Goal: Participate in discussion: Engage in conversation with other users on a specific topic

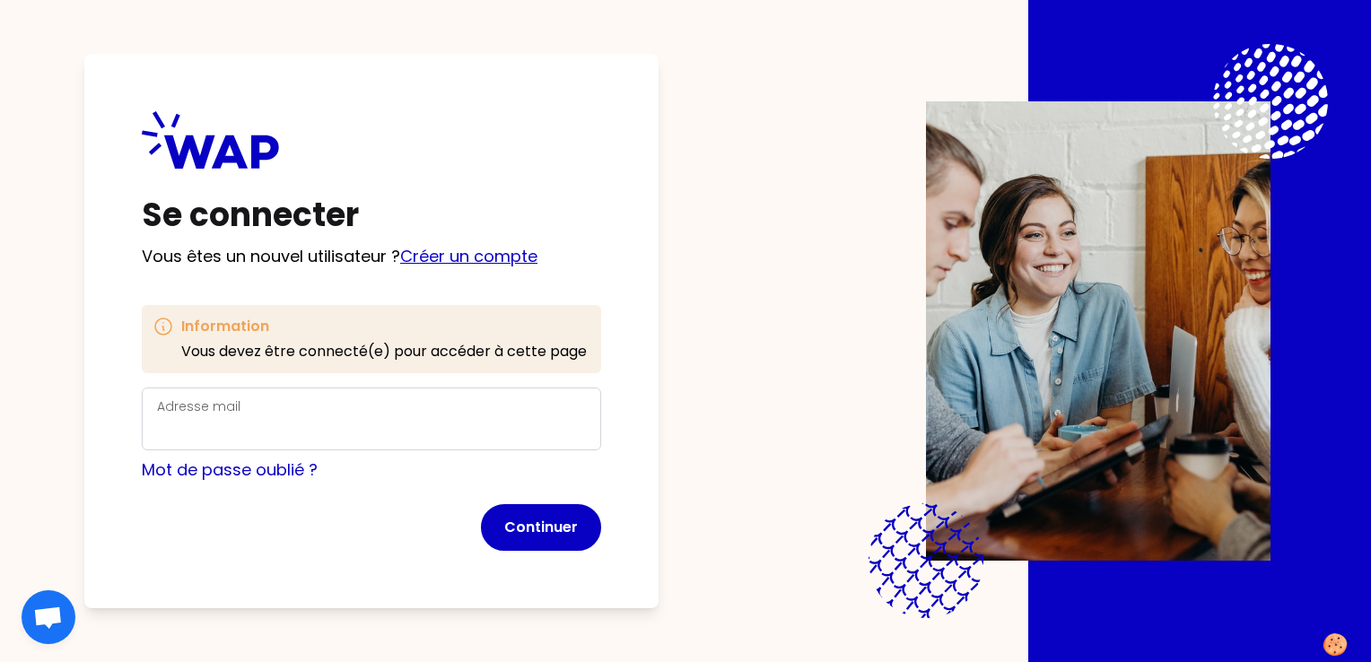
click at [509, 255] on link "Créer un compte" at bounding box center [468, 256] width 137 height 22
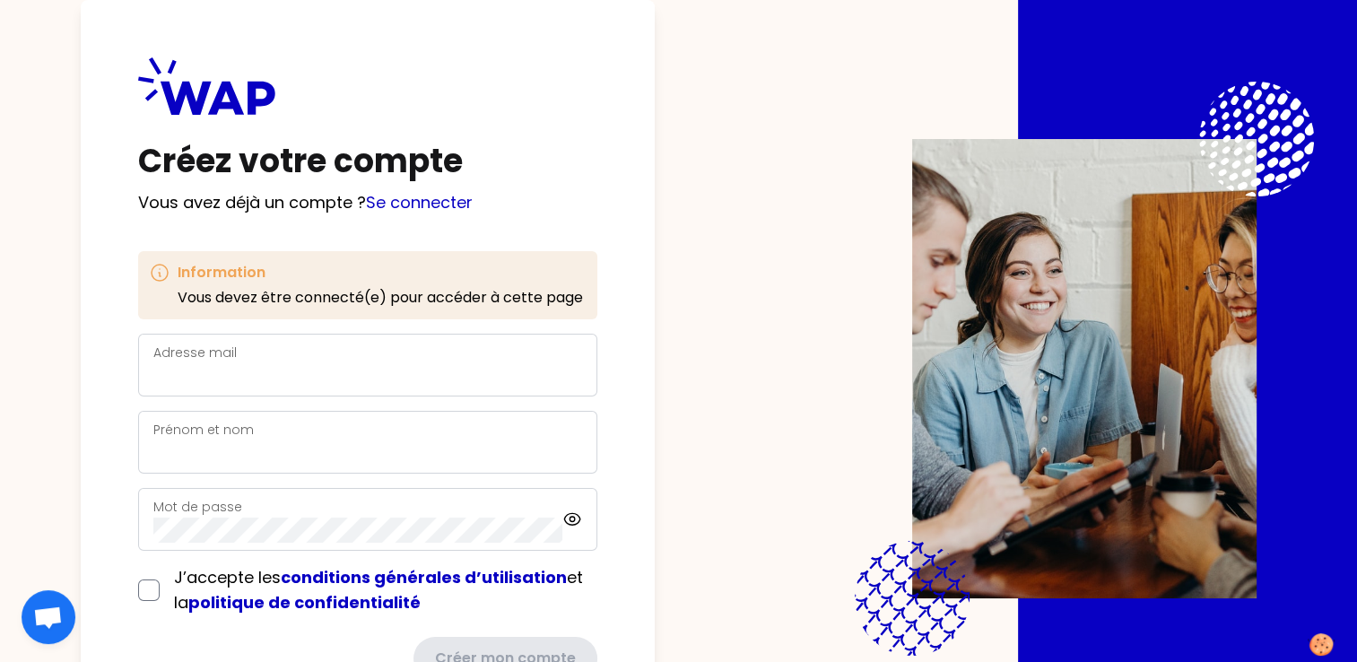
click at [396, 358] on div "Adresse mail" at bounding box center [367, 365] width 429 height 47
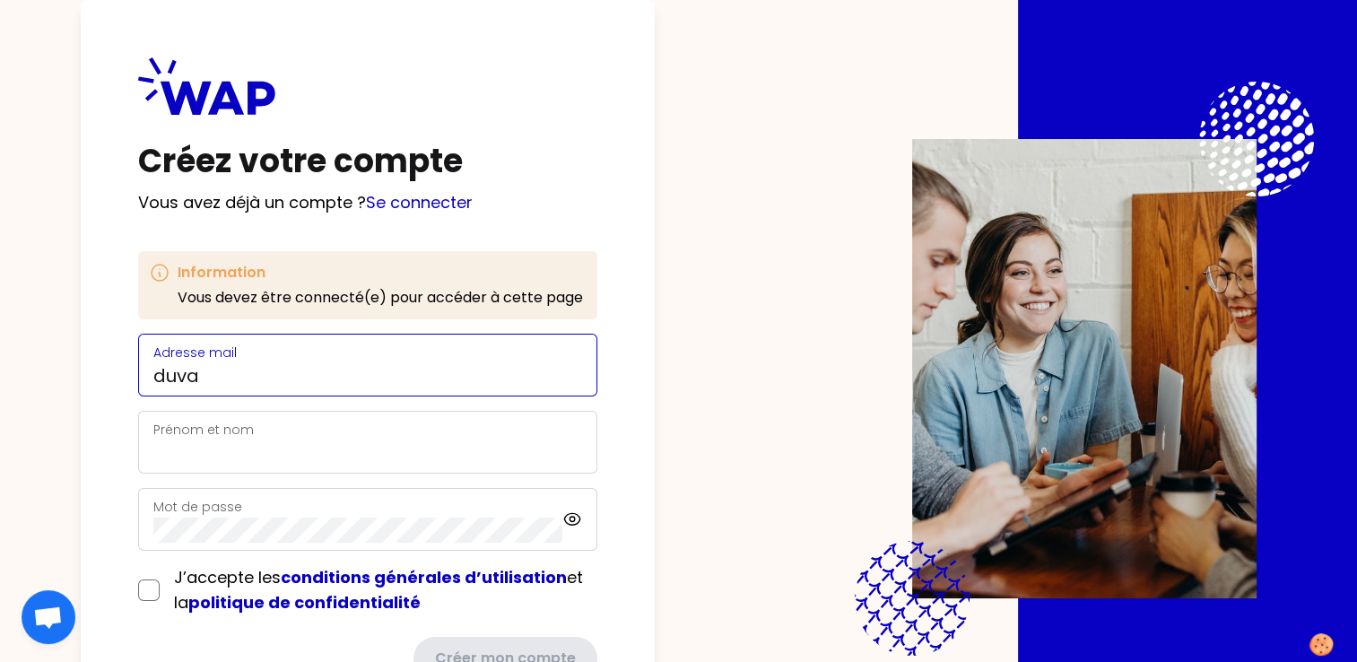
type input "[EMAIL_ADDRESS][DOMAIN_NAME]"
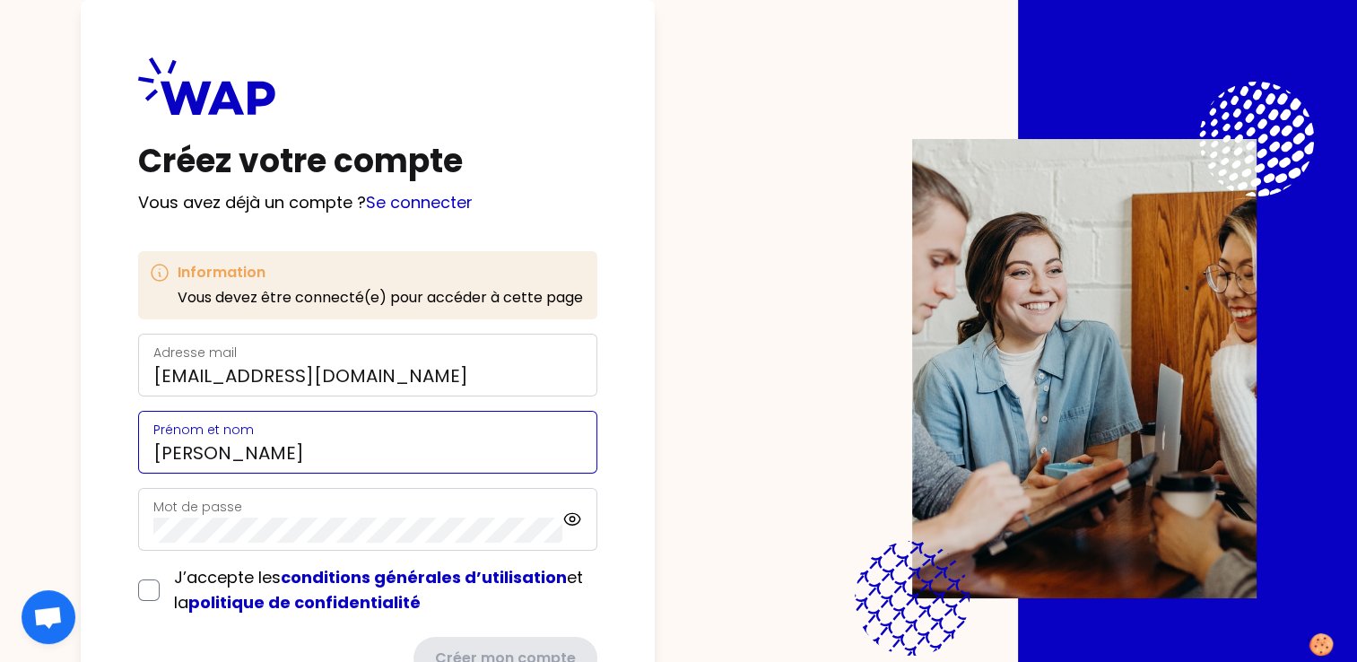
type input "[EMAIL_ADDRESS][DOMAIN_NAME]"
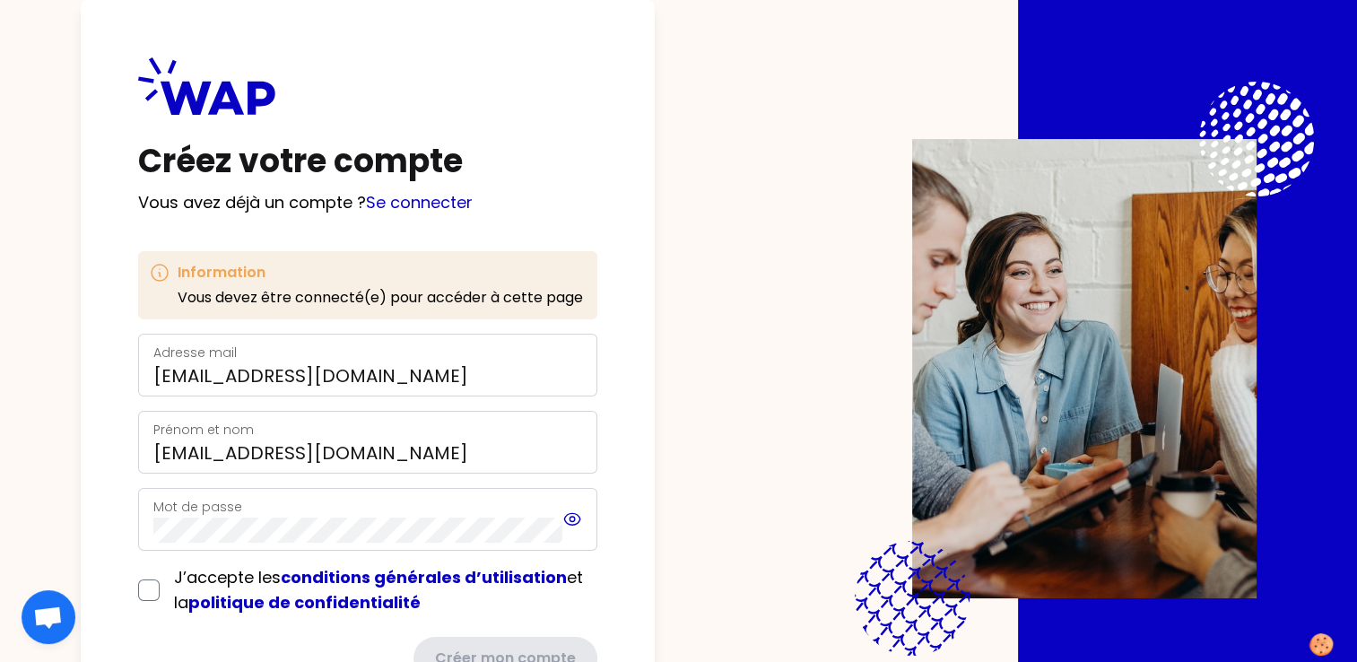
click at [570, 522] on icon at bounding box center [572, 520] width 21 height 22
click at [151, 588] on input "checkbox" at bounding box center [149, 590] width 22 height 22
checkbox input "true"
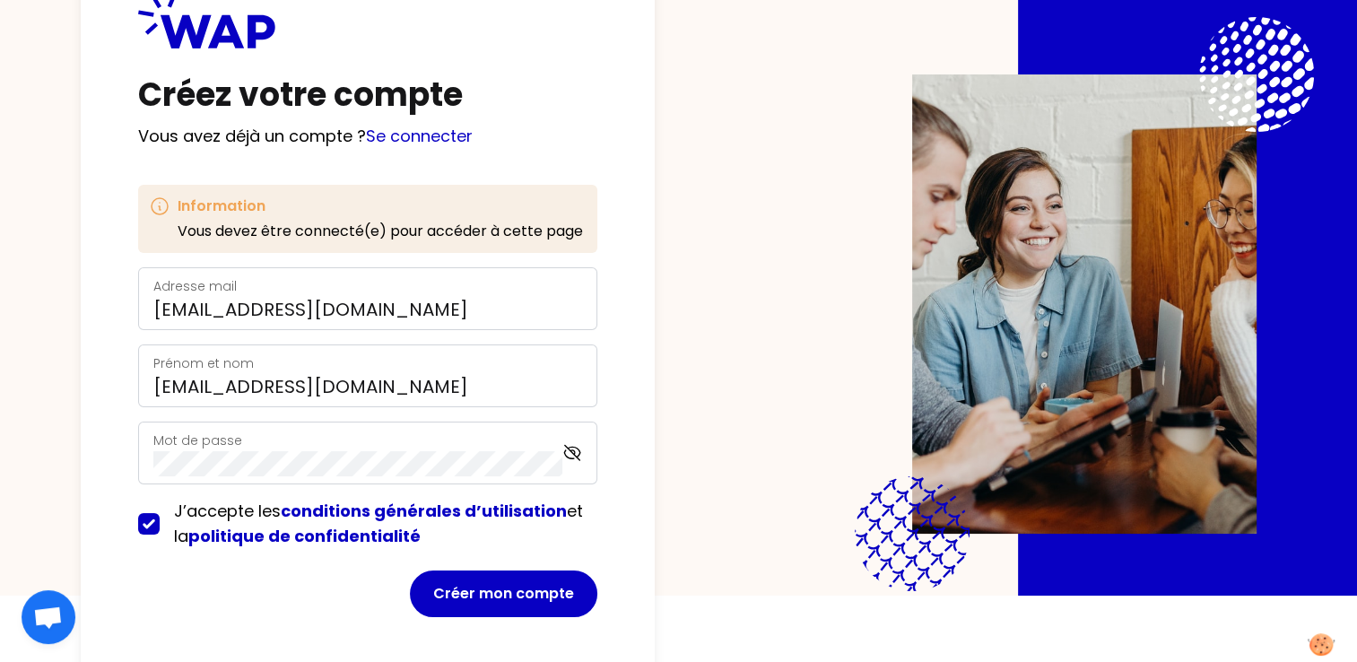
scroll to position [76, 0]
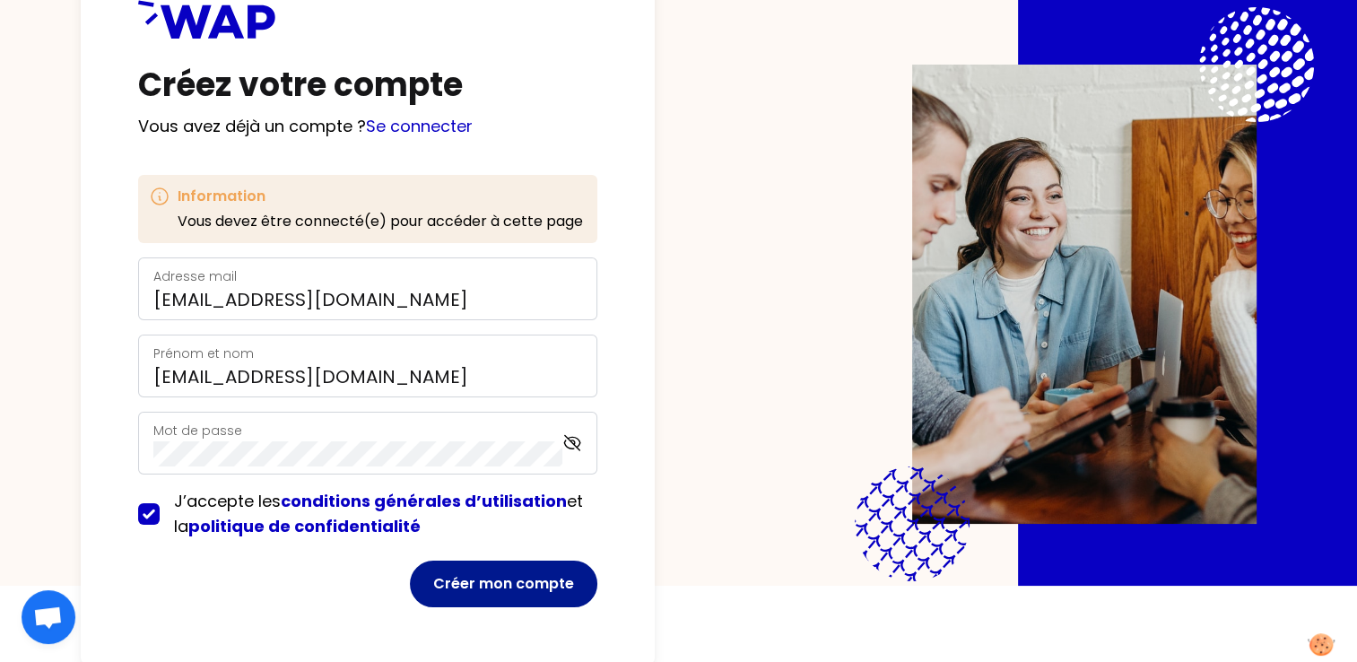
click at [535, 580] on button "Créer mon compte" at bounding box center [503, 584] width 187 height 47
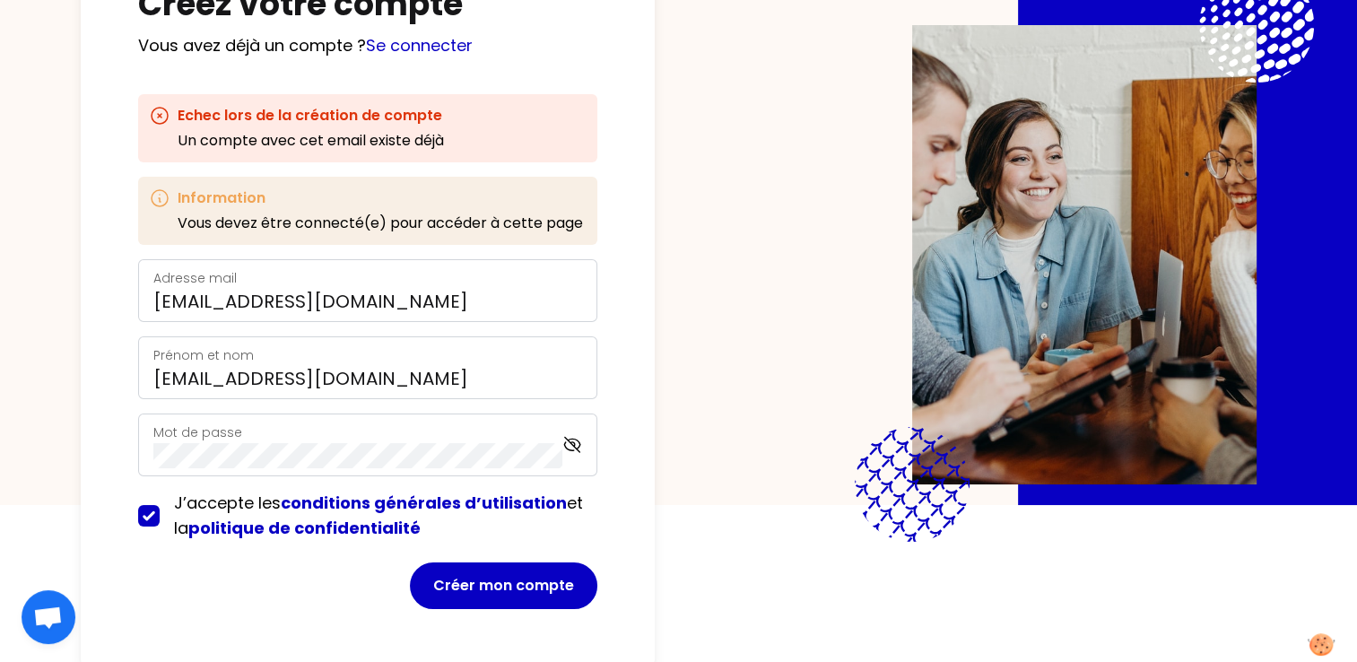
scroll to position [159, 0]
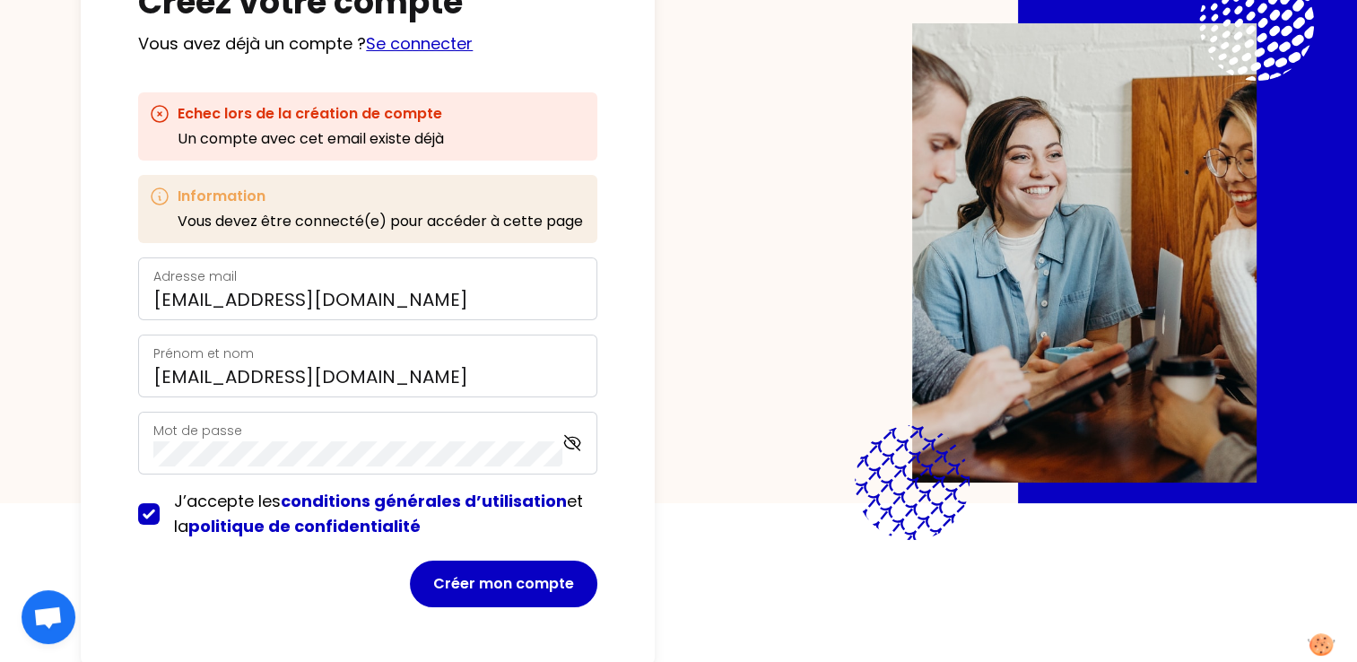
click at [447, 50] on link "Se connecter" at bounding box center [419, 43] width 107 height 22
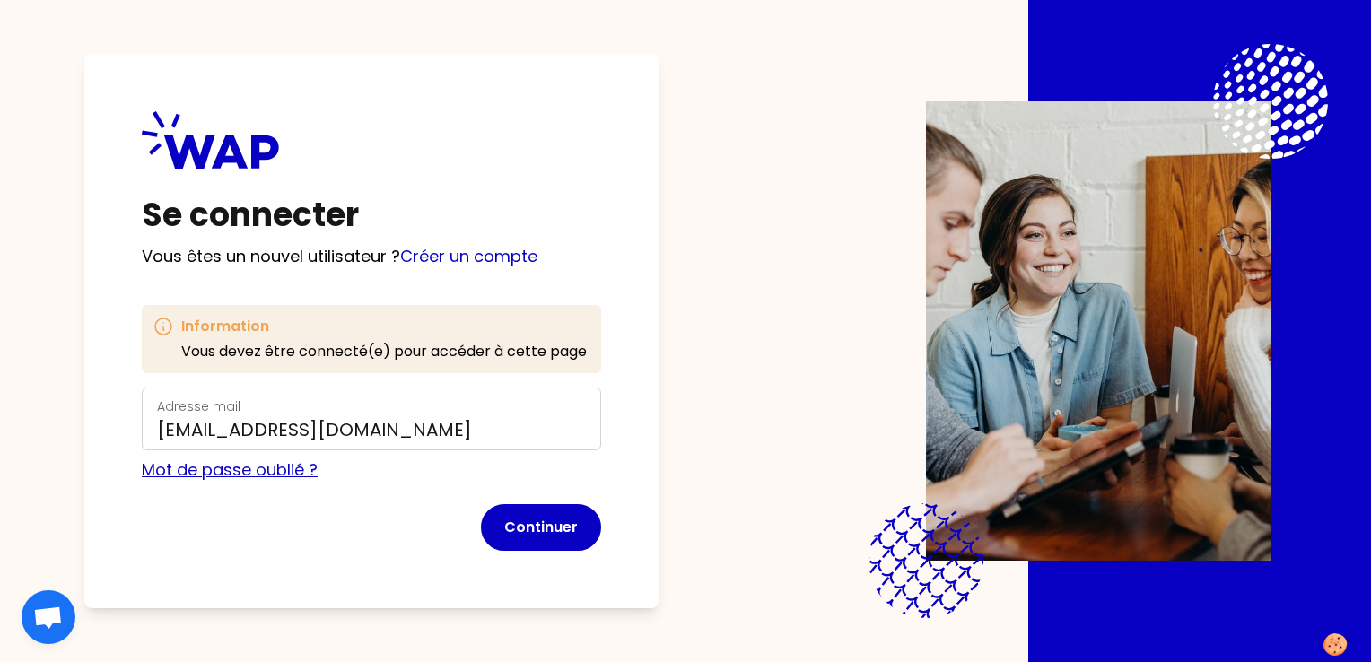
click at [273, 467] on link "Mot de passe oublié ?" at bounding box center [230, 469] width 176 height 22
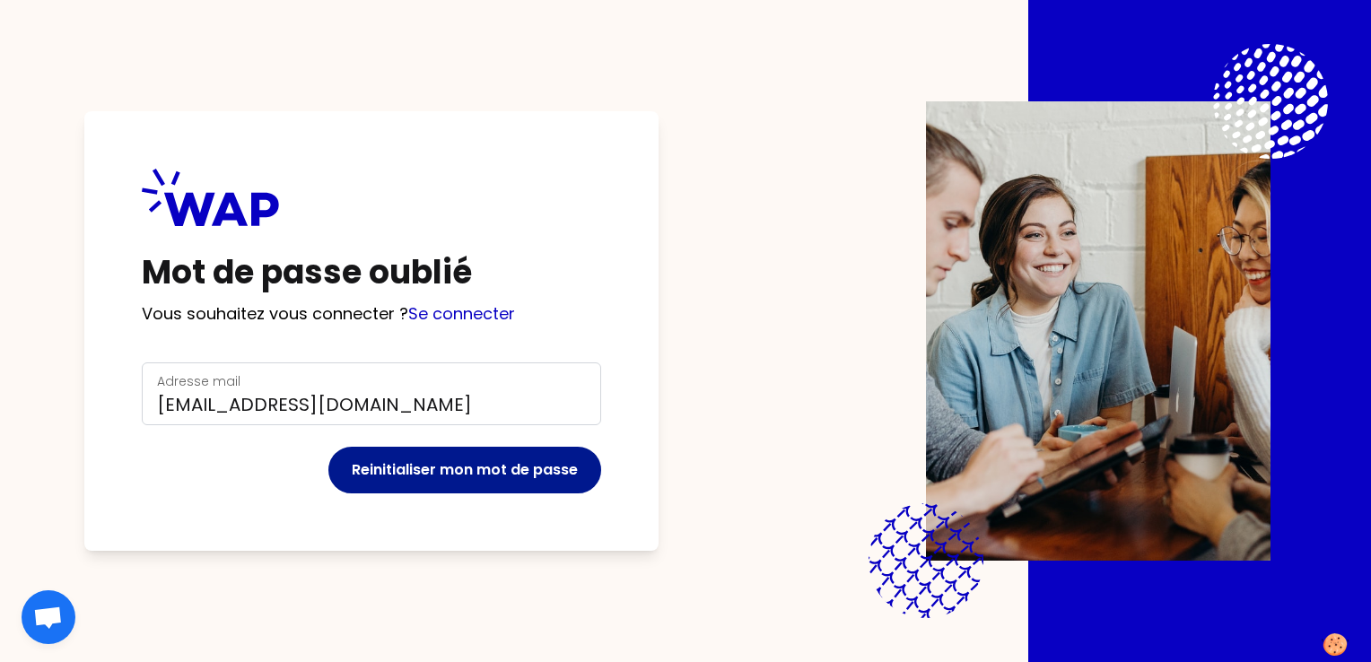
click at [458, 474] on button "Reinitialiser mon mot de passe" at bounding box center [464, 470] width 273 height 47
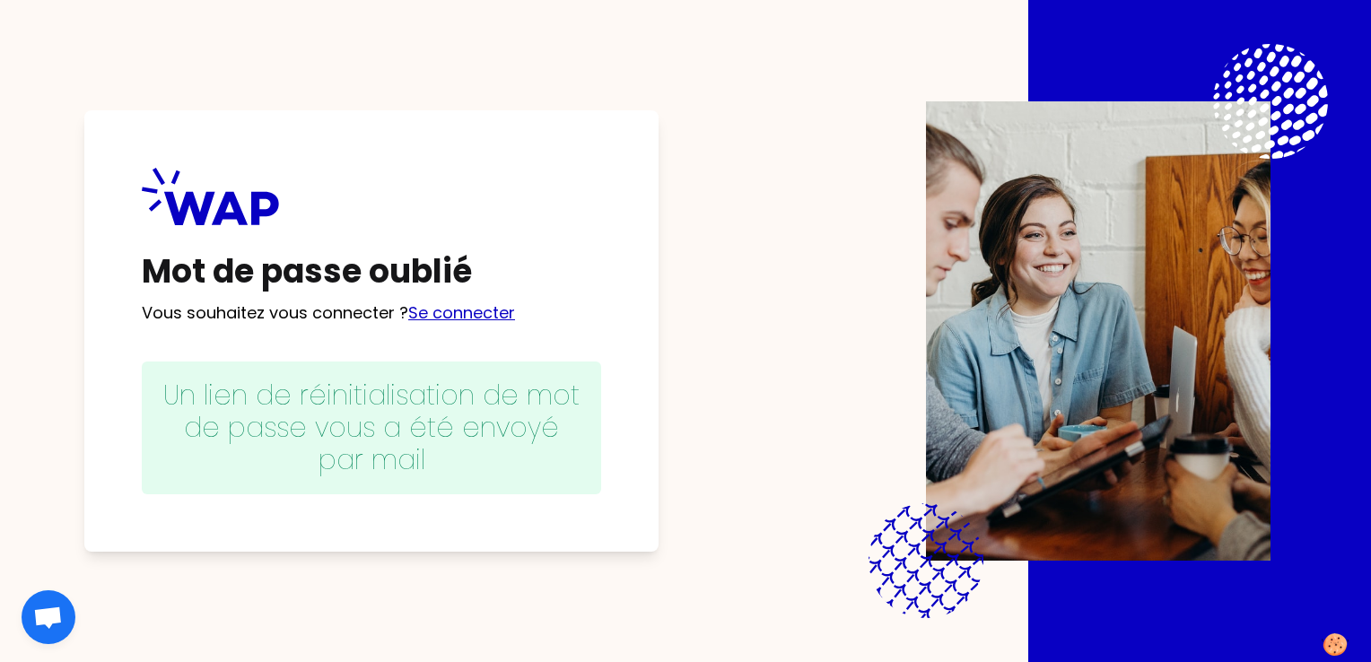
click at [474, 312] on link "Se connecter" at bounding box center [461, 312] width 107 height 22
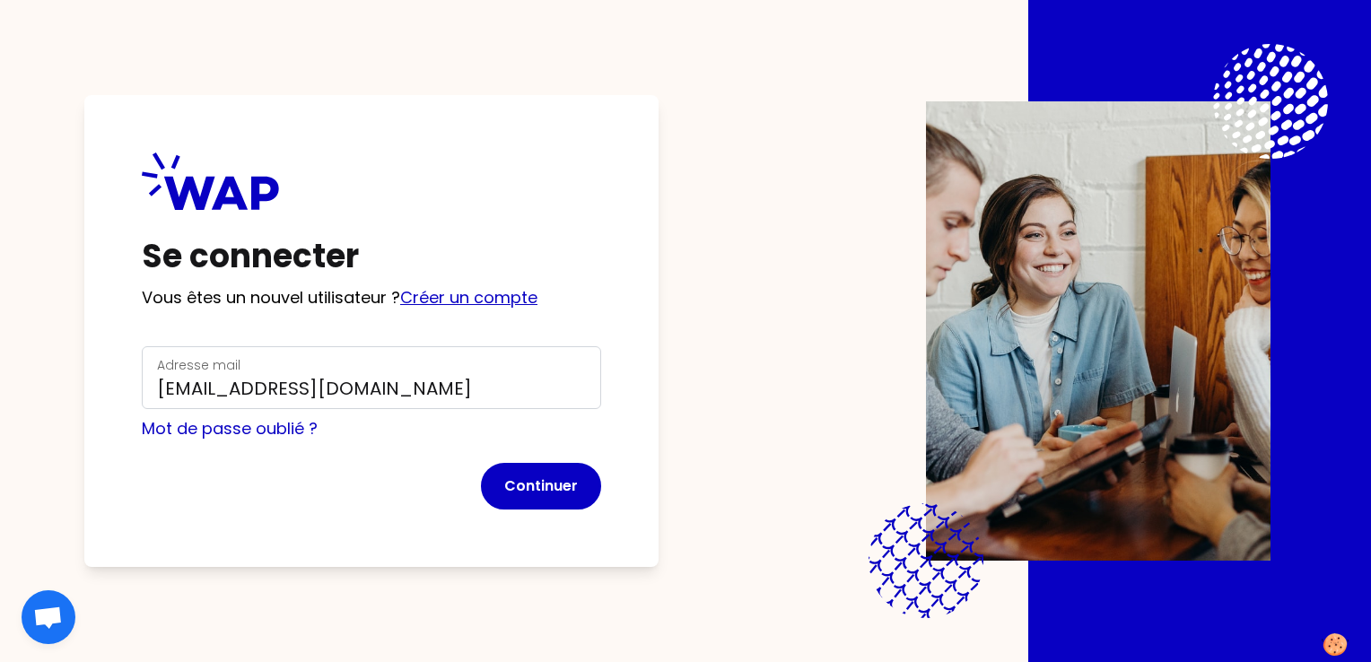
click at [492, 301] on link "Créer un compte" at bounding box center [468, 297] width 137 height 22
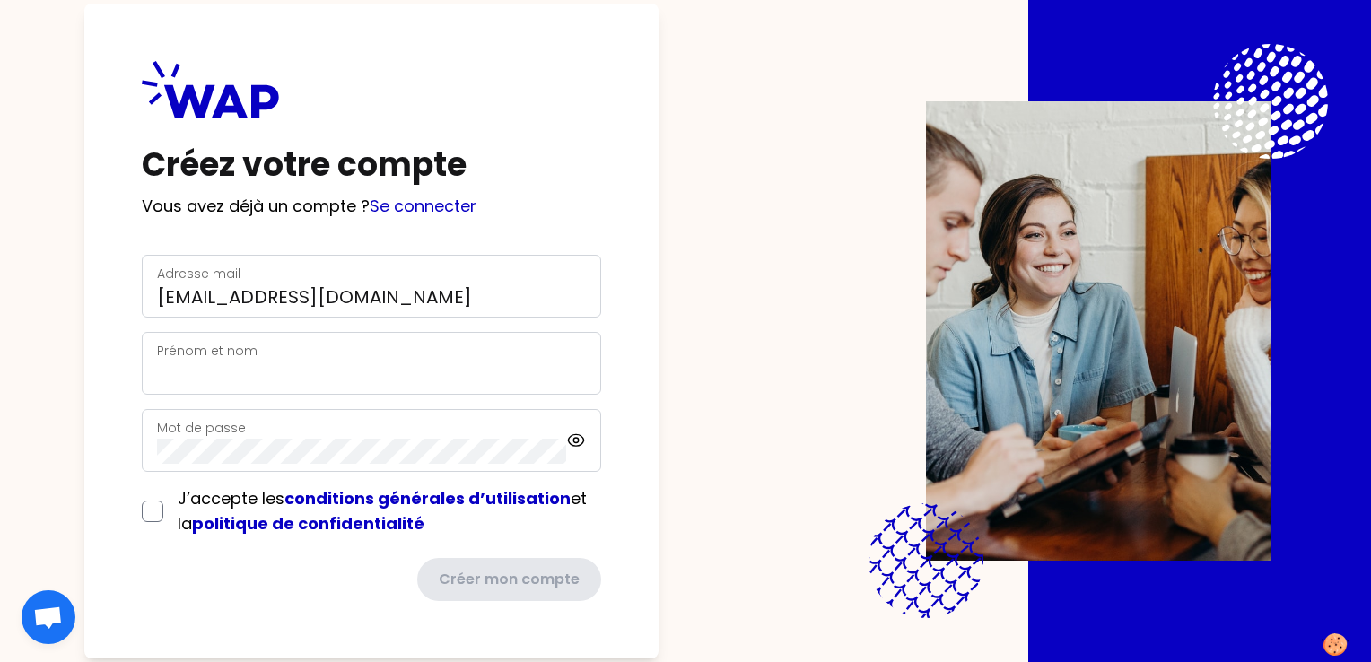
click at [417, 344] on div "Prénom et nom" at bounding box center [371, 363] width 429 height 47
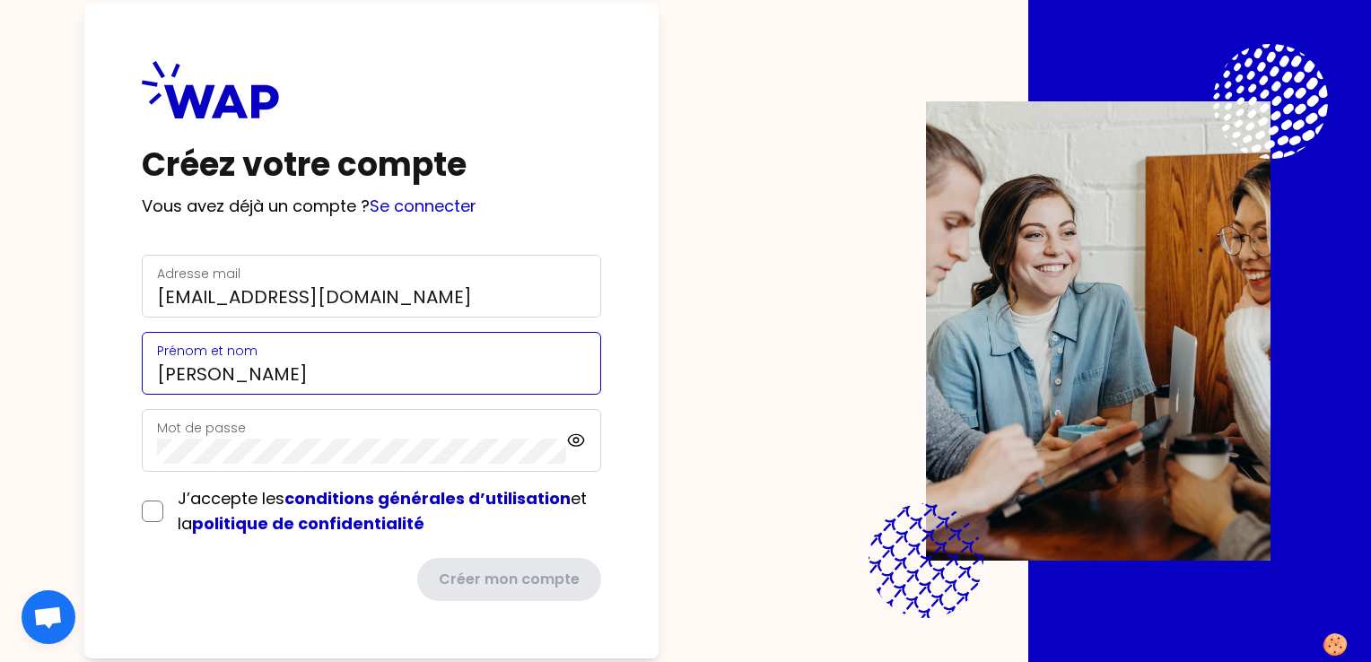
type input "[PERSON_NAME]"
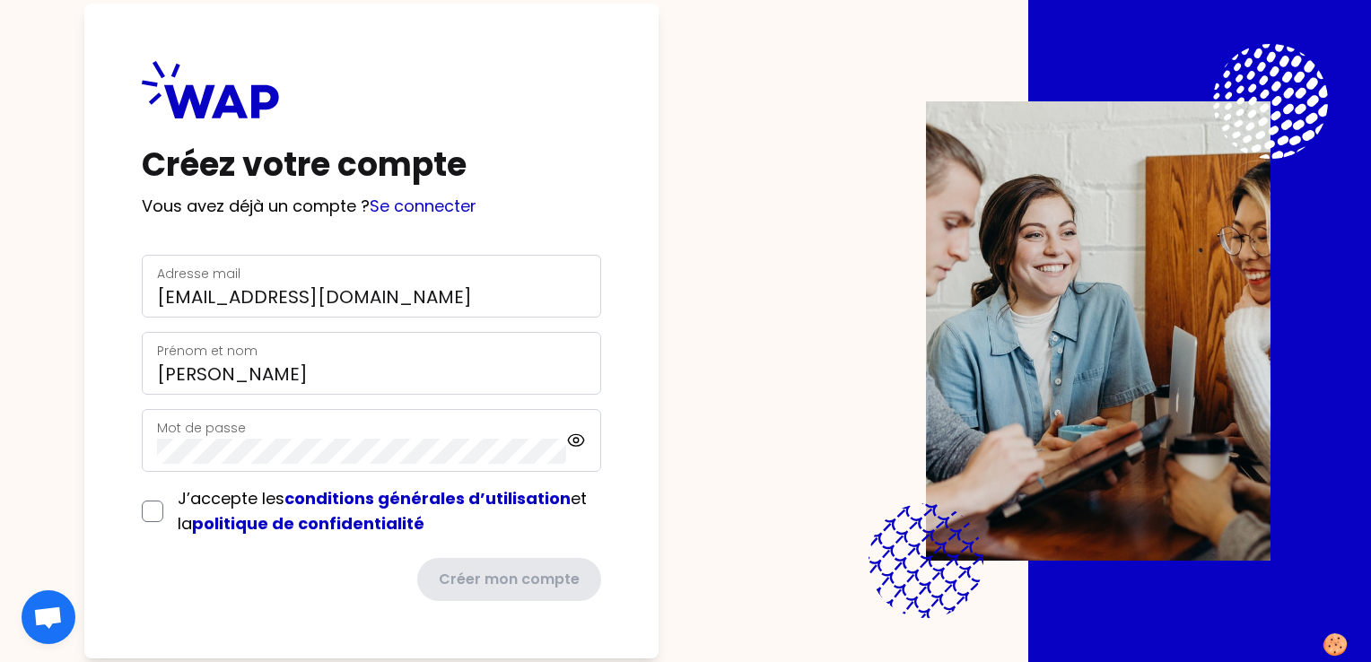
click at [320, 431] on div "Mot de passe" at bounding box center [361, 440] width 409 height 47
click at [159, 512] on input "checkbox" at bounding box center [153, 512] width 22 height 22
checkbox input "true"
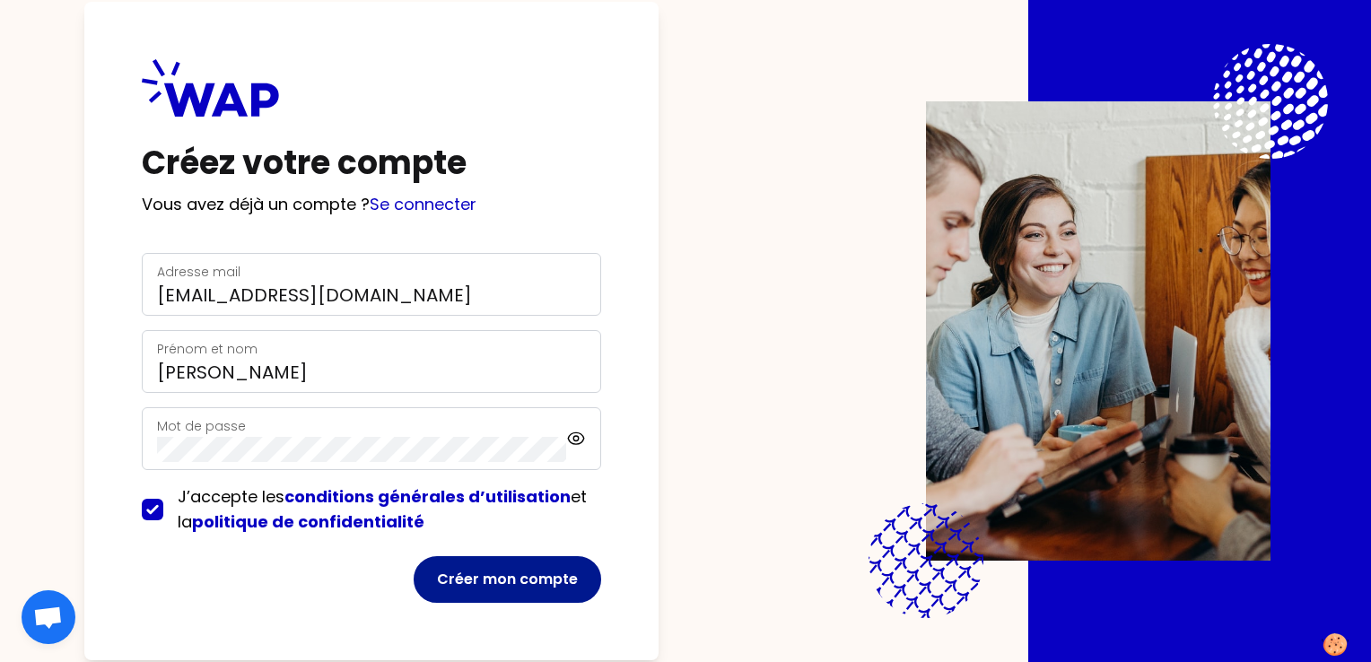
click at [487, 581] on button "Créer mon compte" at bounding box center [506, 579] width 187 height 47
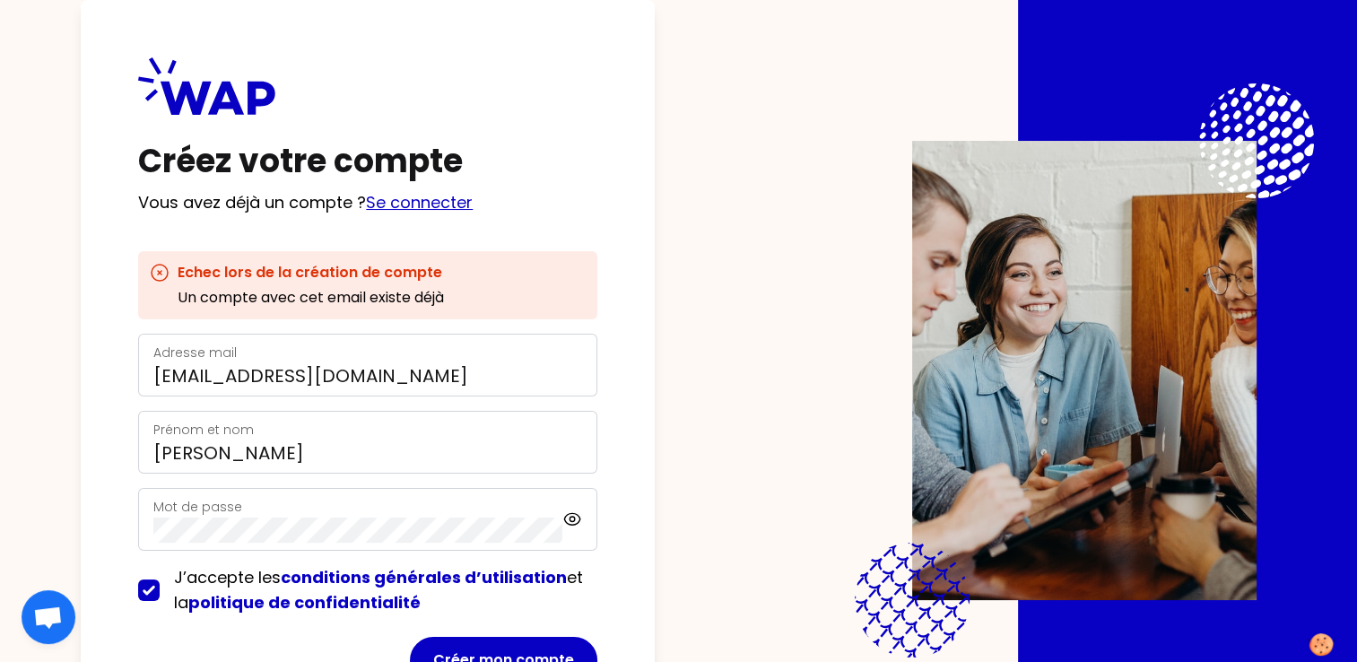
click at [427, 203] on link "Se connecter" at bounding box center [419, 202] width 107 height 22
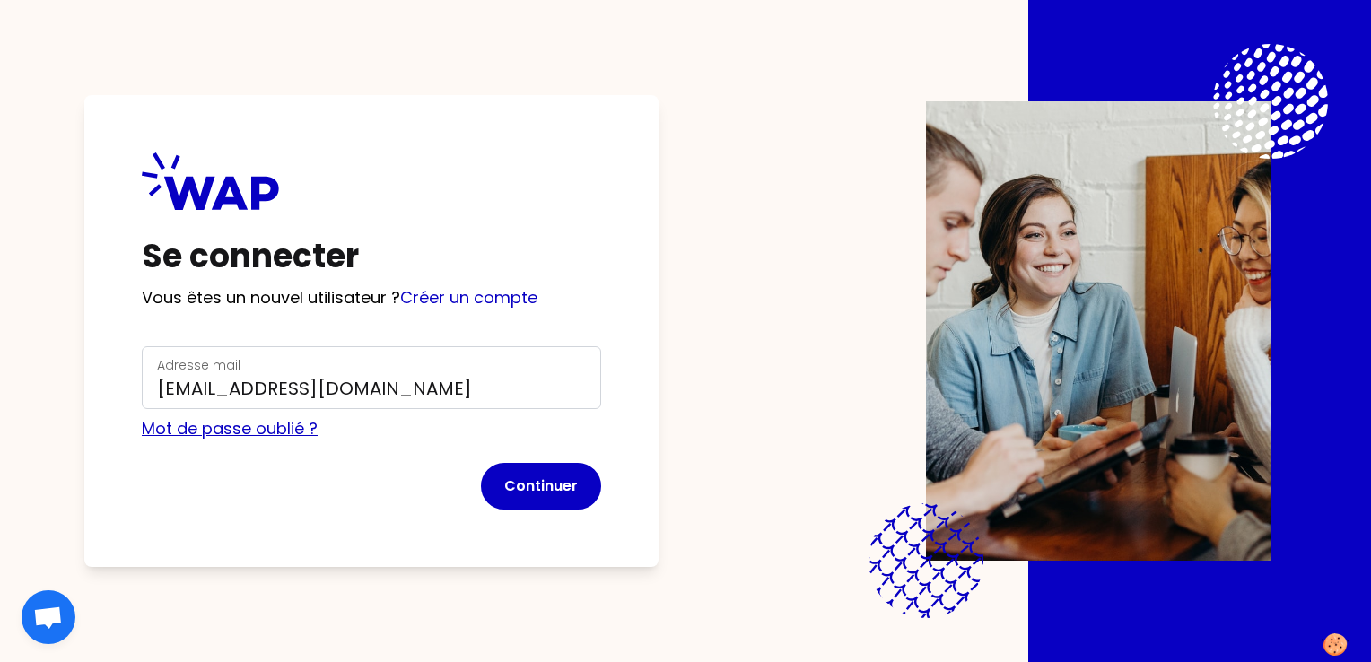
click at [255, 429] on link "Mot de passe oublié ?" at bounding box center [230, 428] width 176 height 22
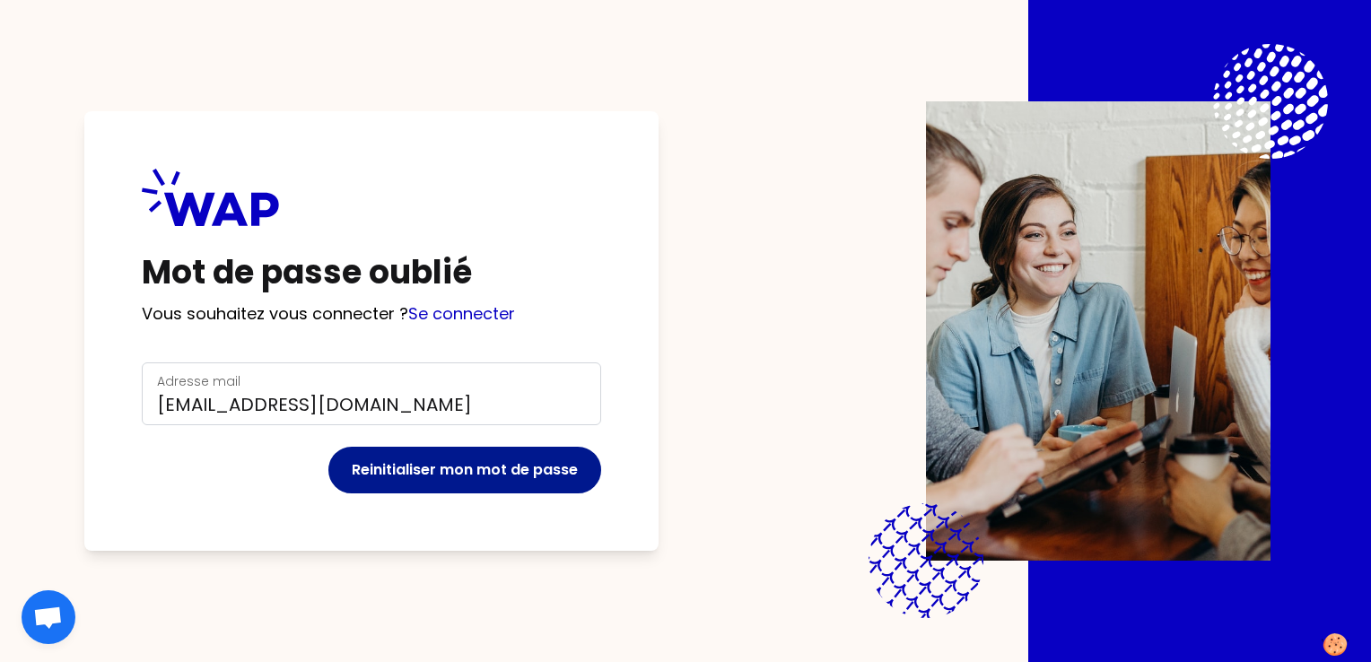
click at [460, 471] on button "Reinitialiser mon mot de passe" at bounding box center [464, 470] width 273 height 47
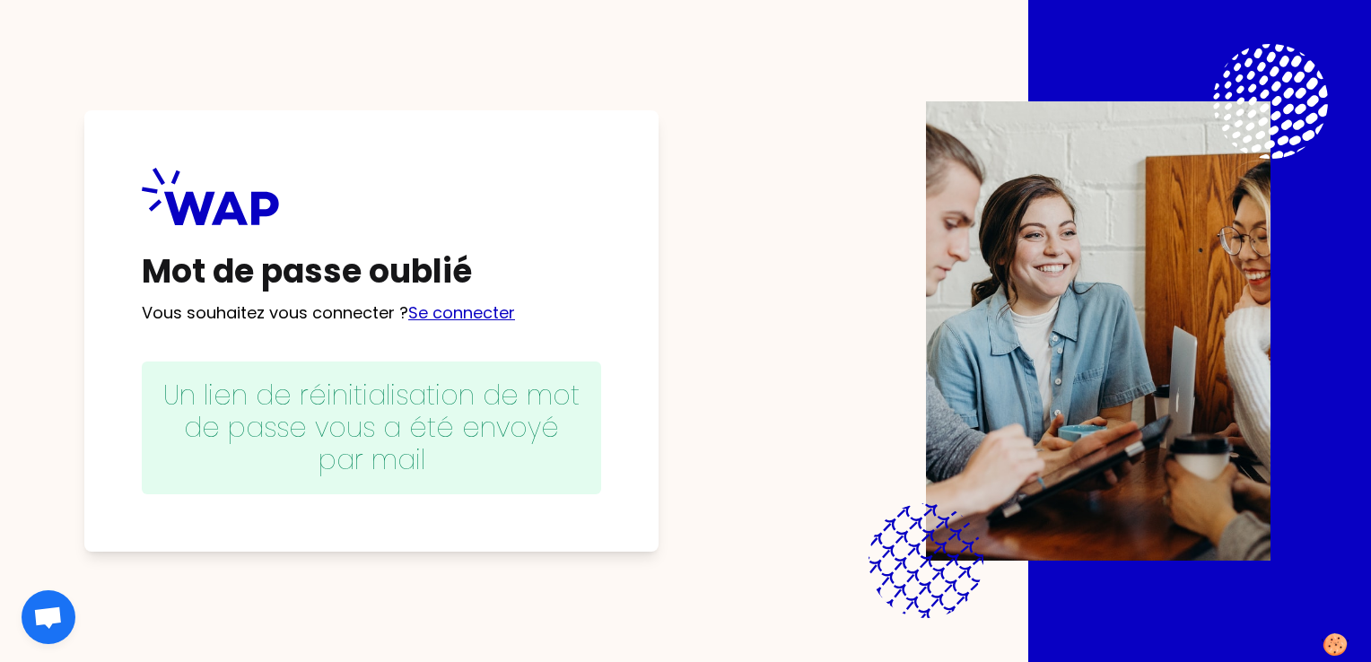
click at [485, 311] on link "Se connecter" at bounding box center [461, 312] width 107 height 22
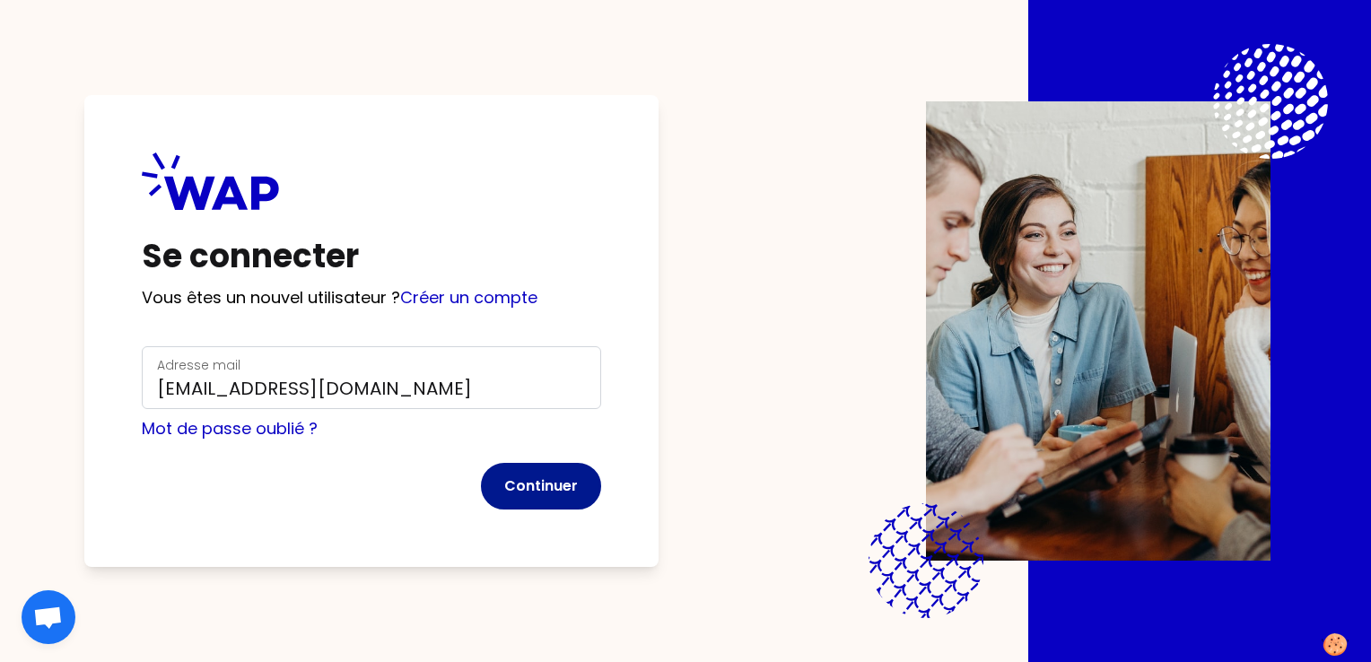
click at [531, 479] on button "Continuer" at bounding box center [541, 486] width 120 height 47
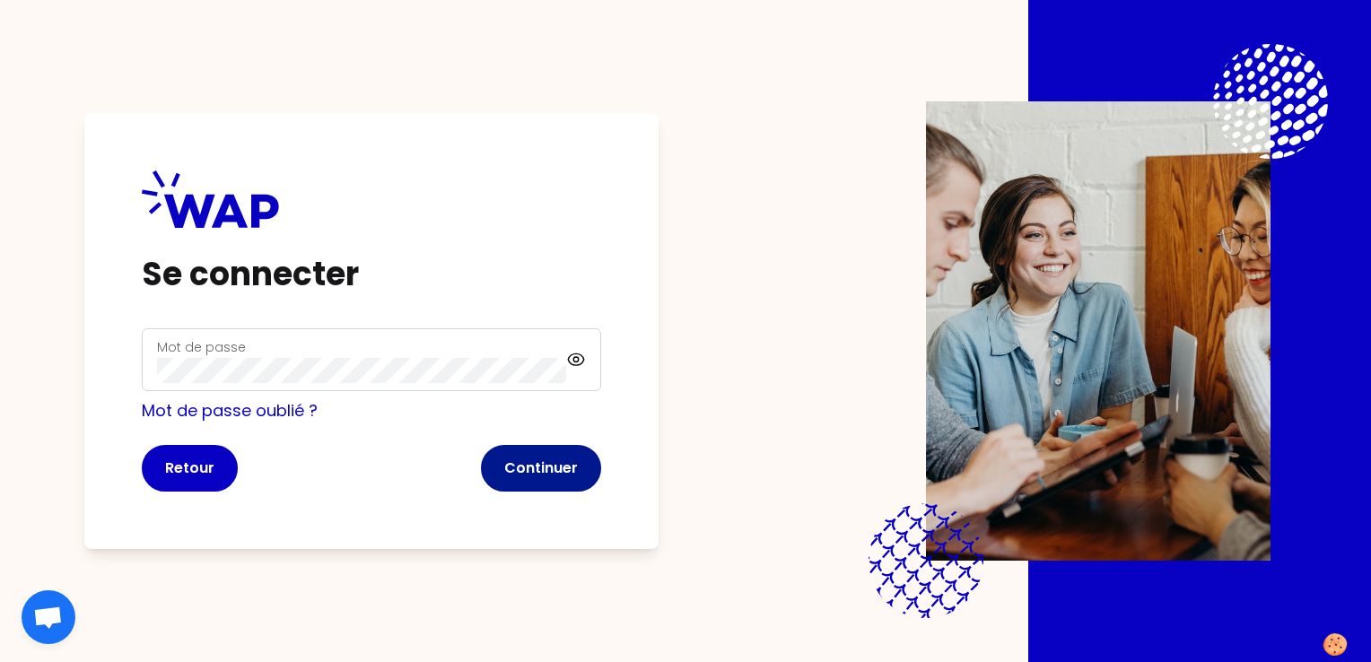
click at [556, 474] on button "Continuer" at bounding box center [541, 468] width 120 height 47
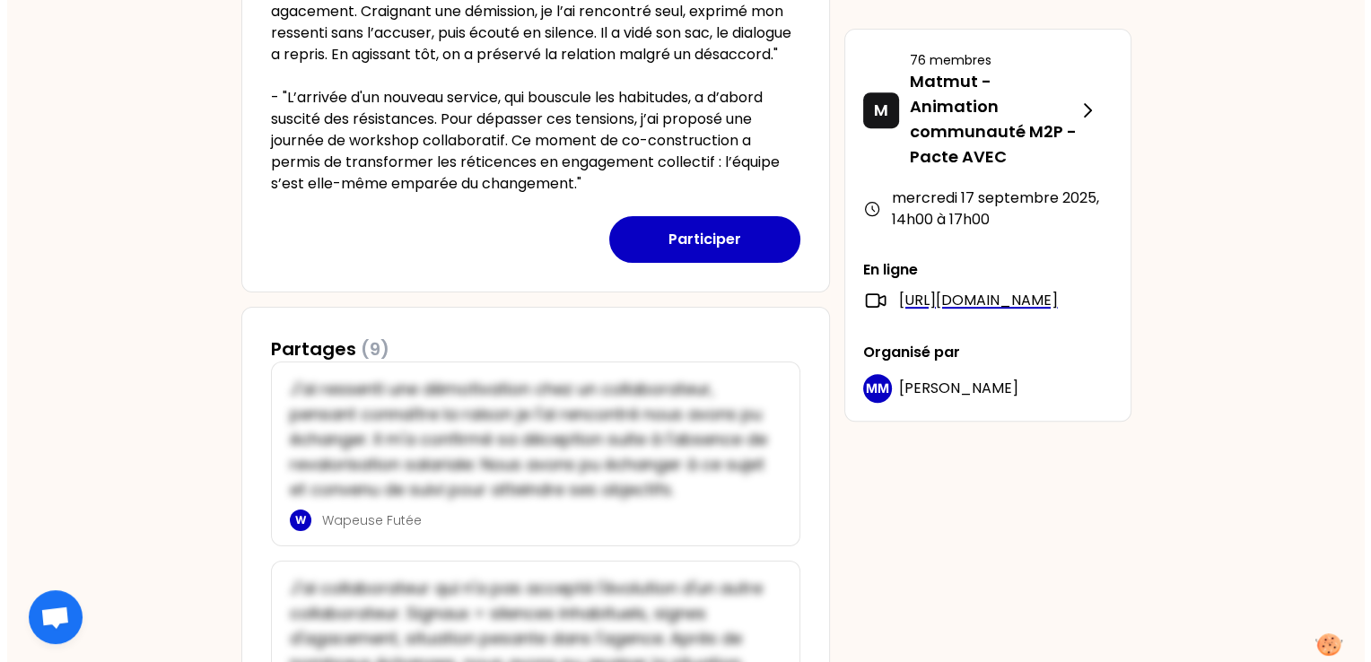
scroll to position [746, 0]
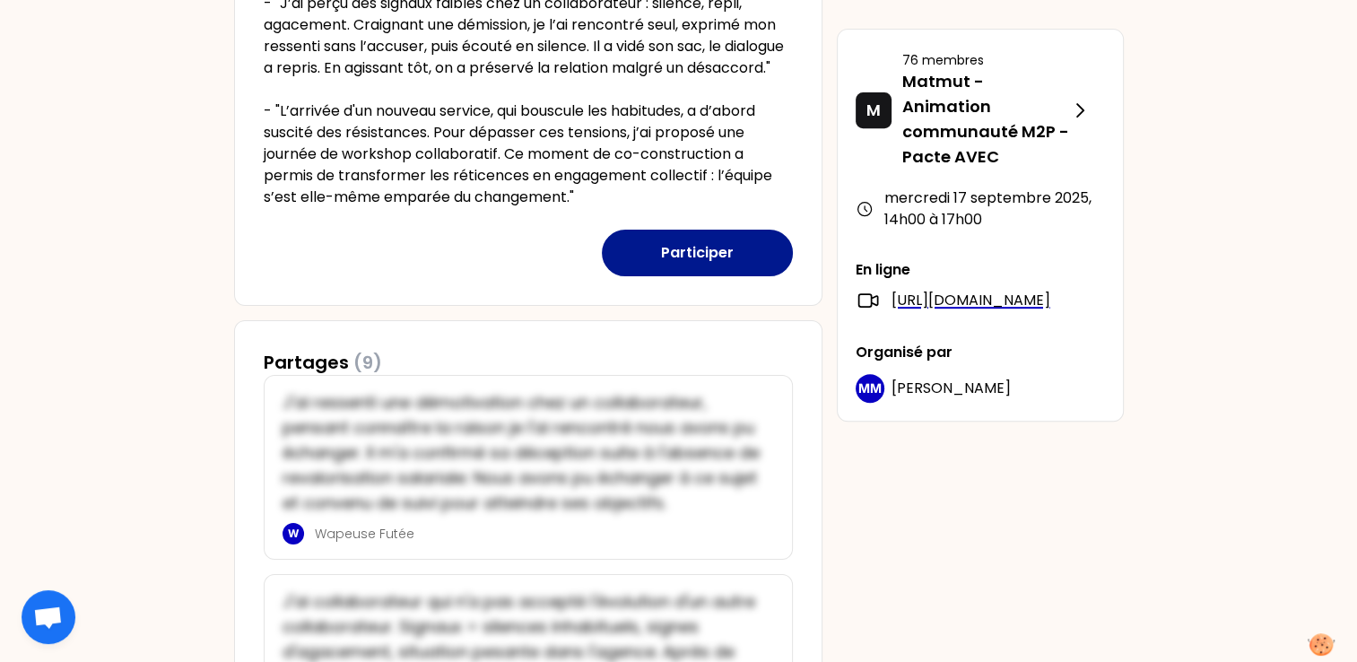
click at [733, 275] on button "Participer" at bounding box center [697, 253] width 191 height 47
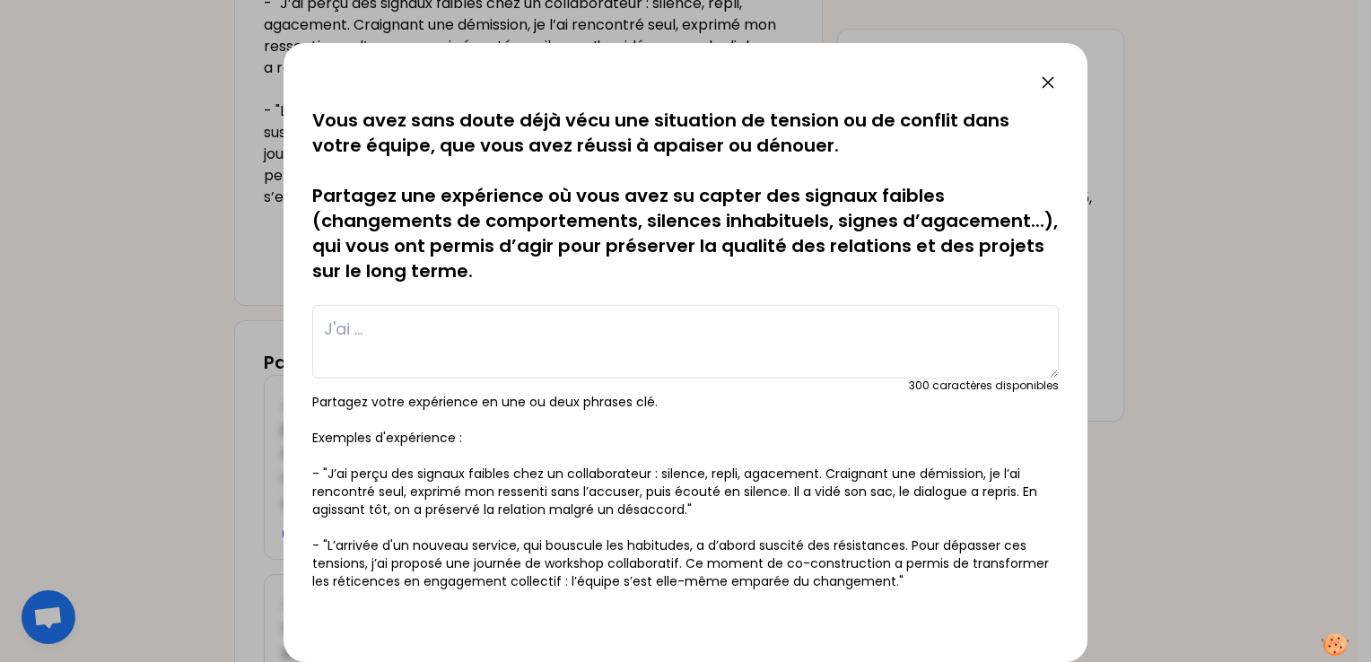
click at [422, 334] on textarea at bounding box center [685, 342] width 746 height 74
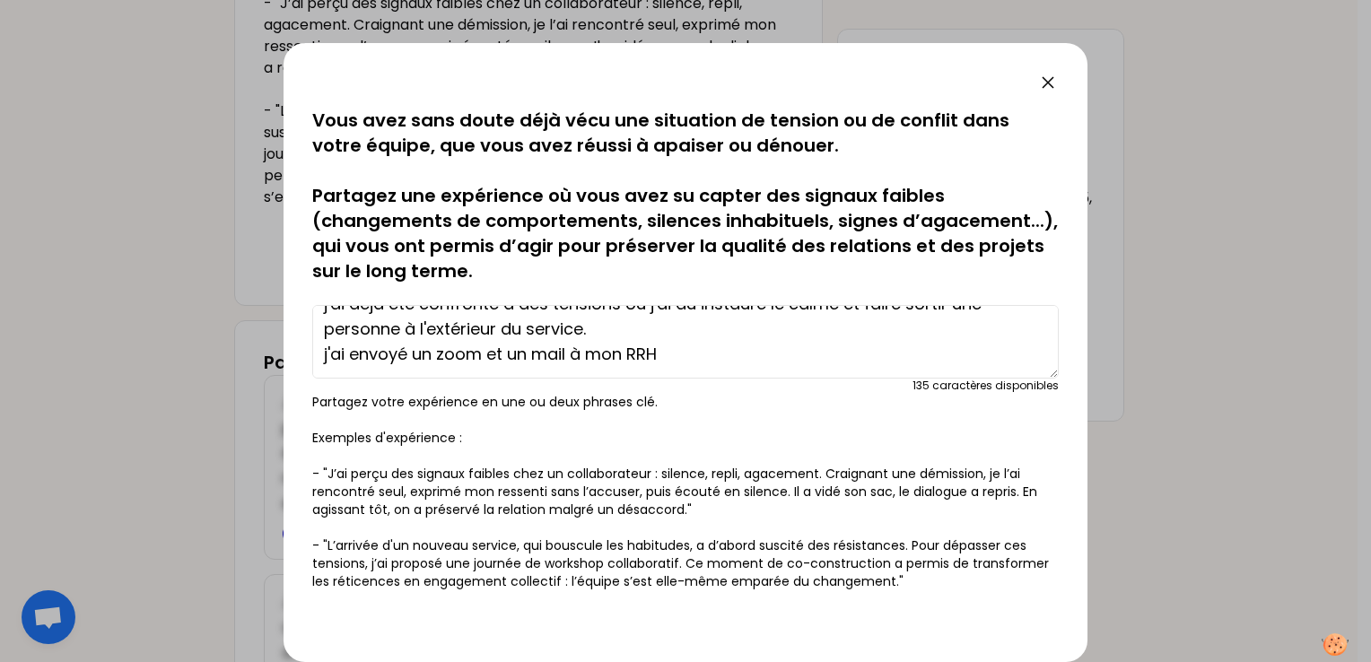
scroll to position [38, 0]
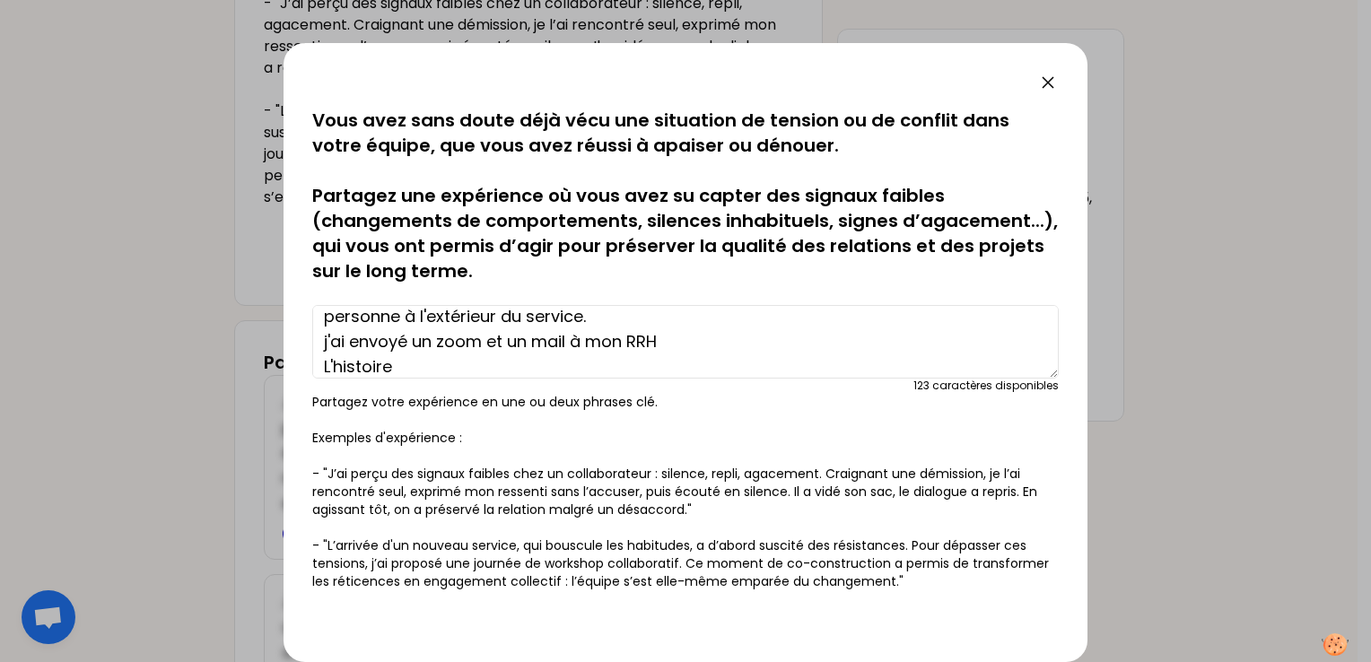
click at [329, 339] on textarea "j'ai déjà été confronté à des tensions ou j'ai du instauré le calme et faire so…" at bounding box center [685, 342] width 746 height 74
click at [413, 368] on textarea "j'ai déjà été confronté à des tensions ou j'ai du instauré le calme et faire so…" at bounding box center [685, 342] width 746 height 74
click at [751, 364] on textarea "j'ai déjà été confronté à des tensions ou j'ai du instauré le calme et faire so…" at bounding box center [685, 342] width 746 height 74
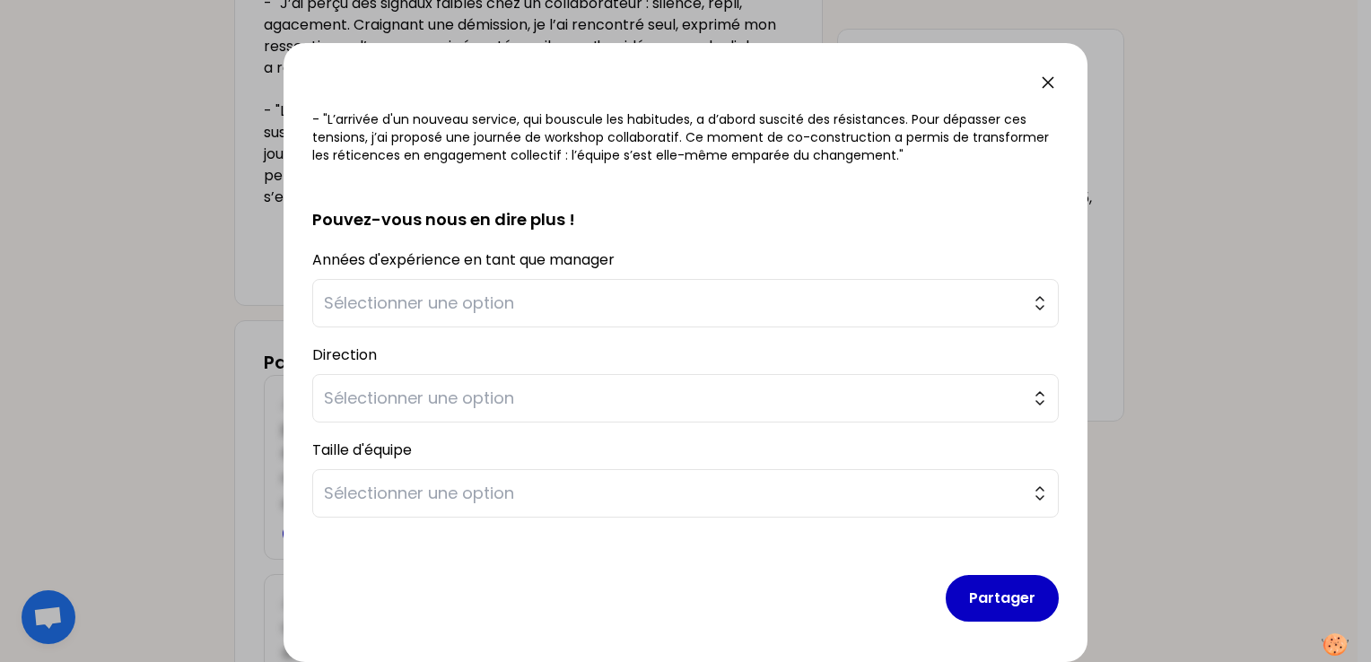
scroll to position [423, 0]
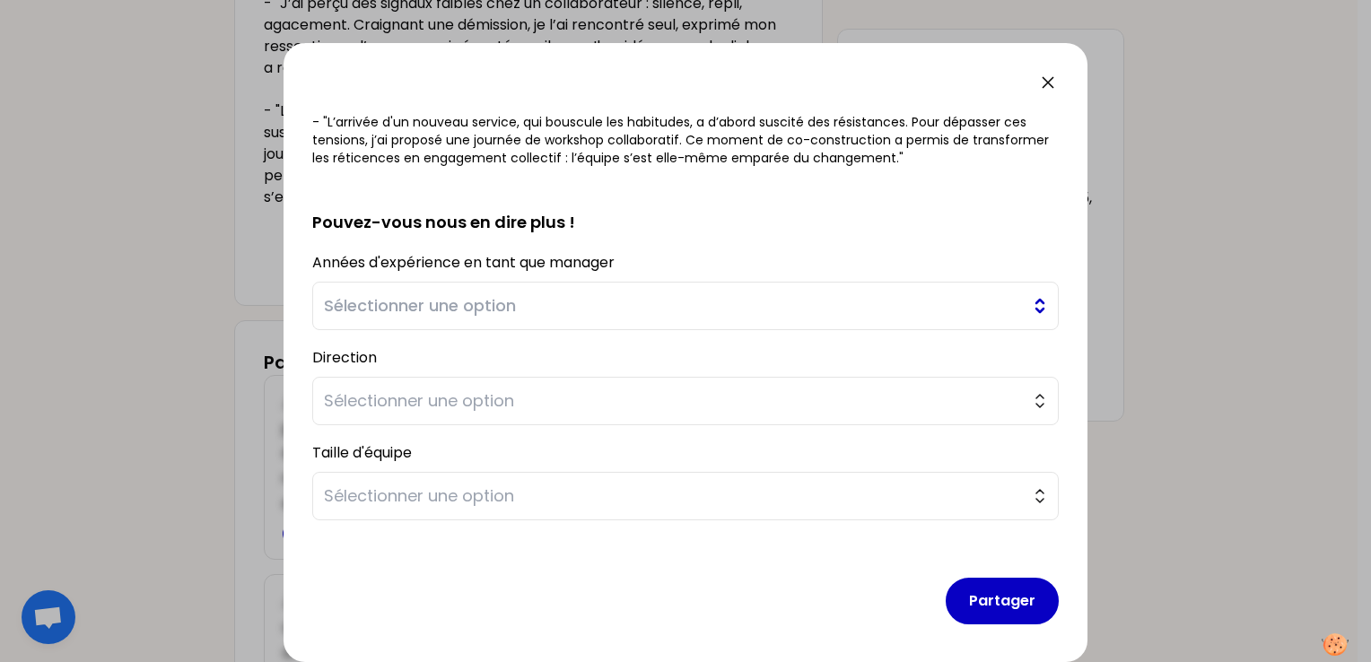
type textarea "j'ai déjà été confronté à des tensions ou j'ai du instauré le calme et faire so…"
click at [542, 310] on span "Sélectionner une option" at bounding box center [673, 305] width 698 height 25
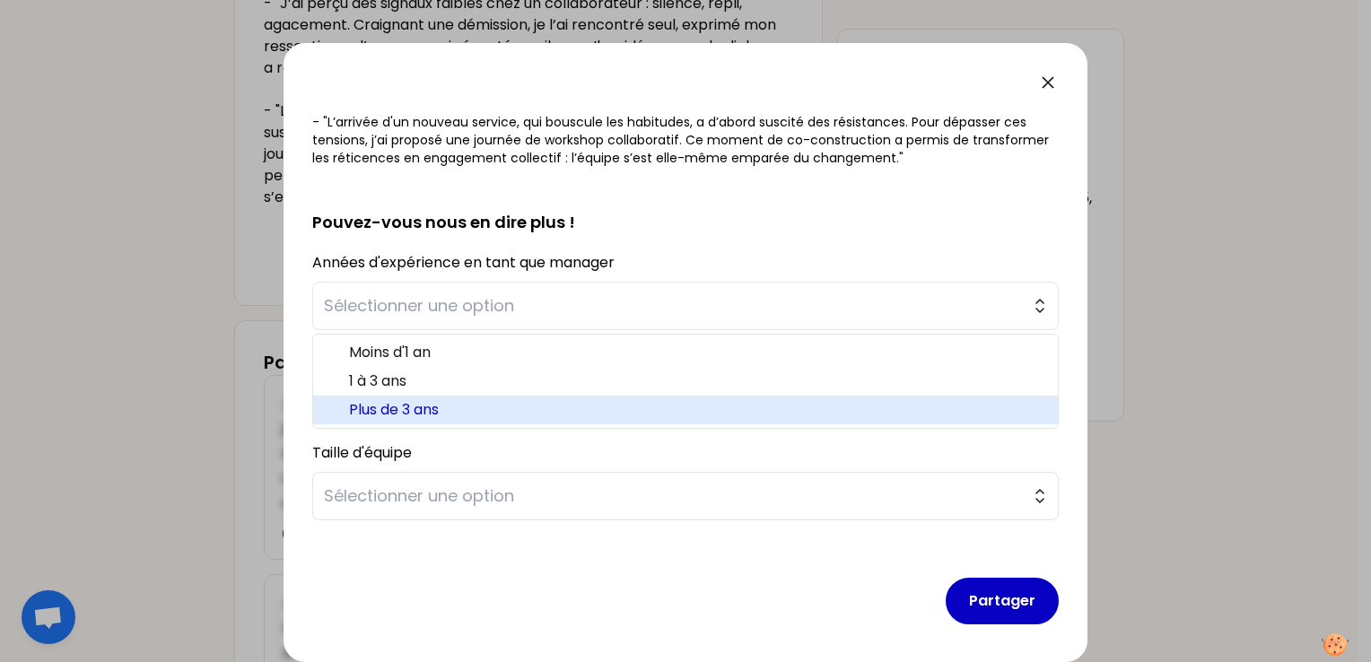
click at [500, 406] on span "Plus de 3 ans" at bounding box center [696, 410] width 694 height 22
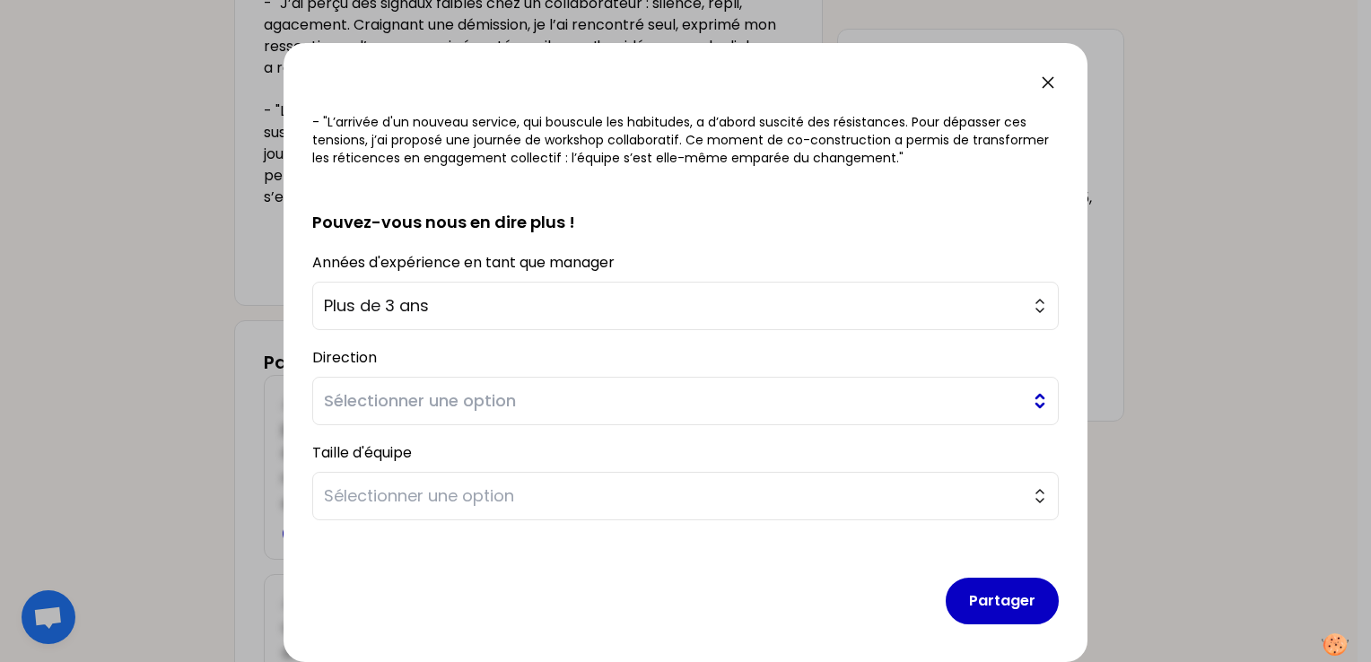
click at [474, 404] on span "Sélectionner une option" at bounding box center [673, 400] width 698 height 25
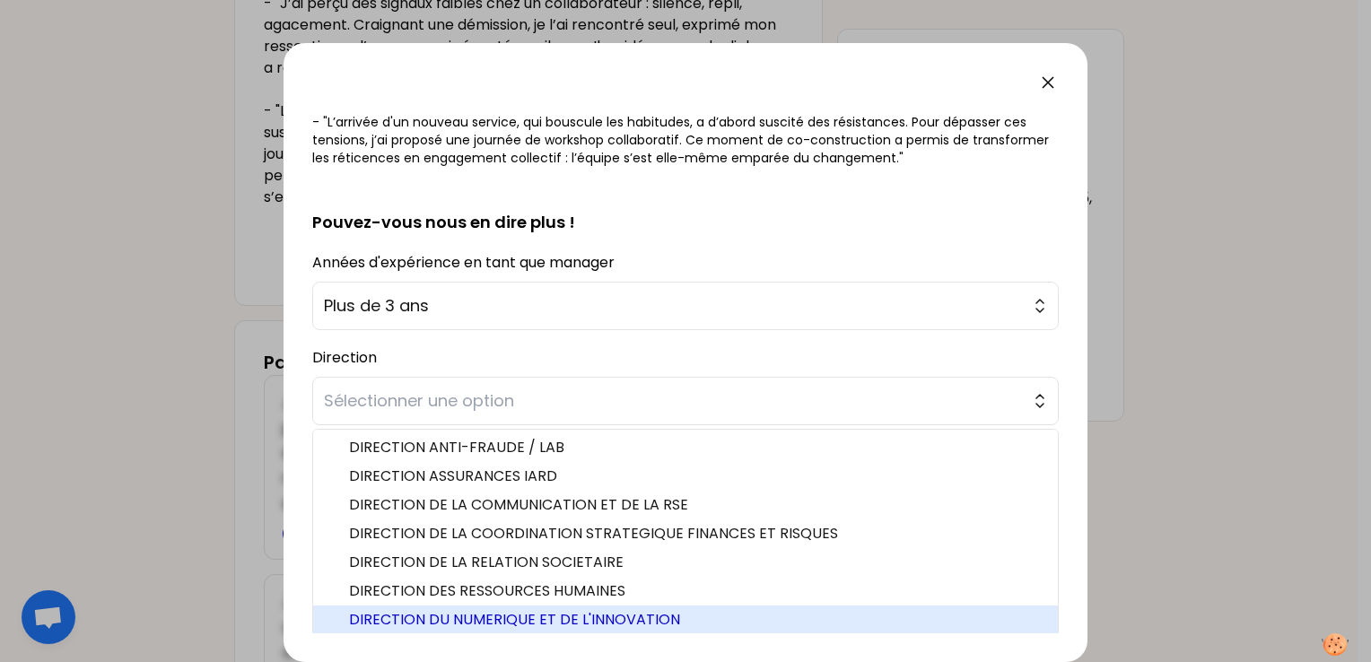
click at [538, 622] on span "DIRECTION DU NUMERIQUE ET DE L'INNOVATION" at bounding box center [696, 620] width 694 height 22
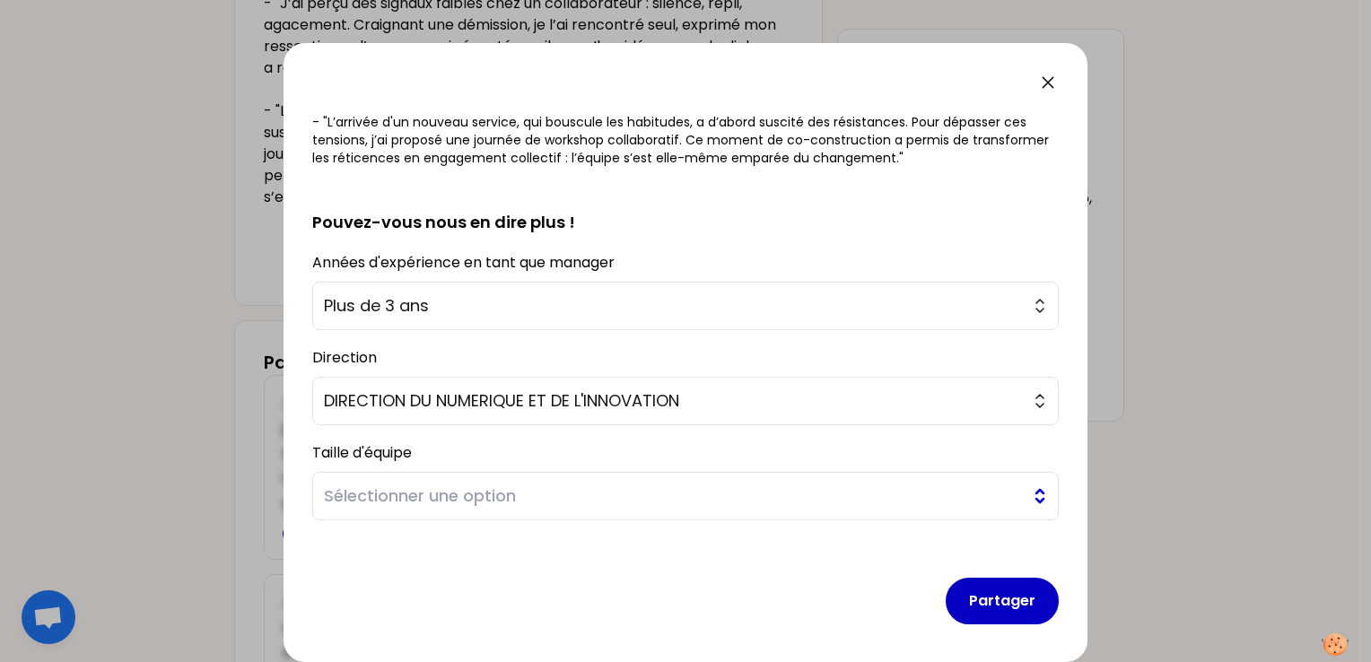
click at [571, 501] on span "Sélectionner une option" at bounding box center [673, 495] width 698 height 25
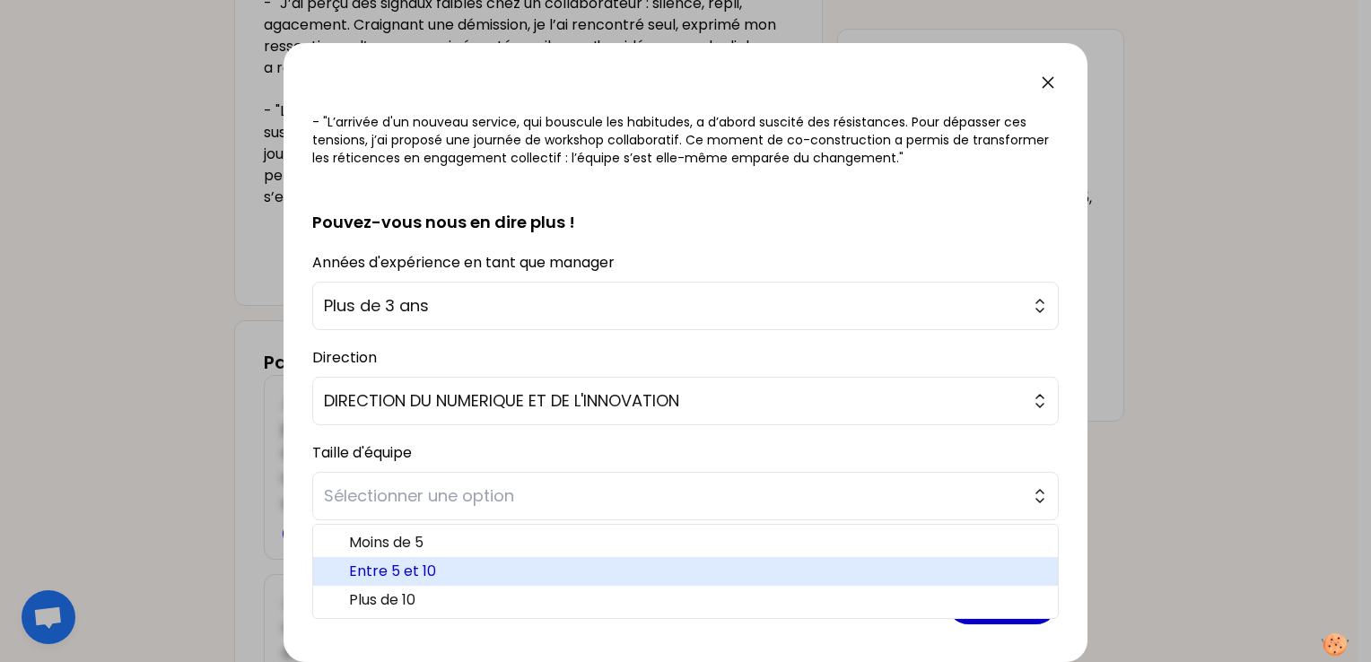
click at [526, 567] on span "Entre 5 et 10" at bounding box center [696, 572] width 694 height 22
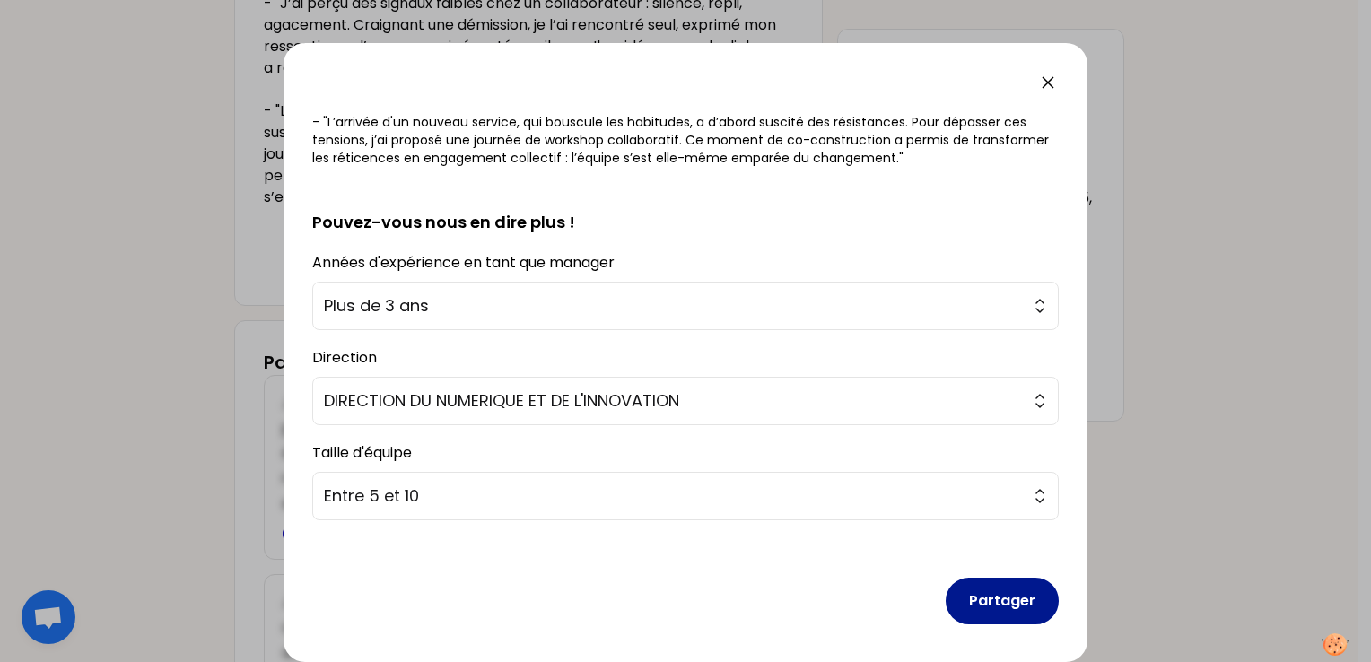
click at [1006, 605] on button "Partager" at bounding box center [1001, 601] width 113 height 47
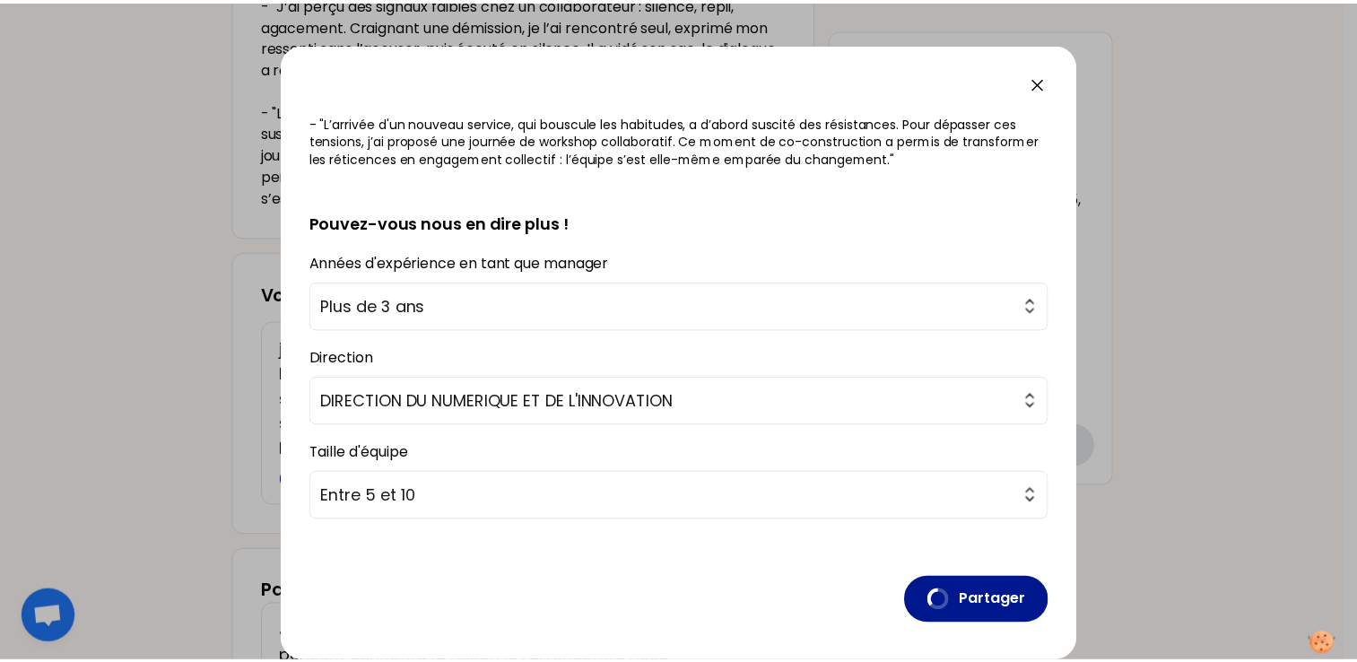
scroll to position [0, 0]
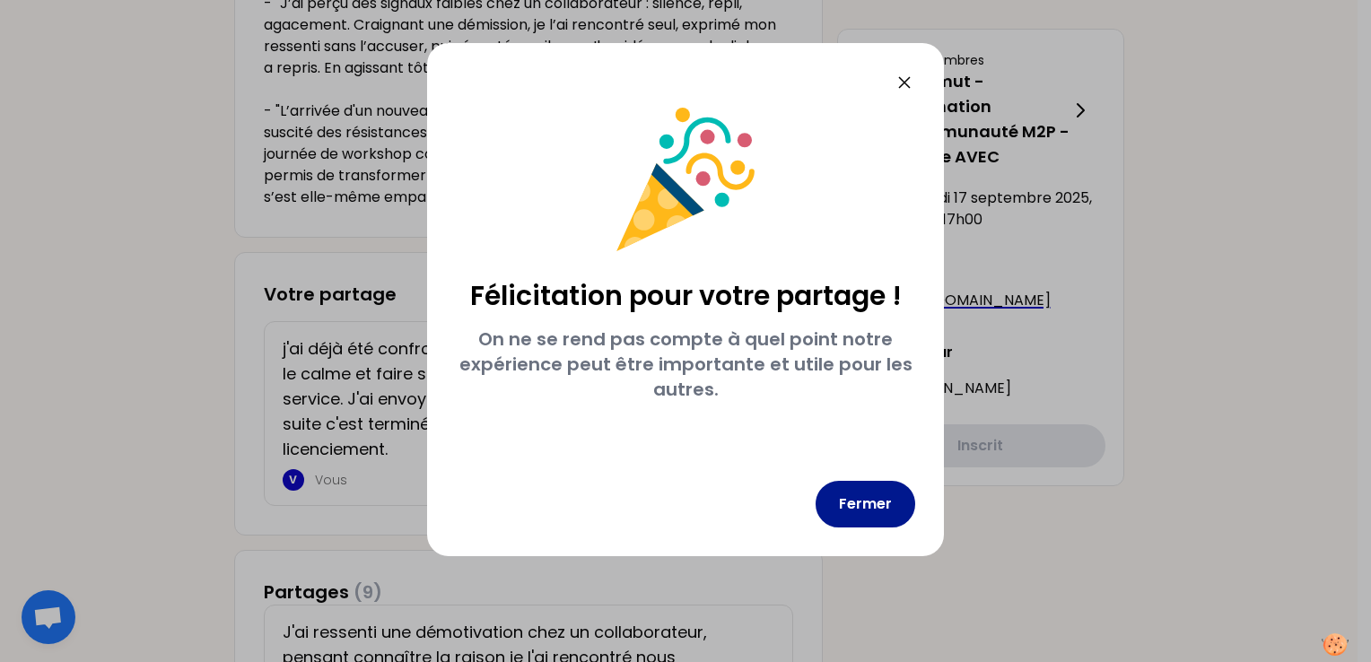
click at [869, 504] on button "Fermer" at bounding box center [865, 504] width 100 height 47
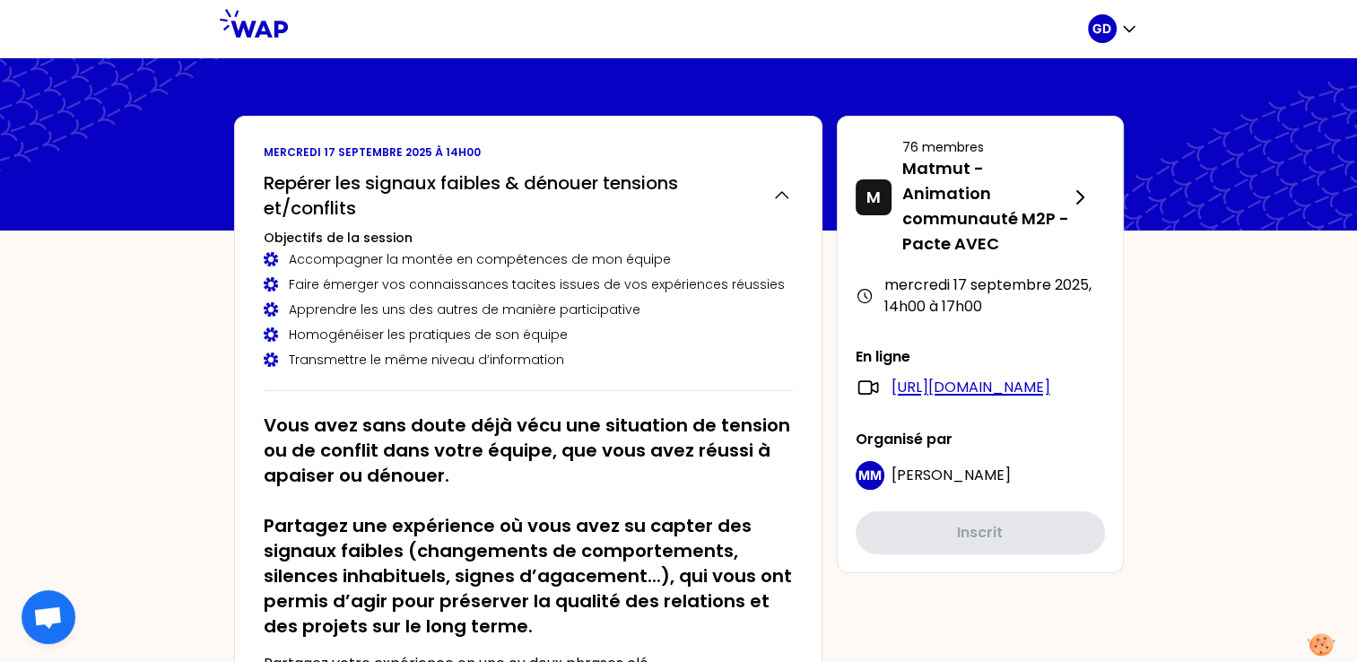
click at [1035, 386] on link "[URL][DOMAIN_NAME]" at bounding box center [971, 388] width 159 height 22
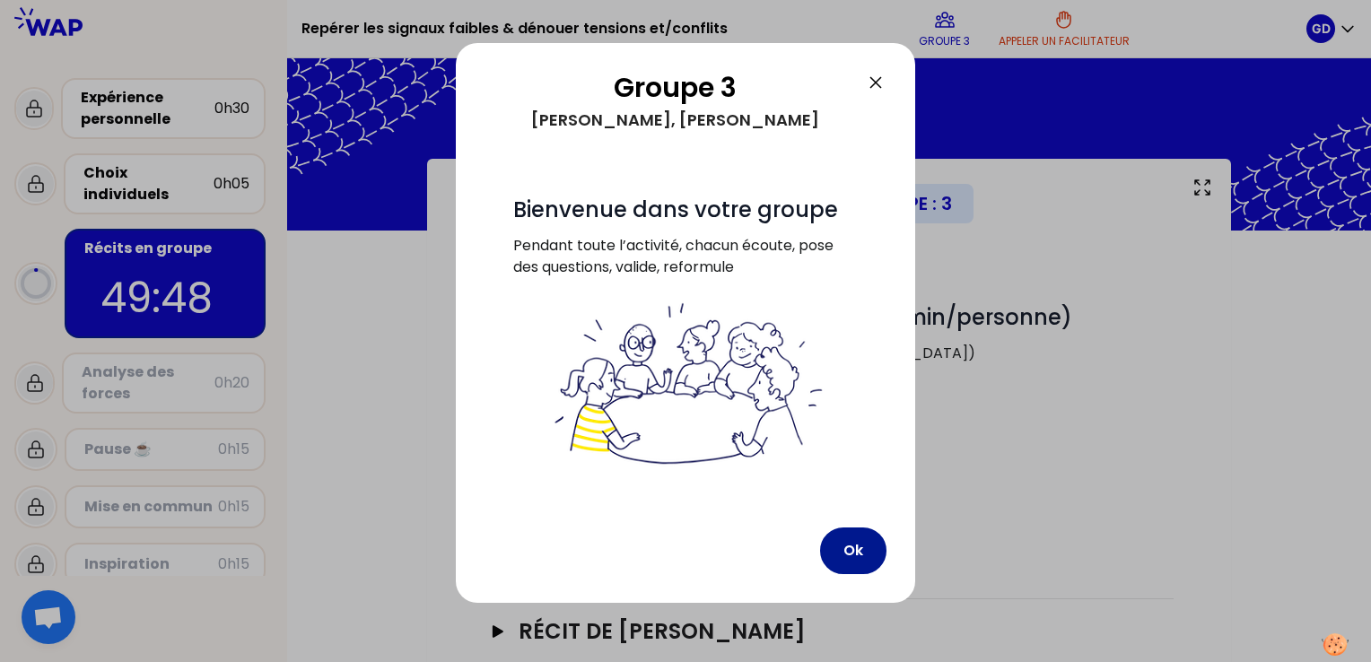
click at [857, 547] on button "Ok" at bounding box center [853, 550] width 66 height 47
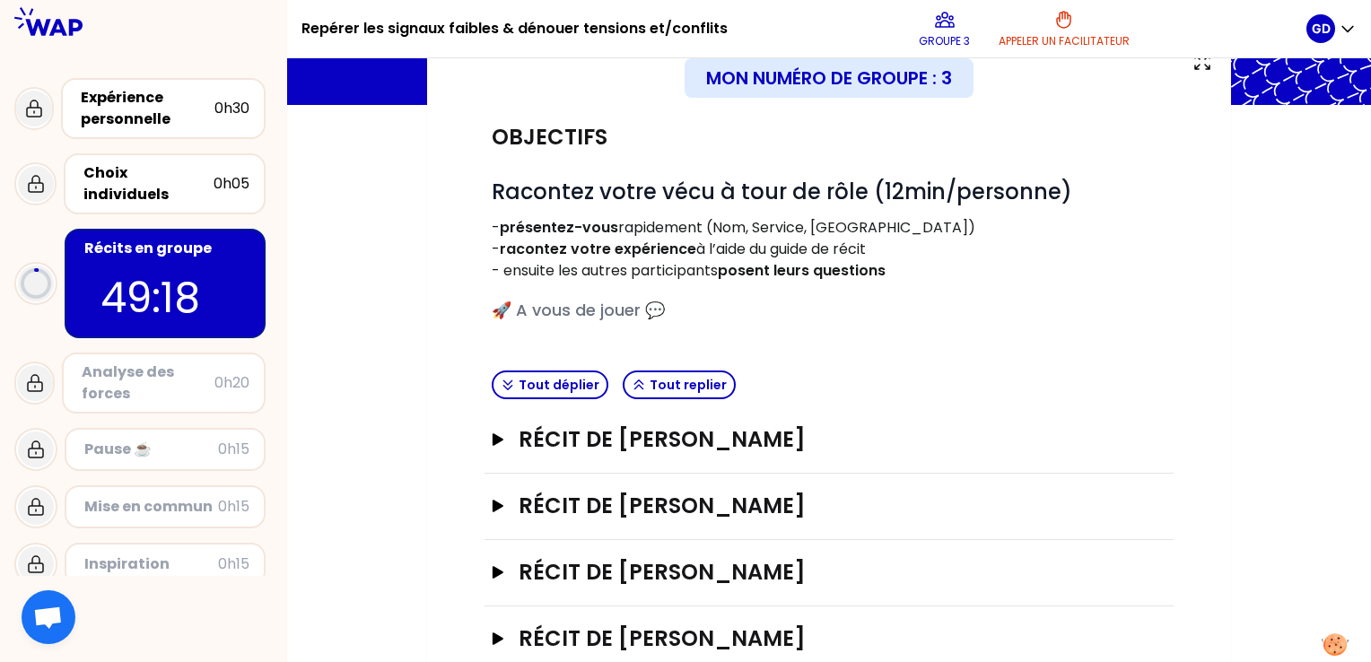
scroll to position [169, 0]
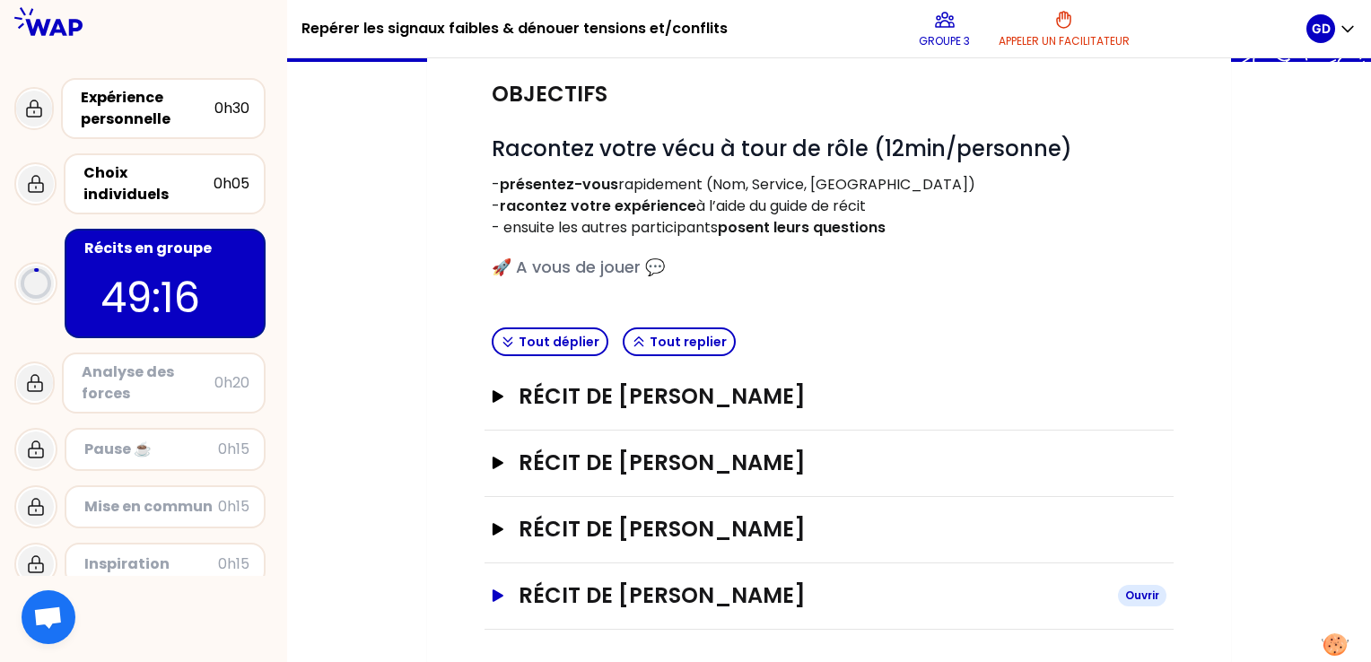
click at [501, 594] on icon "button" at bounding box center [497, 595] width 11 height 13
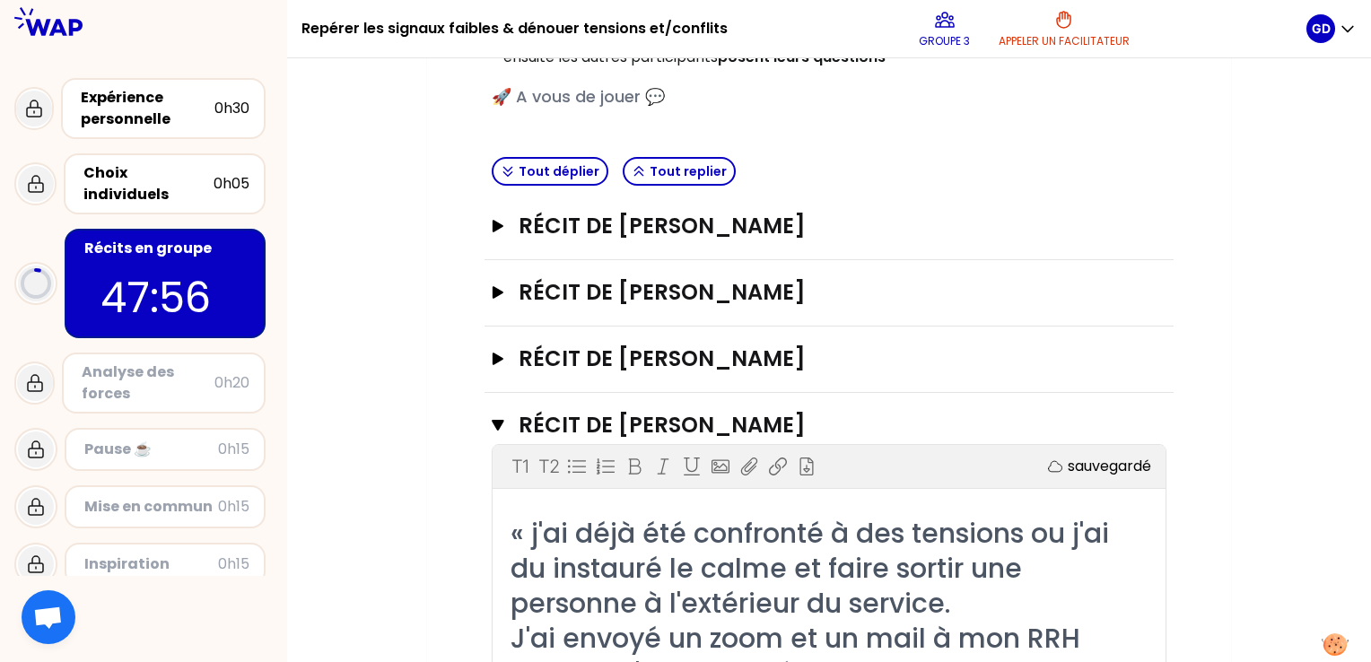
scroll to position [337, 0]
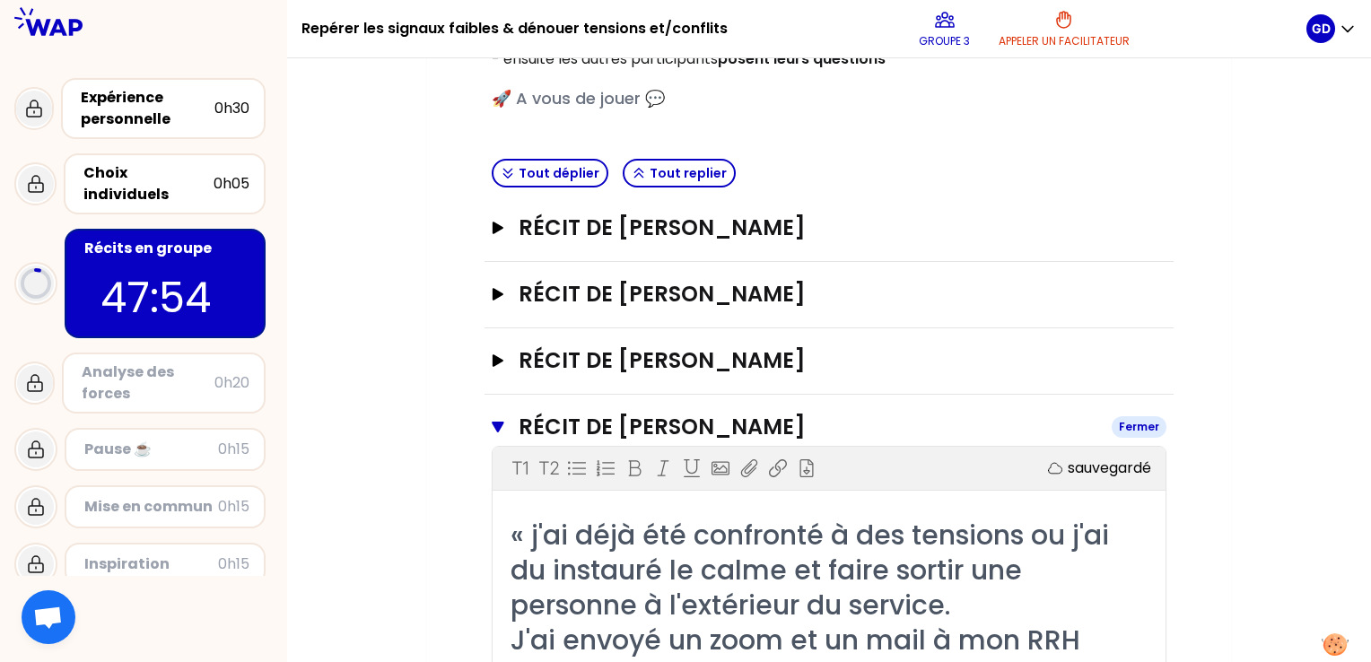
click at [496, 431] on icon "button" at bounding box center [498, 427] width 13 height 14
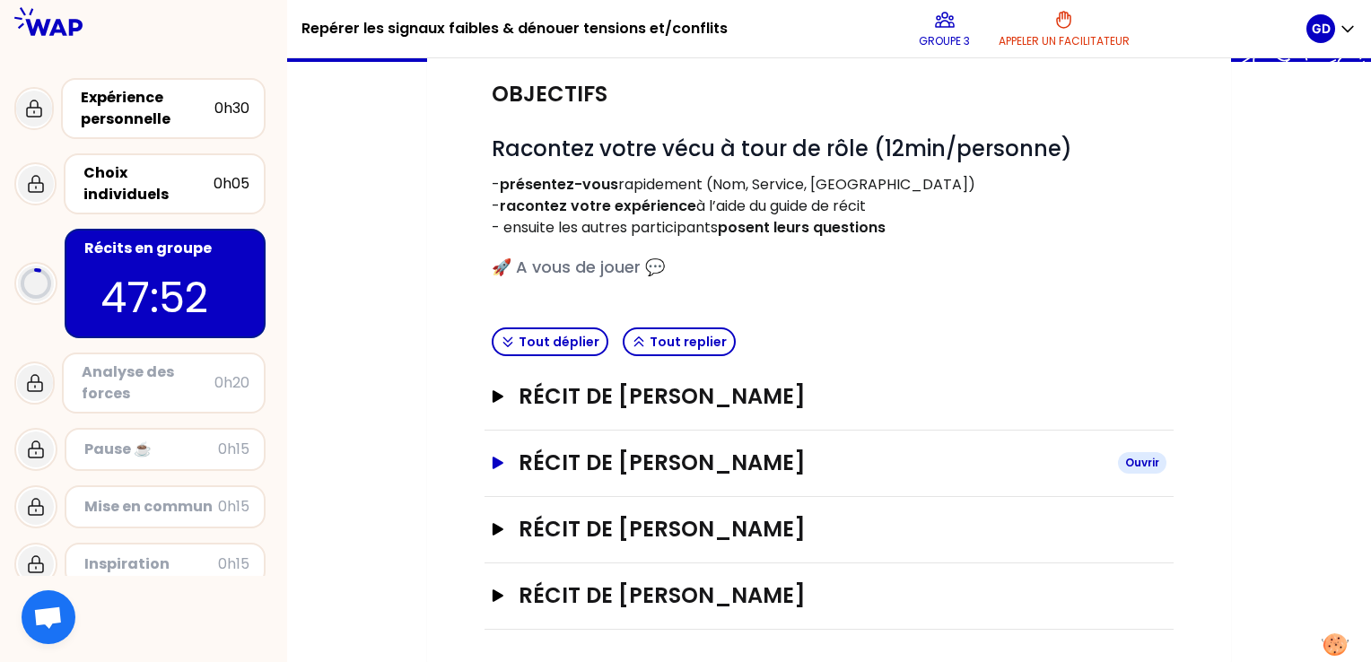
click at [497, 462] on icon "button" at bounding box center [497, 463] width 11 height 13
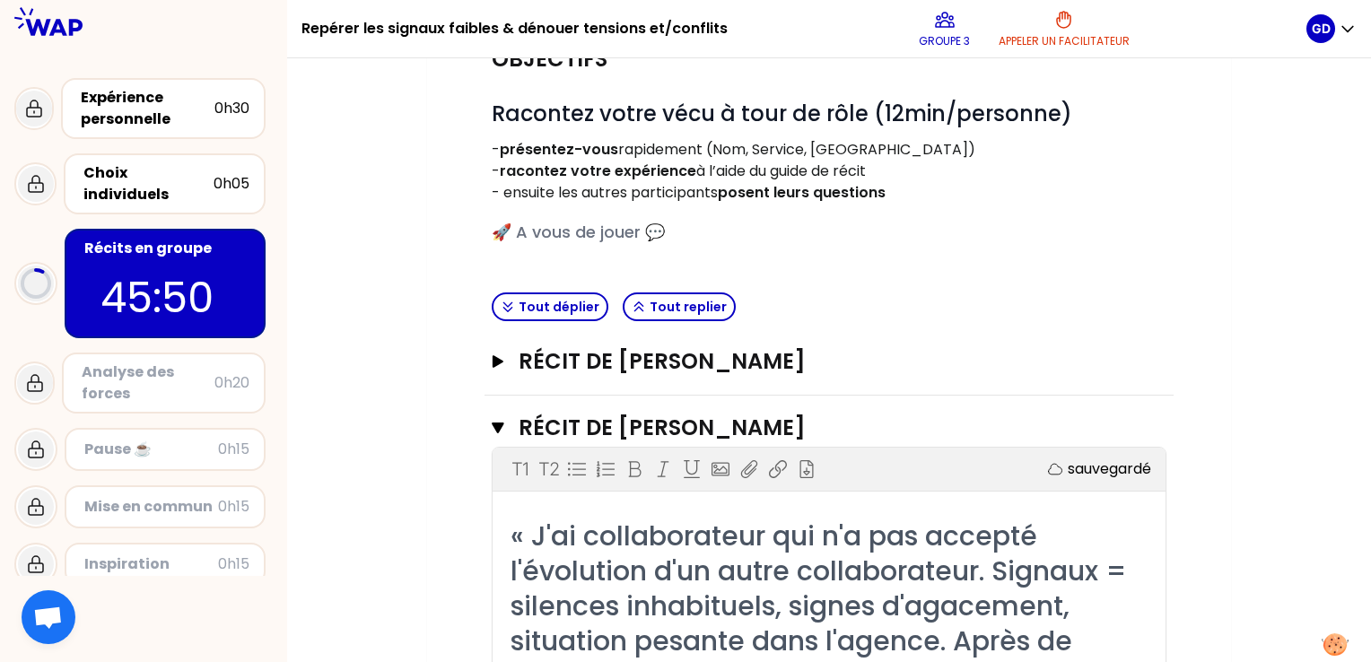
scroll to position [199, 0]
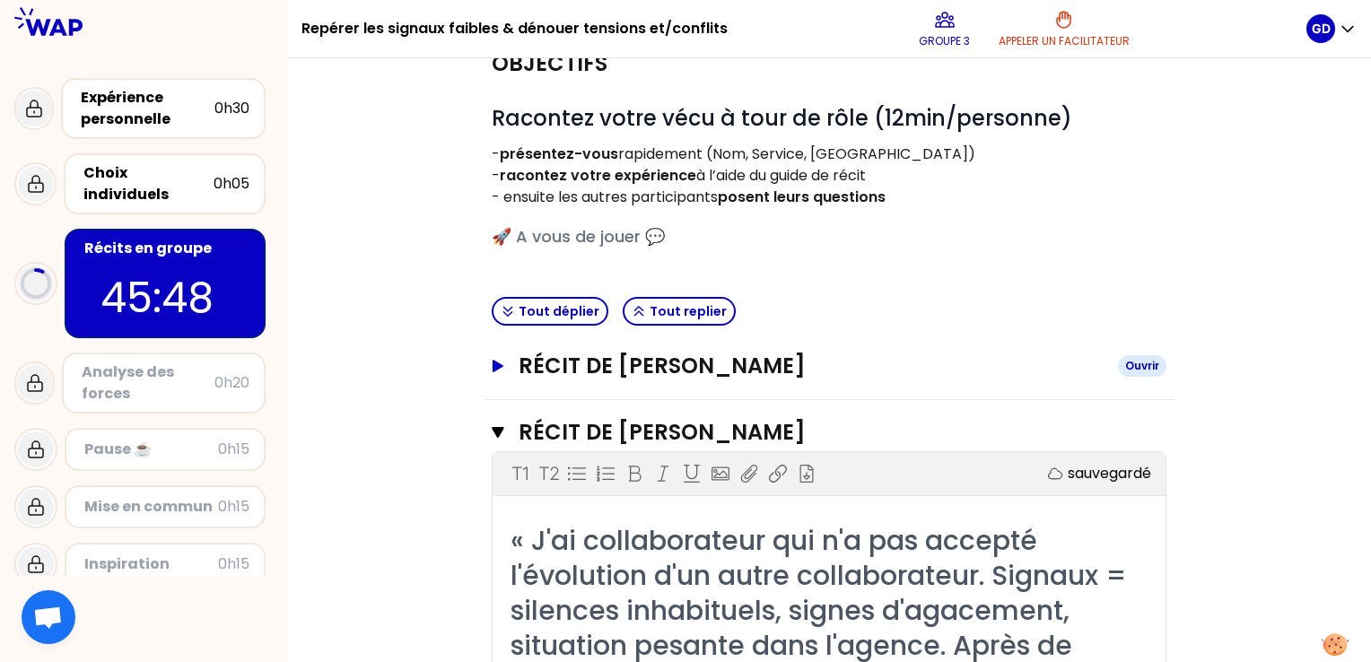
click at [495, 363] on icon "button" at bounding box center [497, 366] width 11 height 13
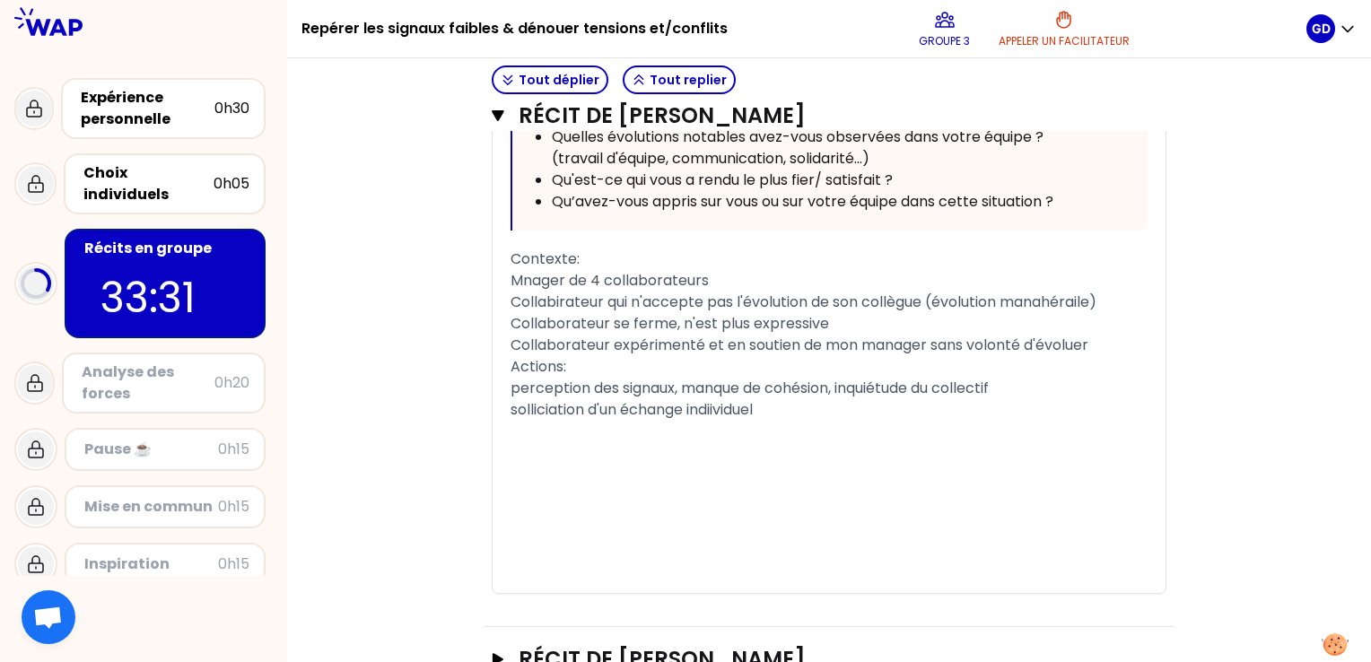
scroll to position [2617, 0]
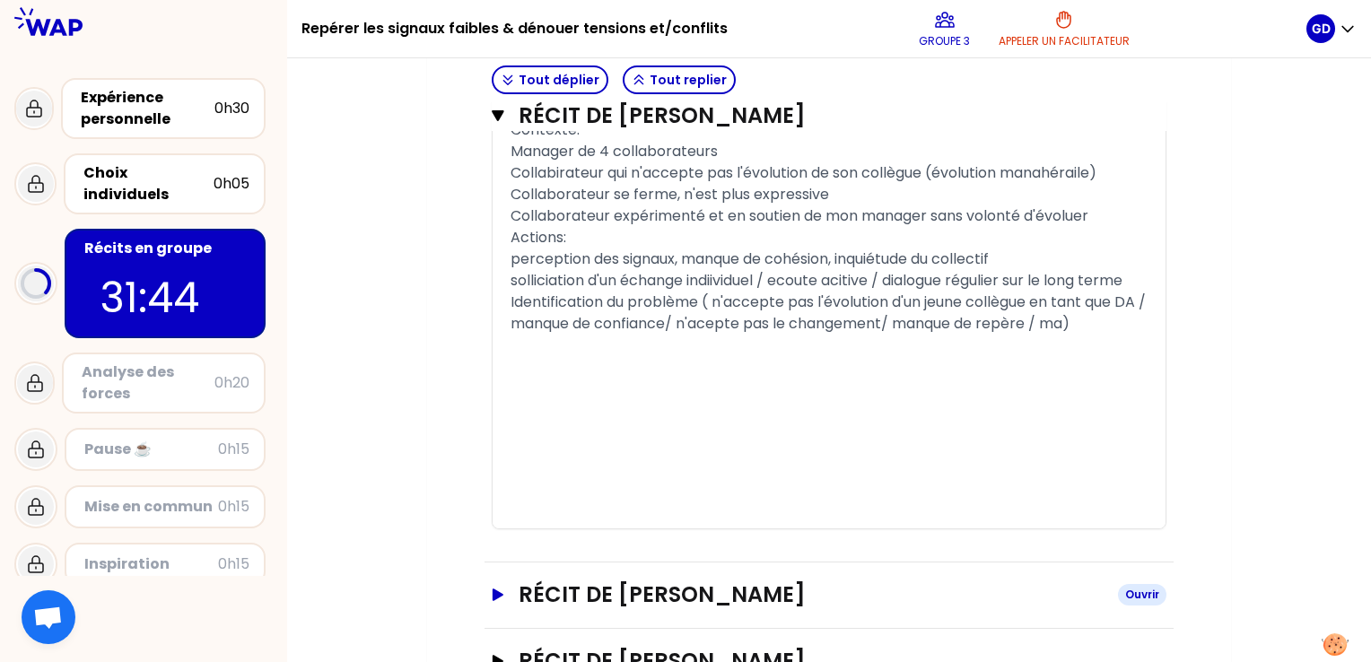
click at [492, 590] on icon "button" at bounding box center [498, 594] width 14 height 13
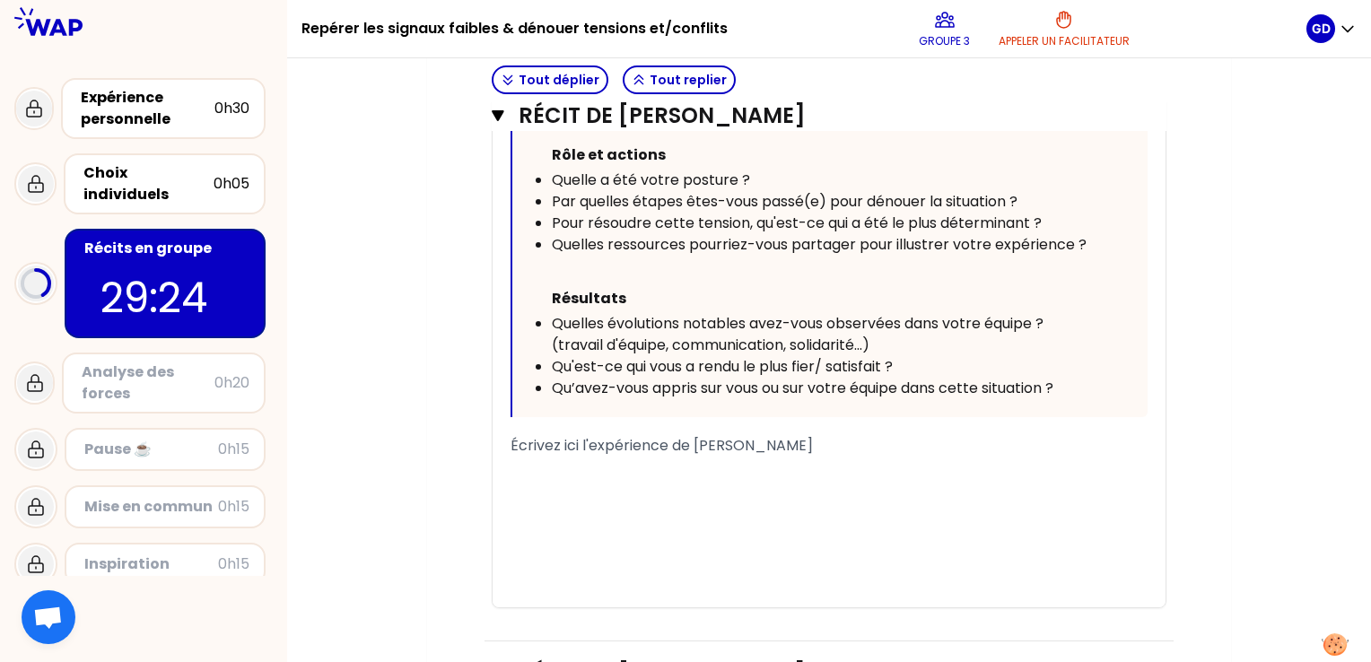
scroll to position [3710, 0]
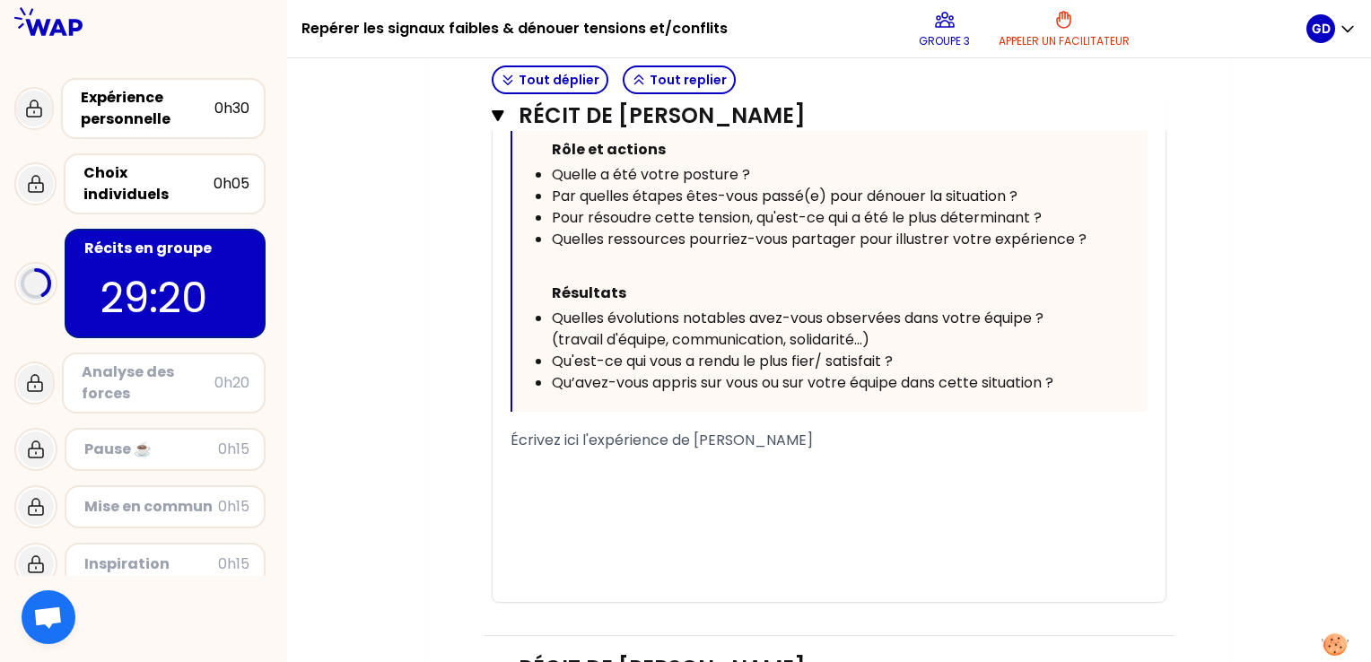
click at [756, 473] on div "﻿" at bounding box center [828, 484] width 637 height 22
click at [524, 475] on span "role et actions" at bounding box center [561, 483] width 102 height 21
click at [632, 477] on div "role et actions" at bounding box center [828, 484] width 637 height 22
click at [540, 439] on span "Écrivez ici l'expérience de [PERSON_NAME]" at bounding box center [661, 440] width 302 height 21
click at [563, 474] on div "﻿" at bounding box center [828, 484] width 637 height 22
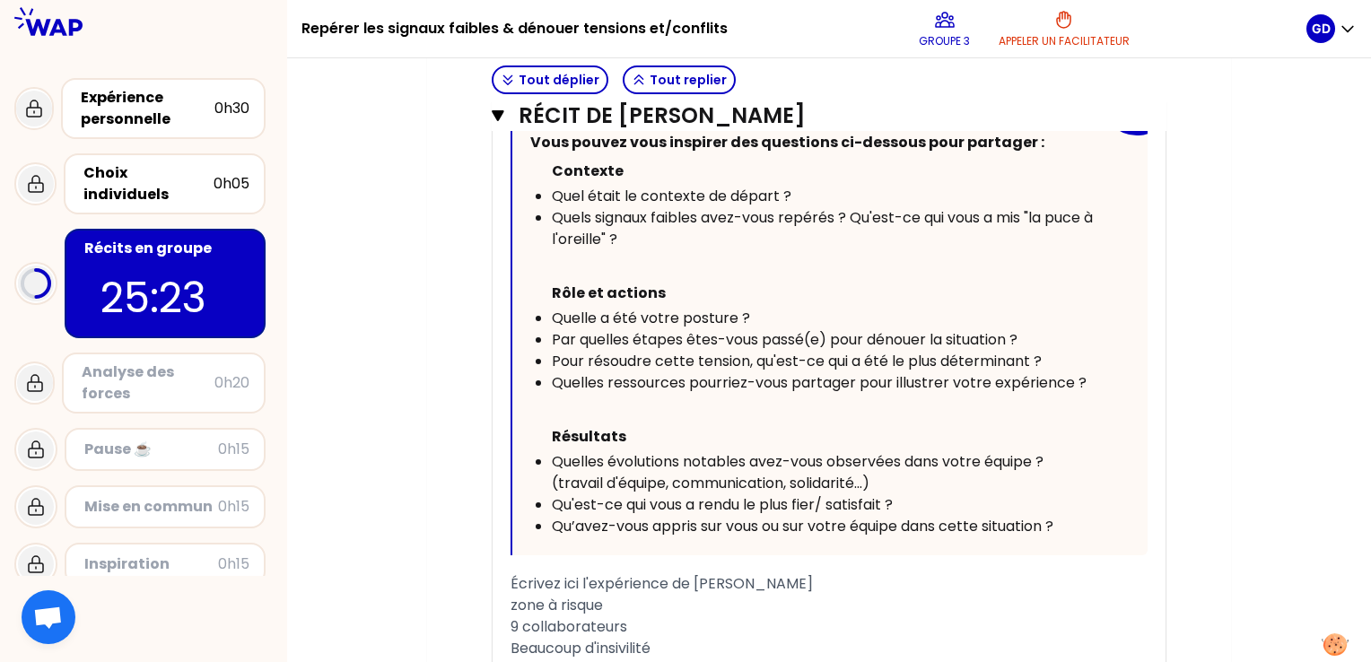
scroll to position [3803, 0]
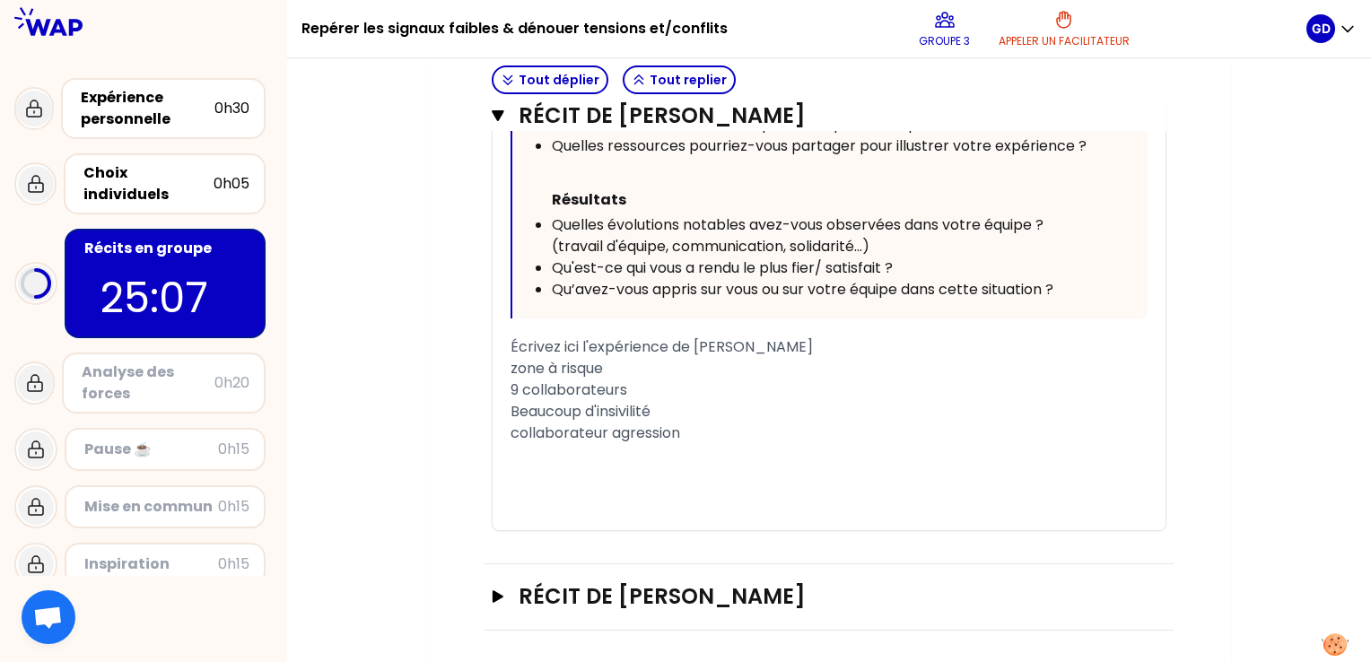
click at [610, 428] on span "collaborateur agression" at bounding box center [595, 432] width 170 height 21
click at [782, 422] on div "collaborateur subit une agression" at bounding box center [828, 433] width 637 height 22
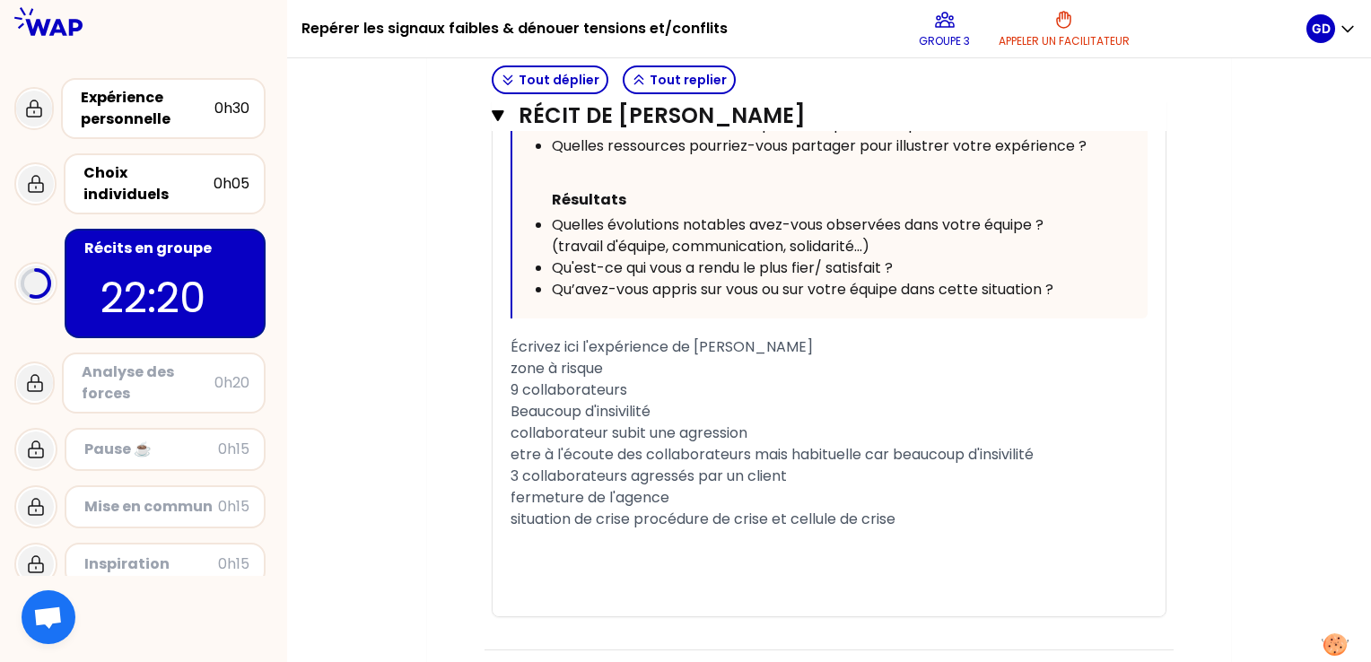
click at [773, 512] on span "situation de crise procédure de crise et cellule de crise" at bounding box center [702, 519] width 385 height 21
click at [786, 515] on div "situation de crise et cellule de crise" at bounding box center [828, 520] width 637 height 22
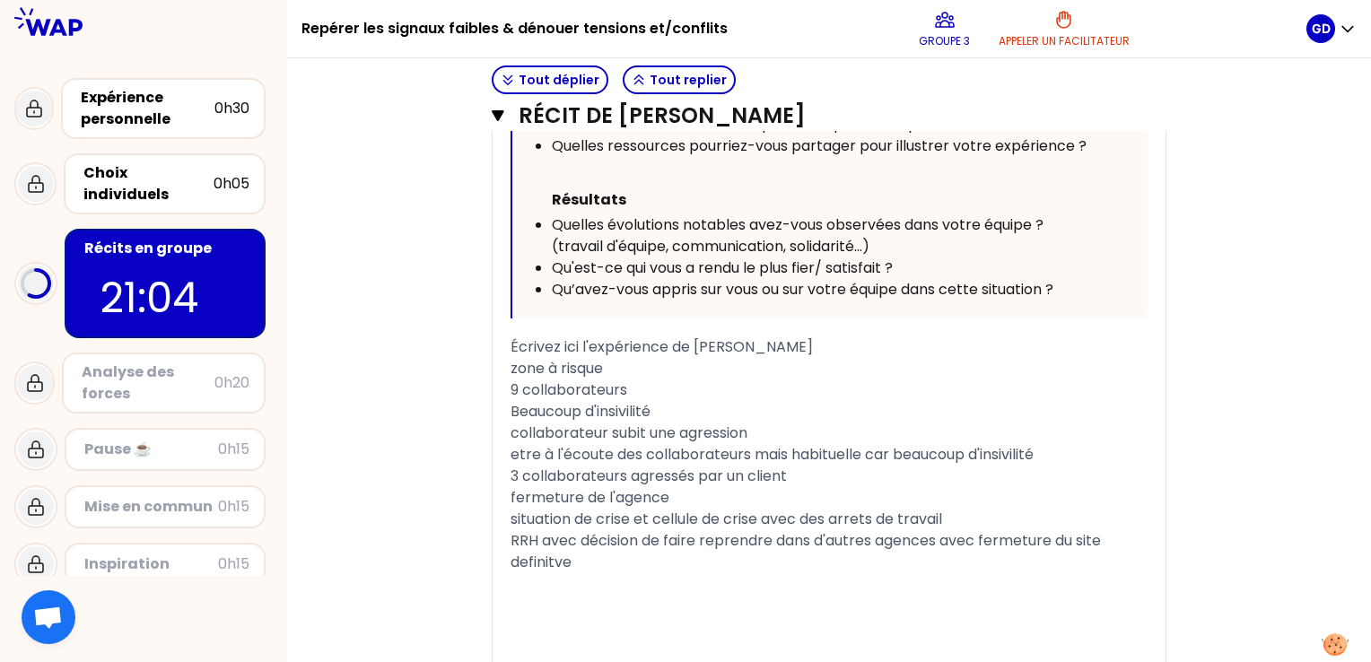
click at [671, 404] on div "Beaucoup d'insivilité" at bounding box center [828, 412] width 637 height 22
click at [609, 430] on span "collaborateur subit une agression" at bounding box center [628, 432] width 237 height 21
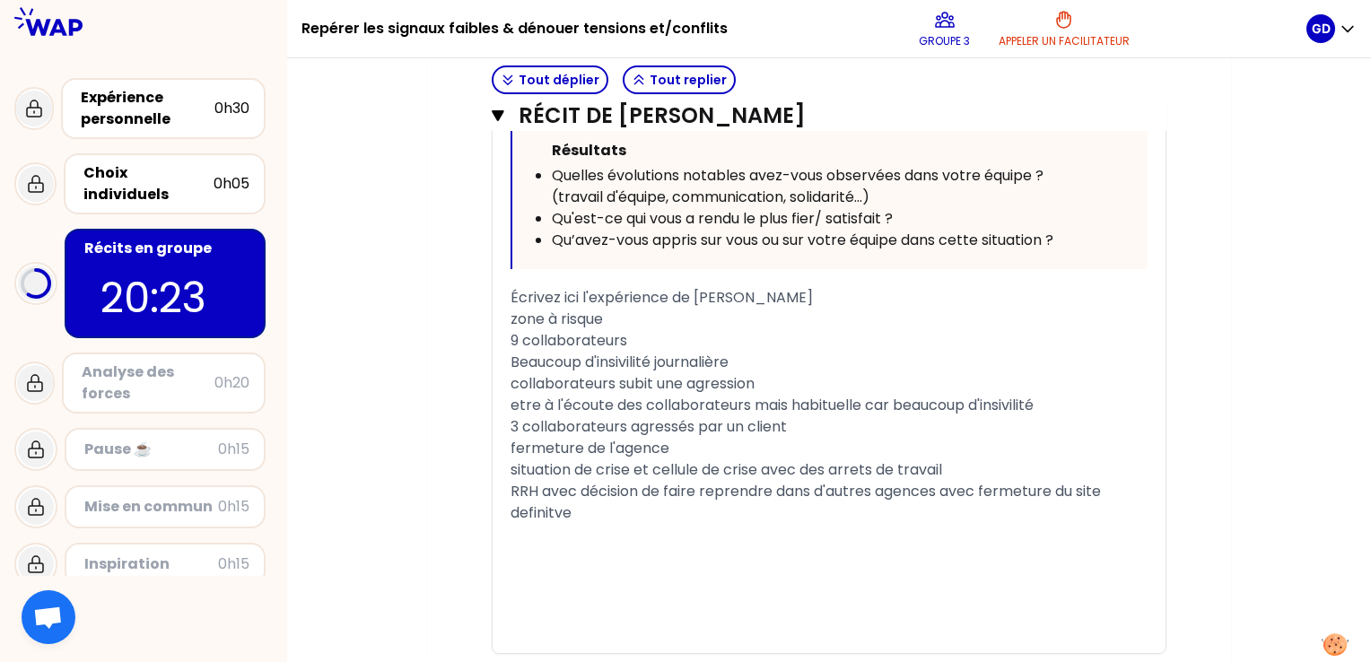
scroll to position [3858, 0]
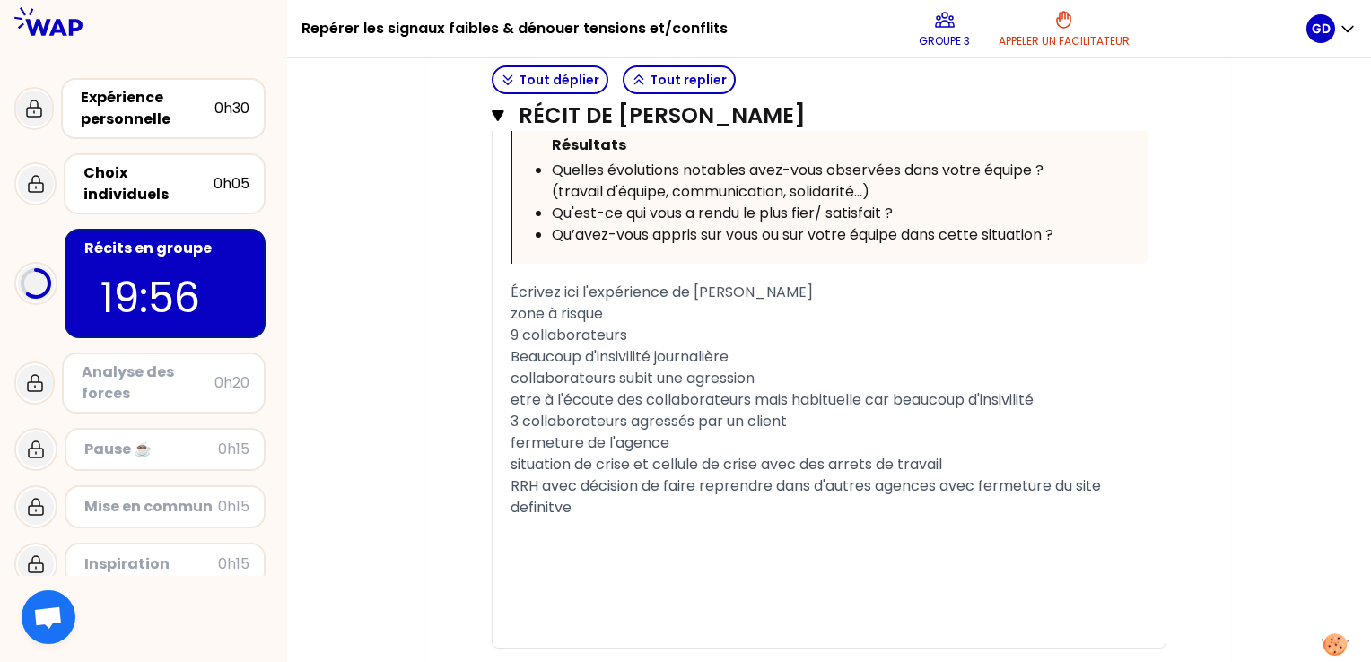
click at [1070, 402] on div "etre à l'écoute des collaborateurs mais habituelle car beaucoup d'insivilité" at bounding box center [828, 400] width 637 height 22
click at [508, 483] on div "« J'ai accompagné les équipes dans un contexte tendu suite à la fermeture d'un …" at bounding box center [828, 111] width 673 height 1074
click at [574, 483] on span "RRH avec décision de faire reprendre dans d'autres agences avec fermeture du si…" at bounding box center [807, 496] width 594 height 42
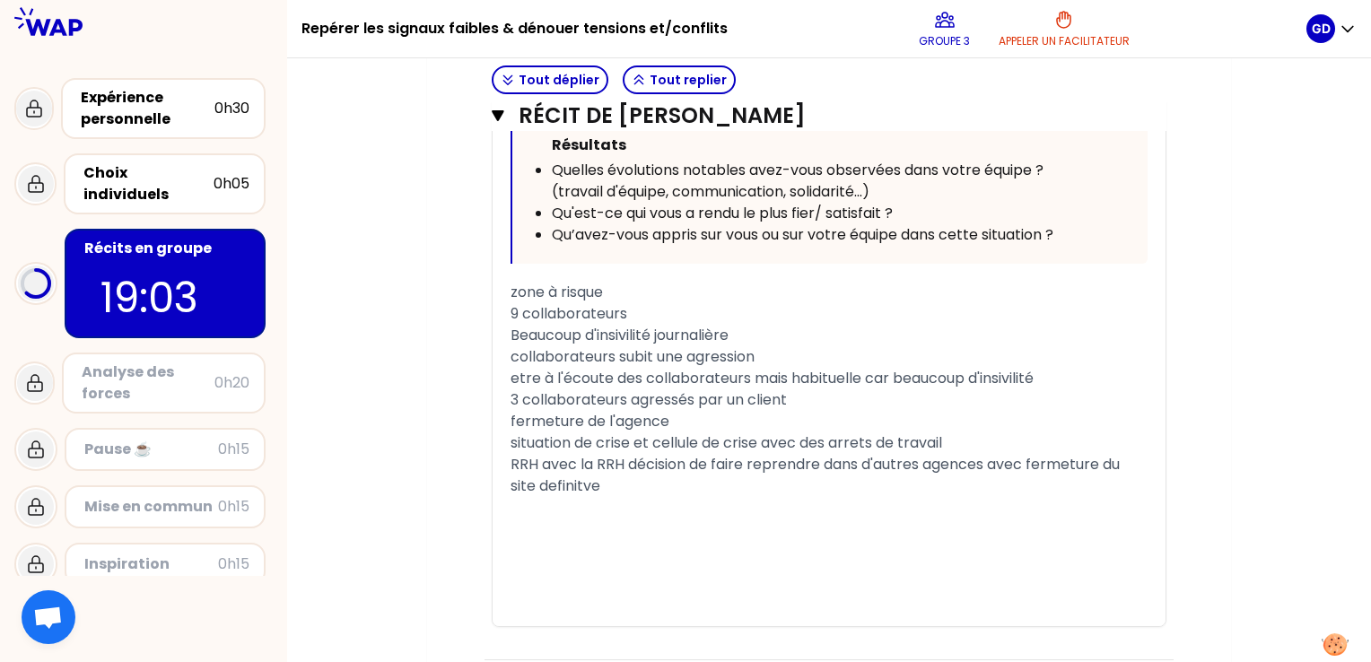
click at [545, 461] on span "RRH avec la RRH décision de faire reprendre dans d'autres agences avec fermetur…" at bounding box center [816, 475] width 613 height 42
click at [622, 491] on div "avec la RRH décision de faire reprendre dans d'autres agences avec fermeture du…" at bounding box center [828, 475] width 637 height 43
click at [526, 482] on span "avec la RRH décision de faire reprendre dans d'autres agences avec fermeture du…" at bounding box center [815, 475] width 610 height 42
click at [588, 483] on div "avec la RRH décision de faire reprendre dans d'autres agences avec fermeture du…" at bounding box center [828, 475] width 637 height 43
click at [520, 393] on span "3 collaborateurs agressés par un client" at bounding box center [648, 399] width 276 height 21
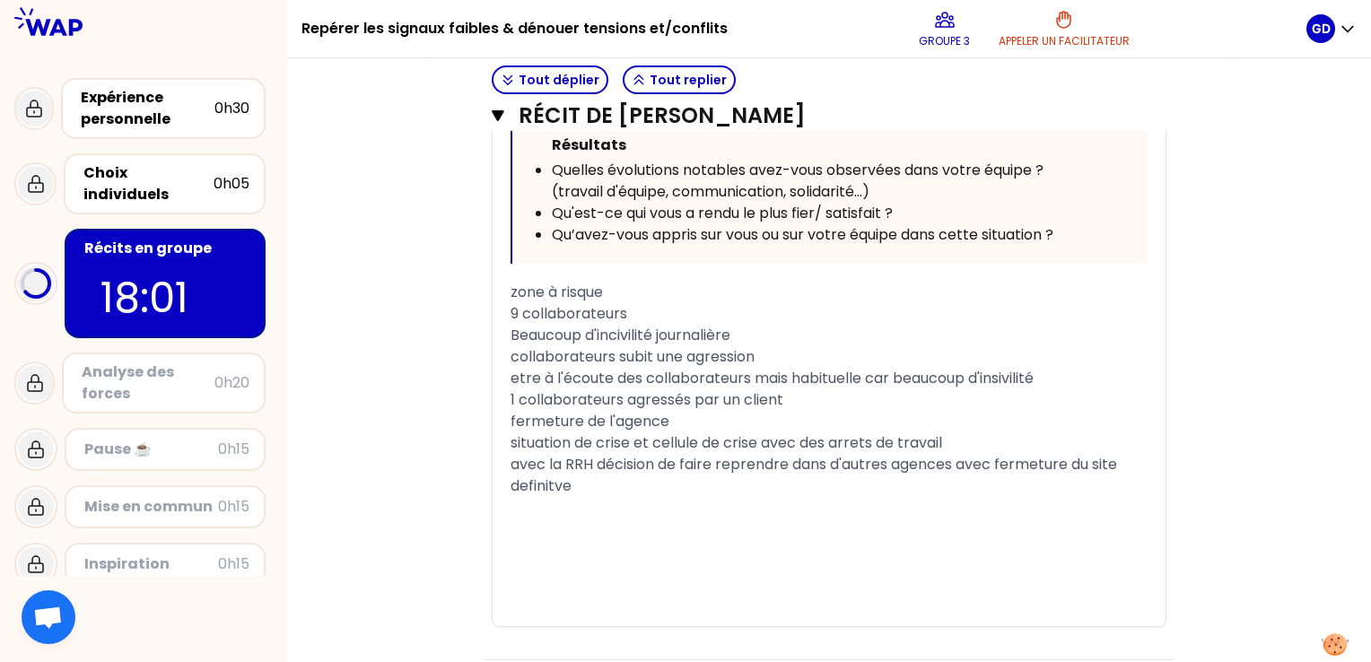
click at [692, 396] on span "1 collaborateurs agressés par un client" at bounding box center [646, 399] width 273 height 21
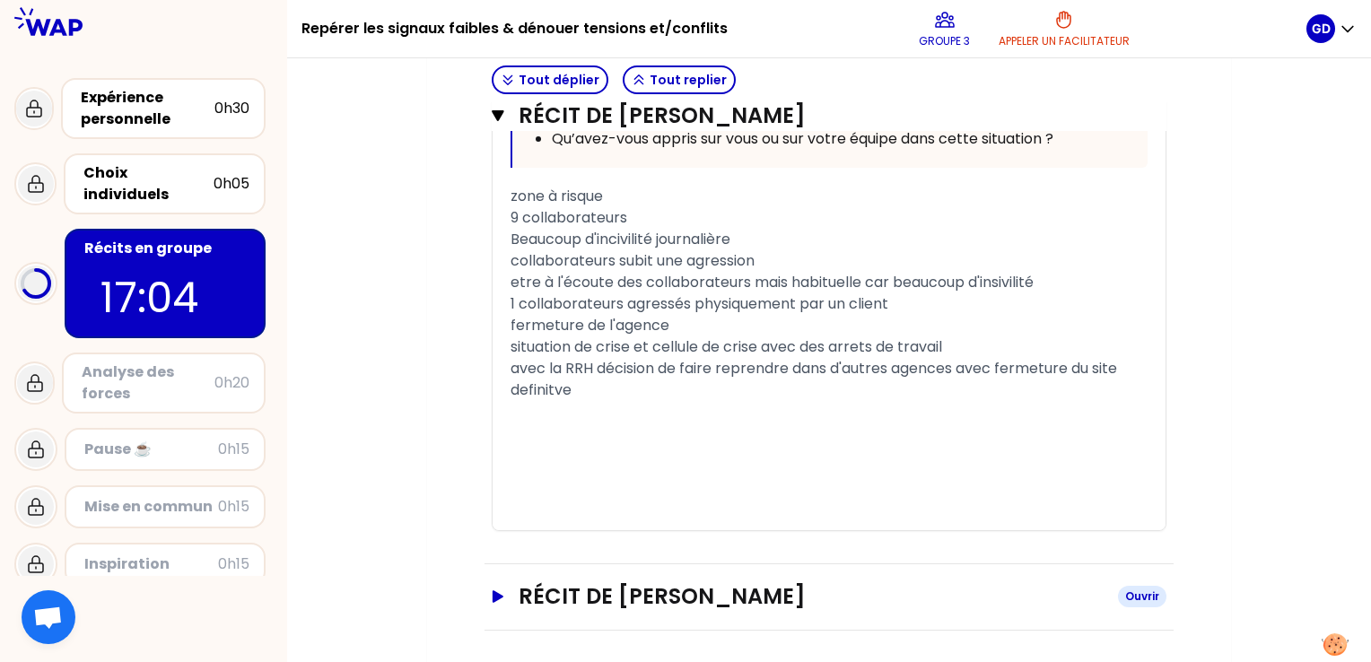
click at [494, 590] on icon "button" at bounding box center [497, 596] width 11 height 13
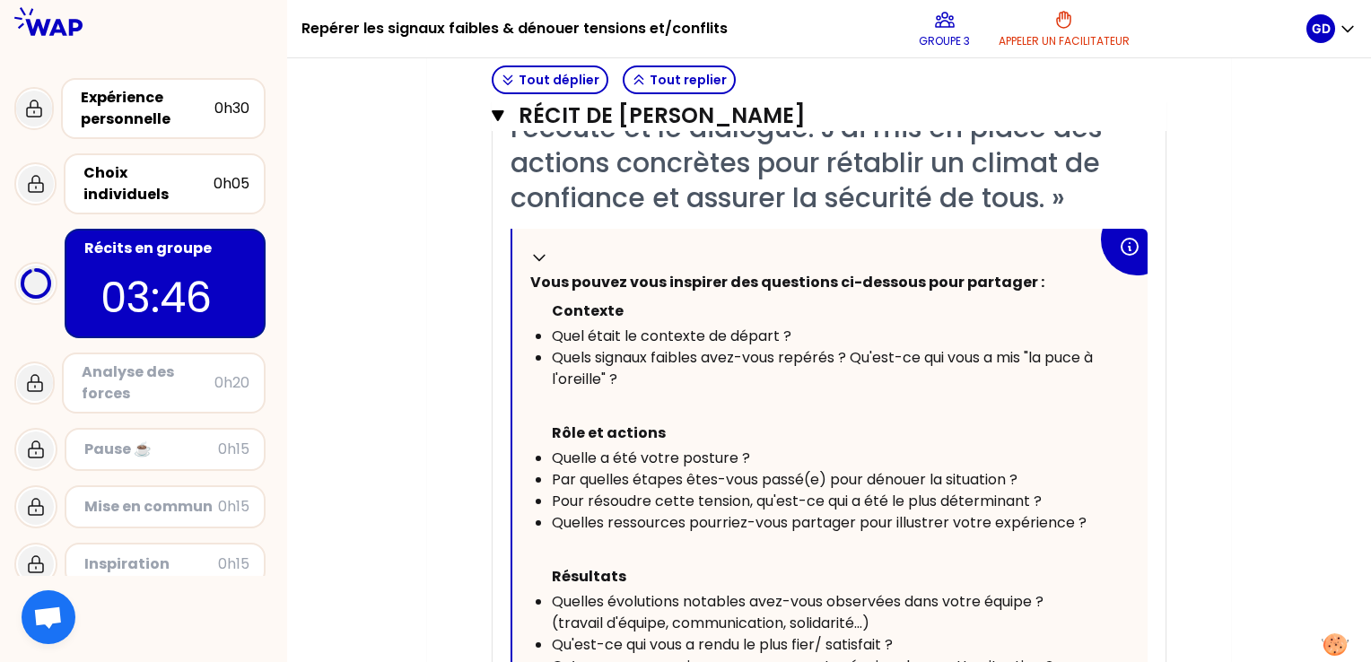
scroll to position [5375, 0]
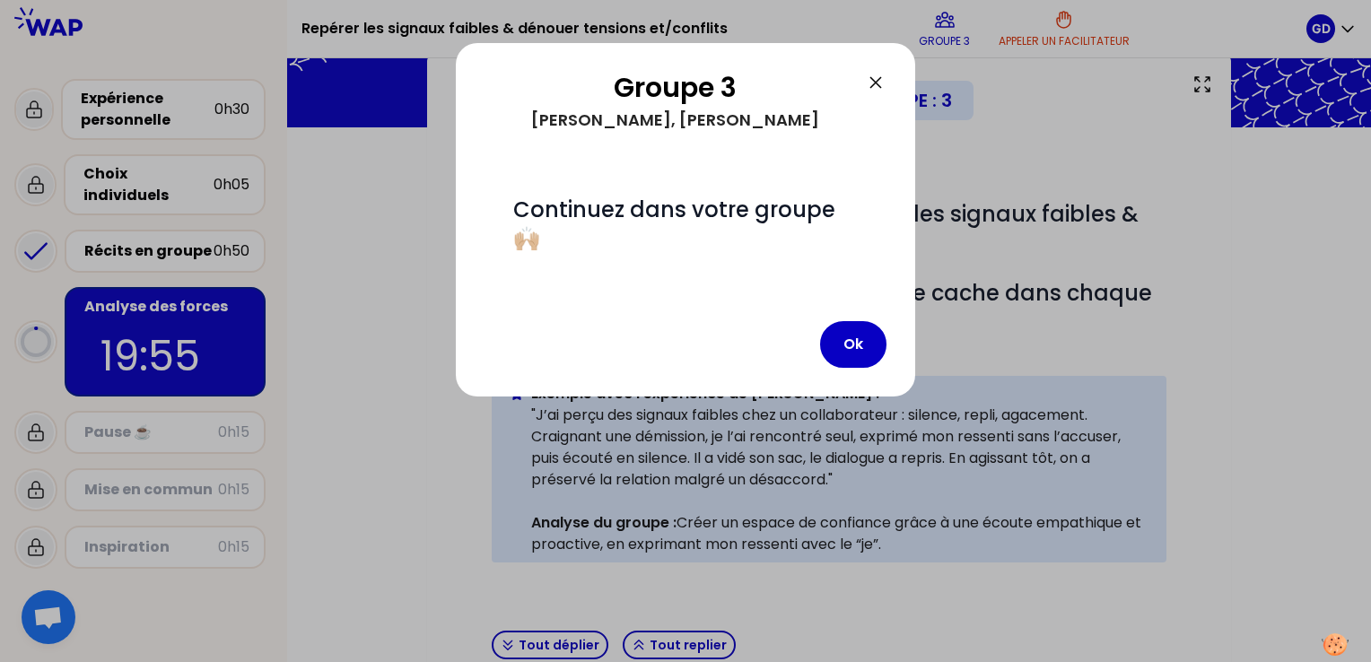
scroll to position [406, 0]
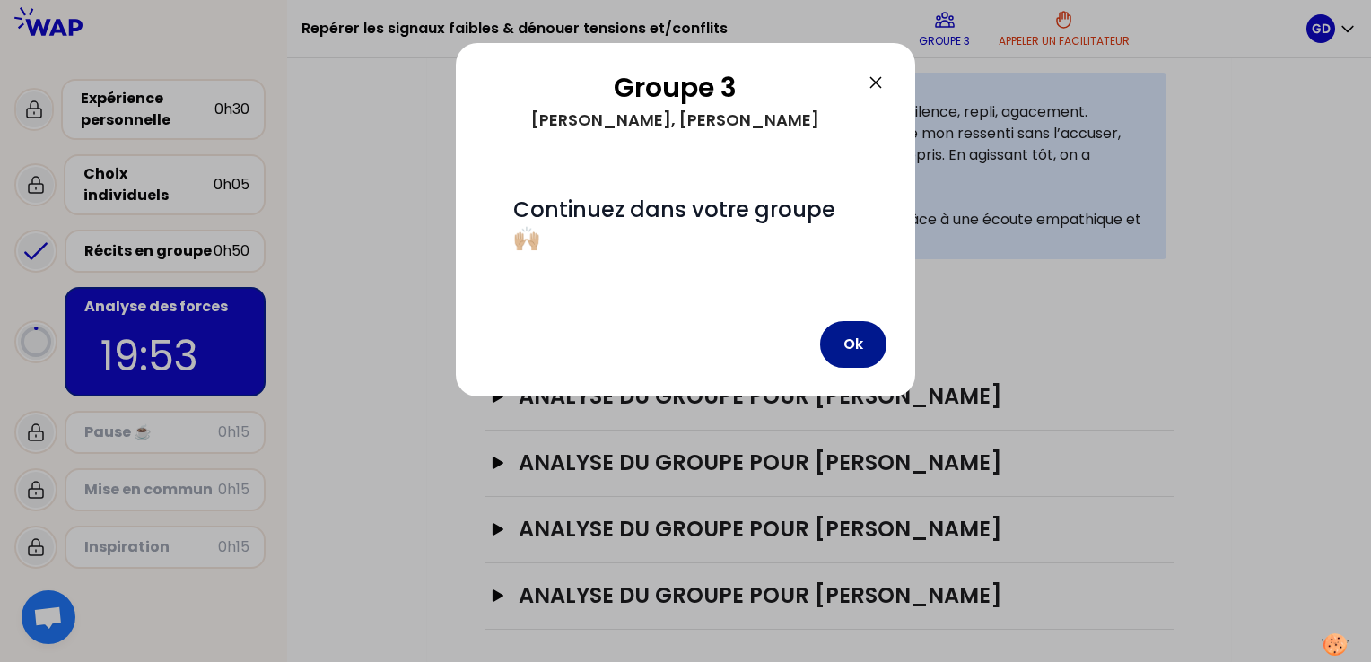
click at [868, 353] on button "Ok" at bounding box center [853, 344] width 66 height 47
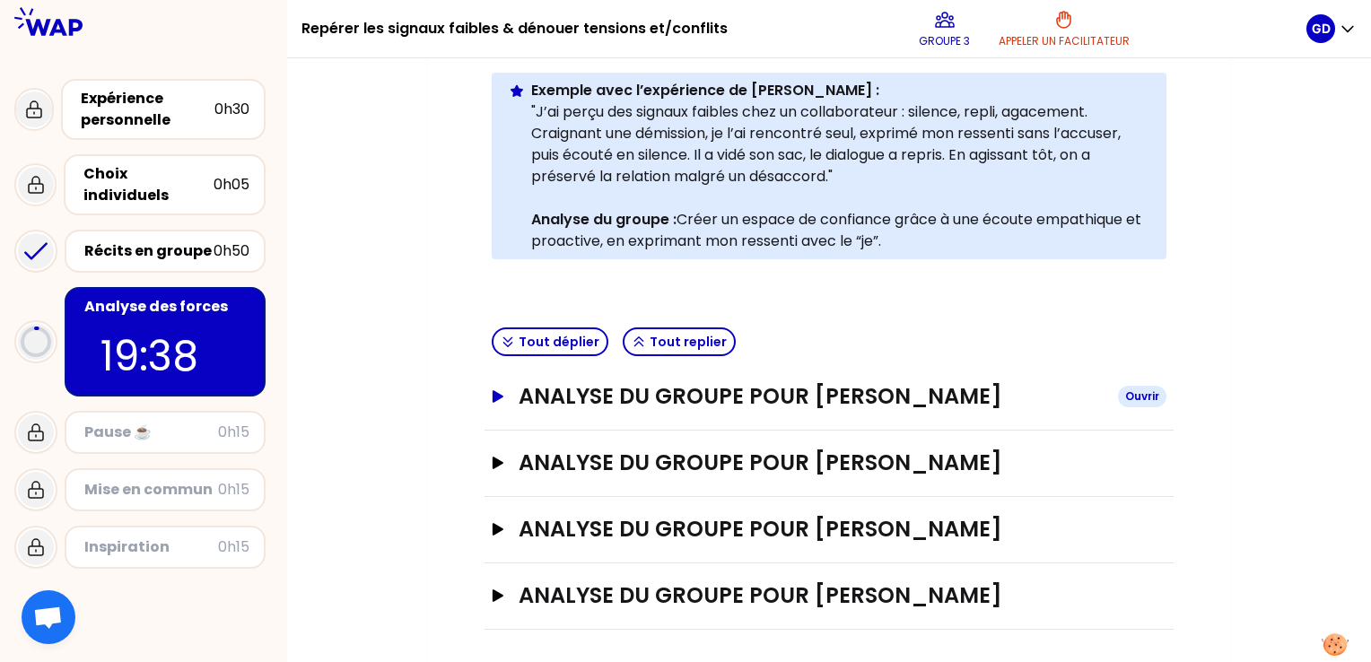
click at [497, 395] on icon "button" at bounding box center [497, 396] width 11 height 13
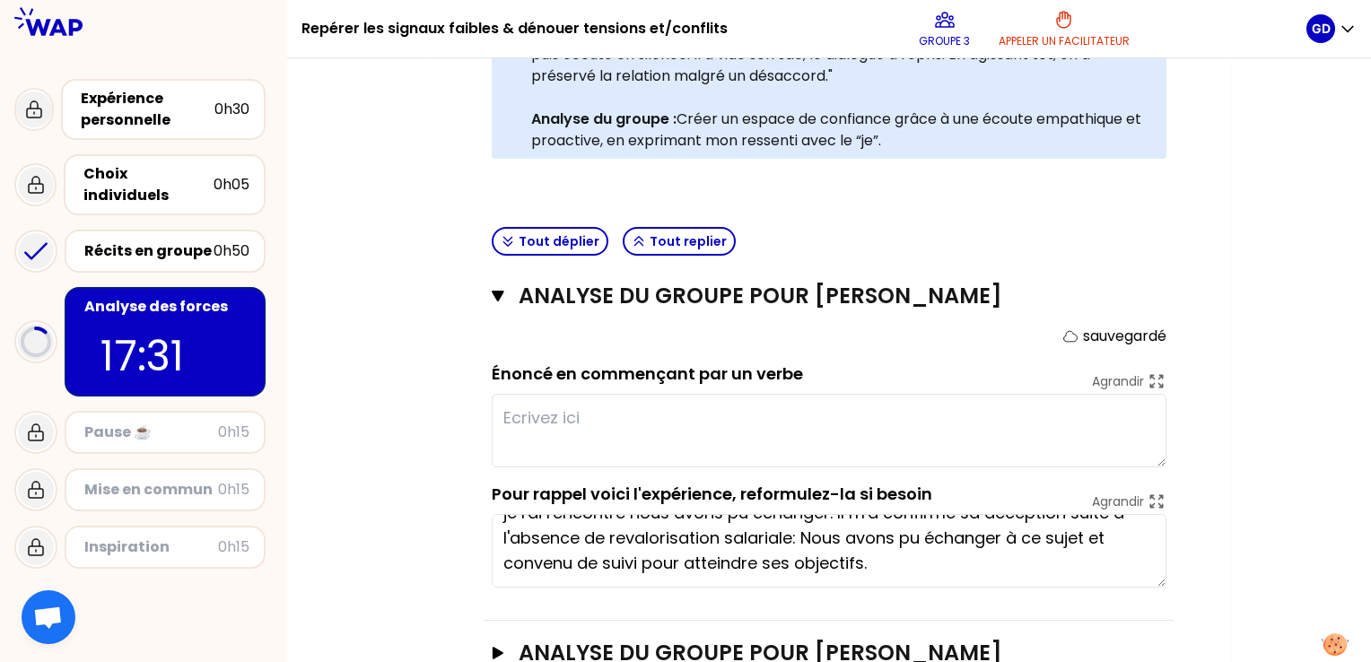
scroll to position [509, 0]
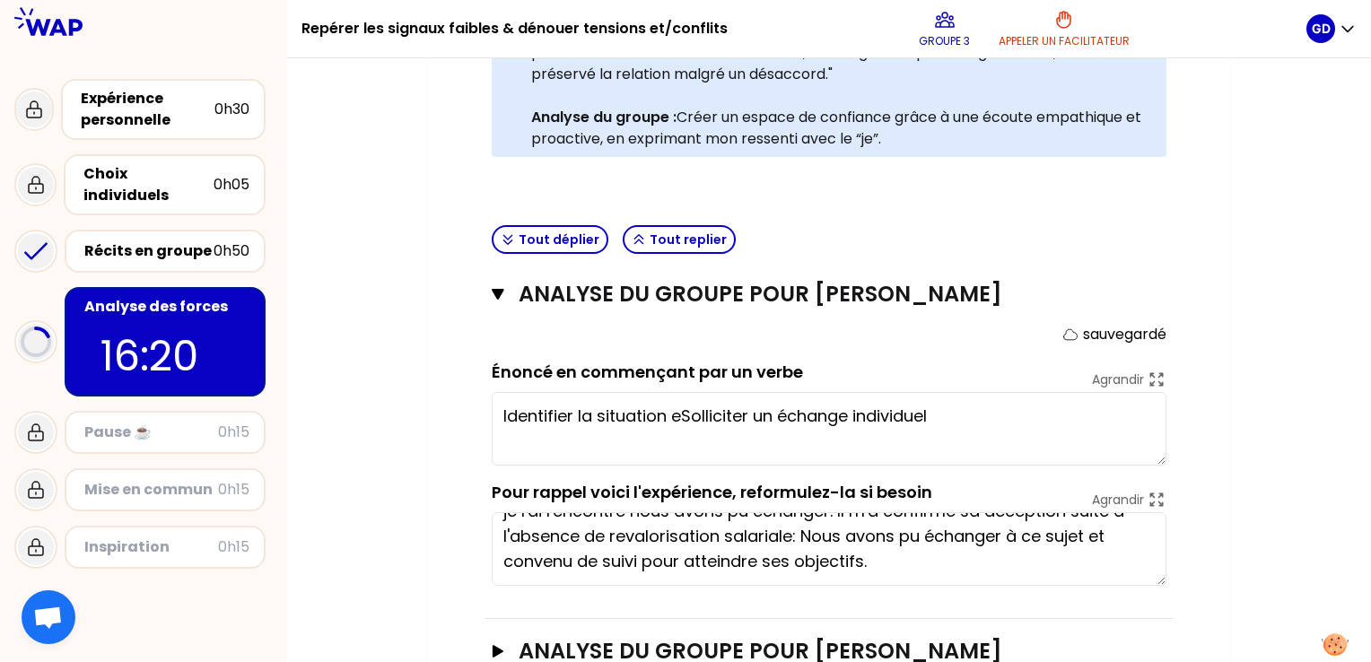
type textarea "Identifier la situation et Solliciter un échange individuel"
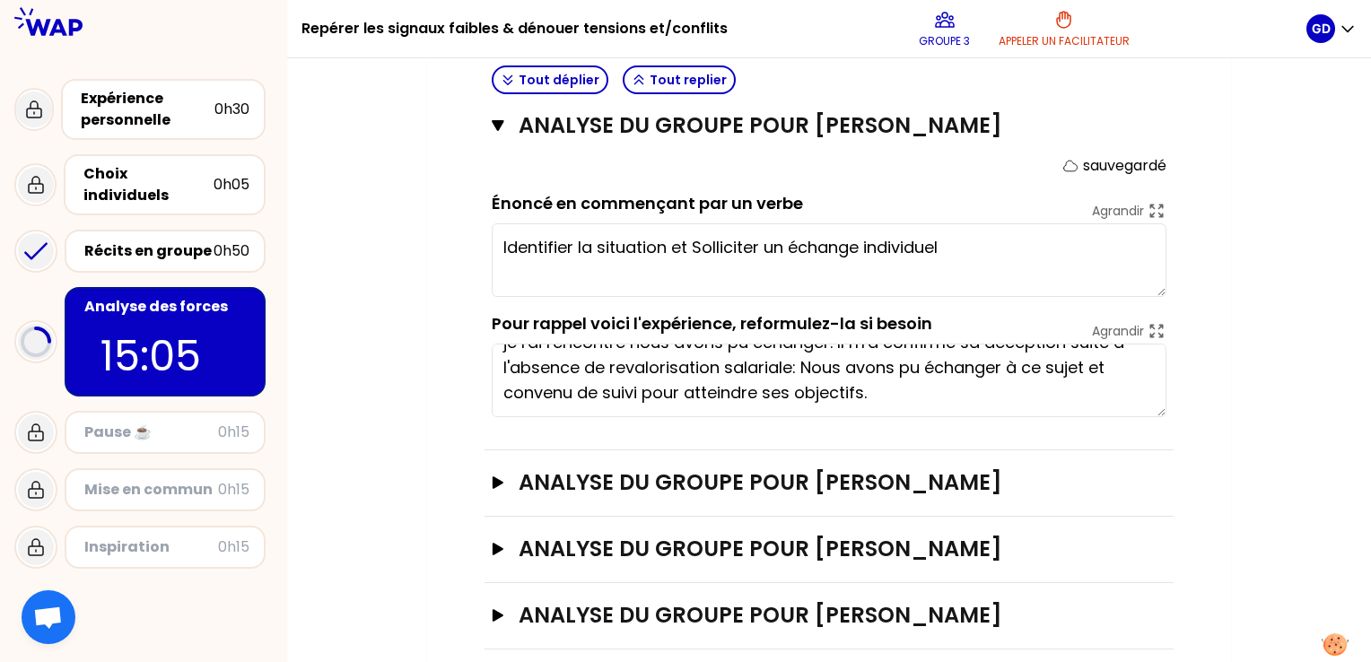
scroll to position [696, 0]
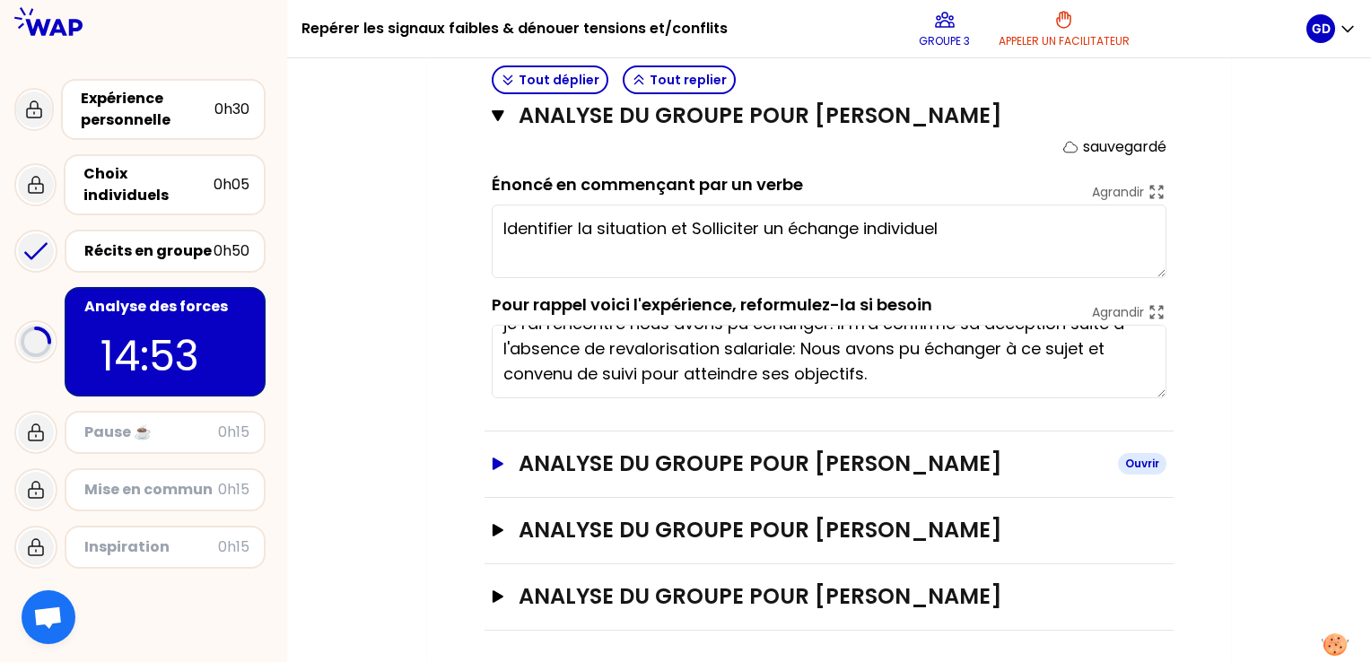
click at [493, 462] on icon "button" at bounding box center [497, 463] width 11 height 13
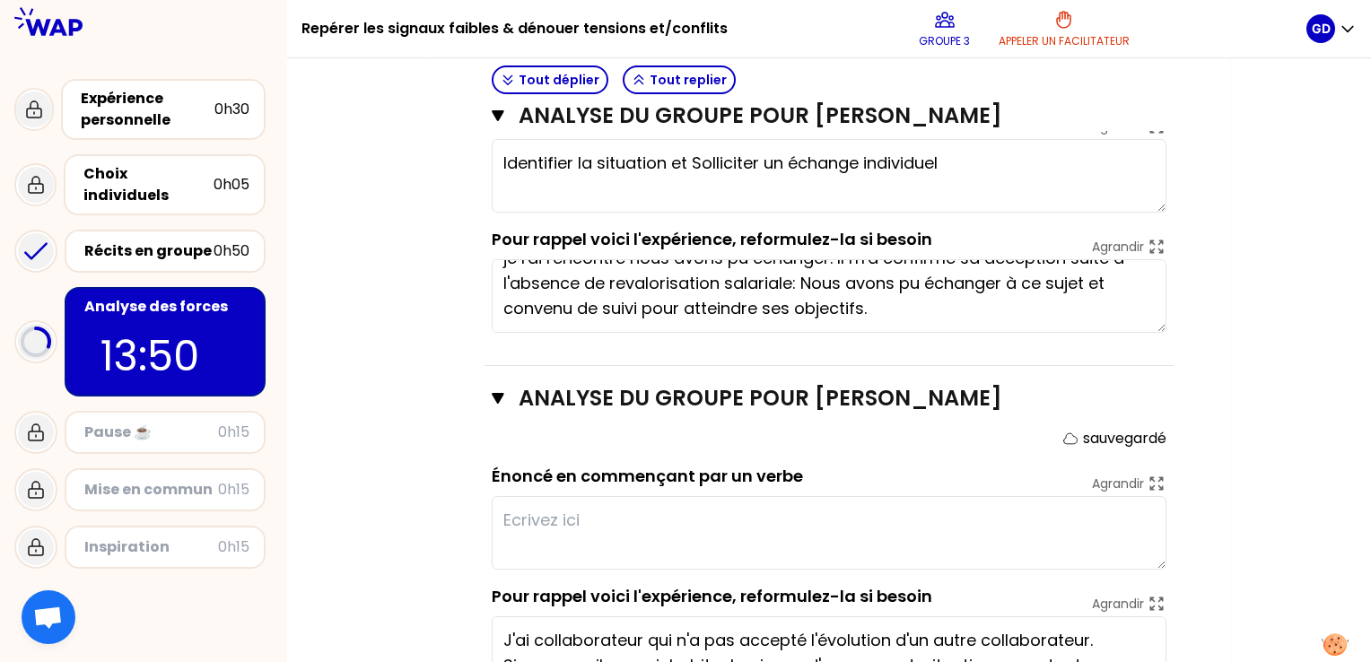
scroll to position [765, 0]
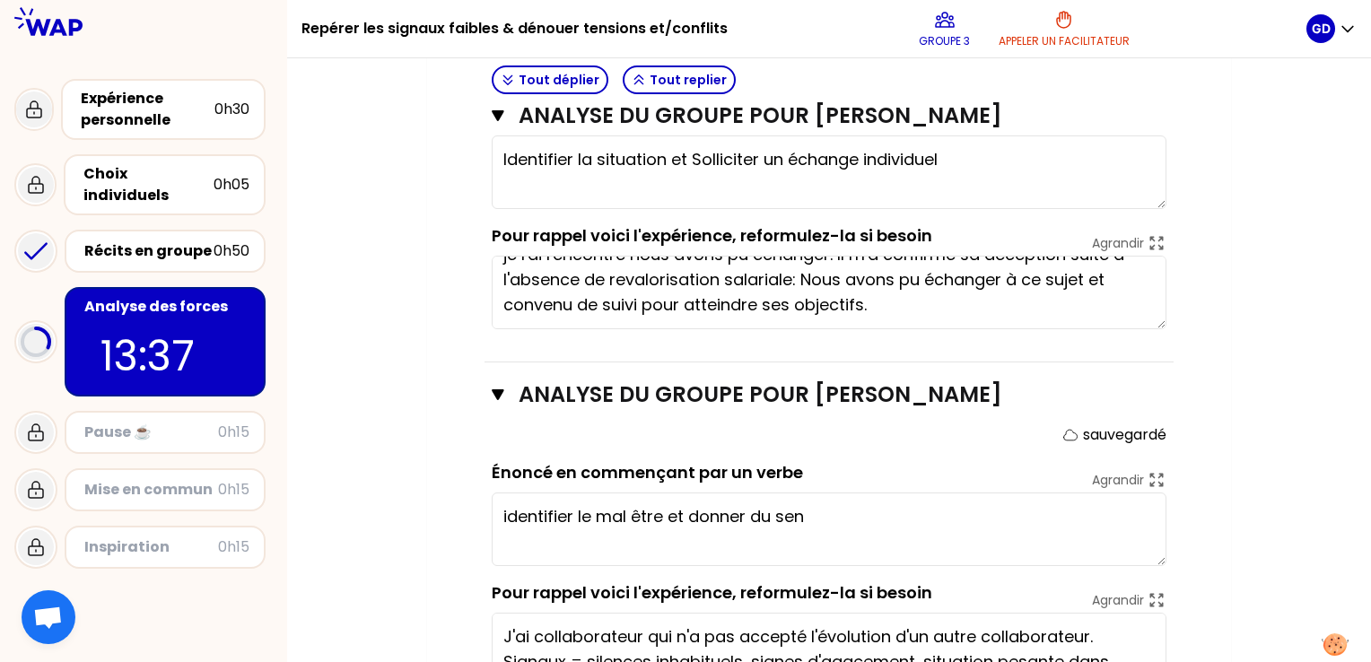
type textarea "identifier le mal être et donner du sens"
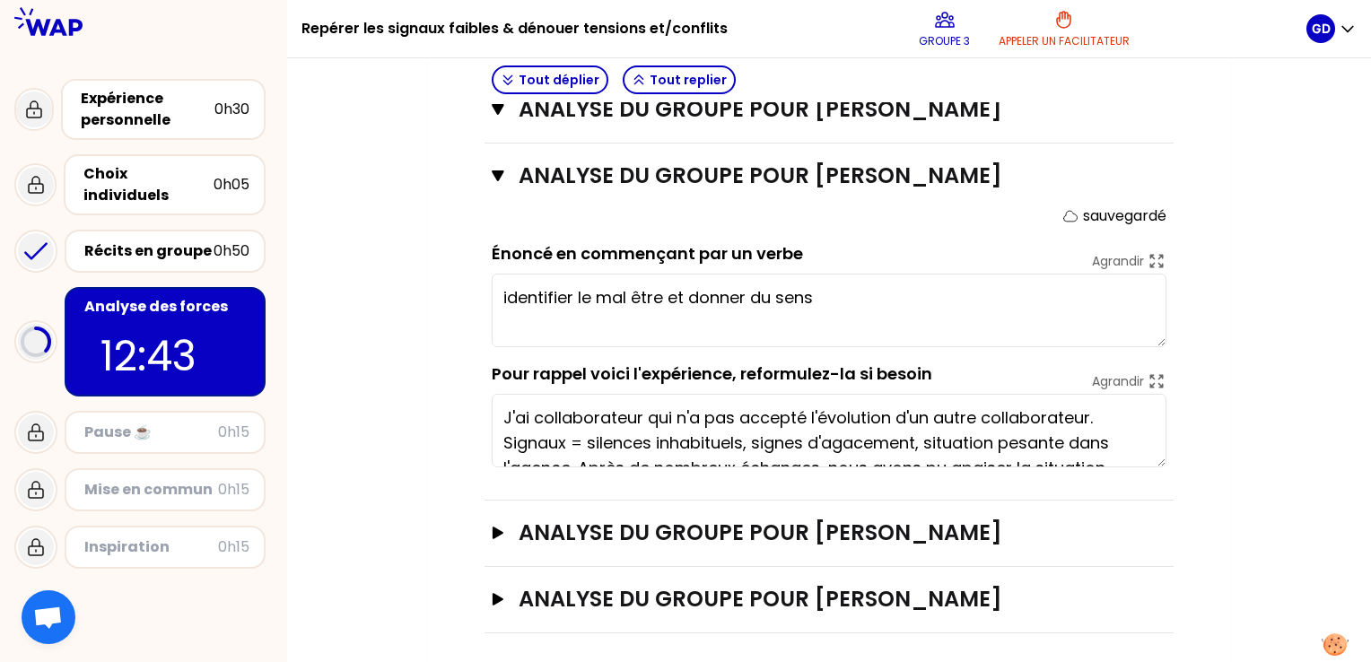
scroll to position [987, 0]
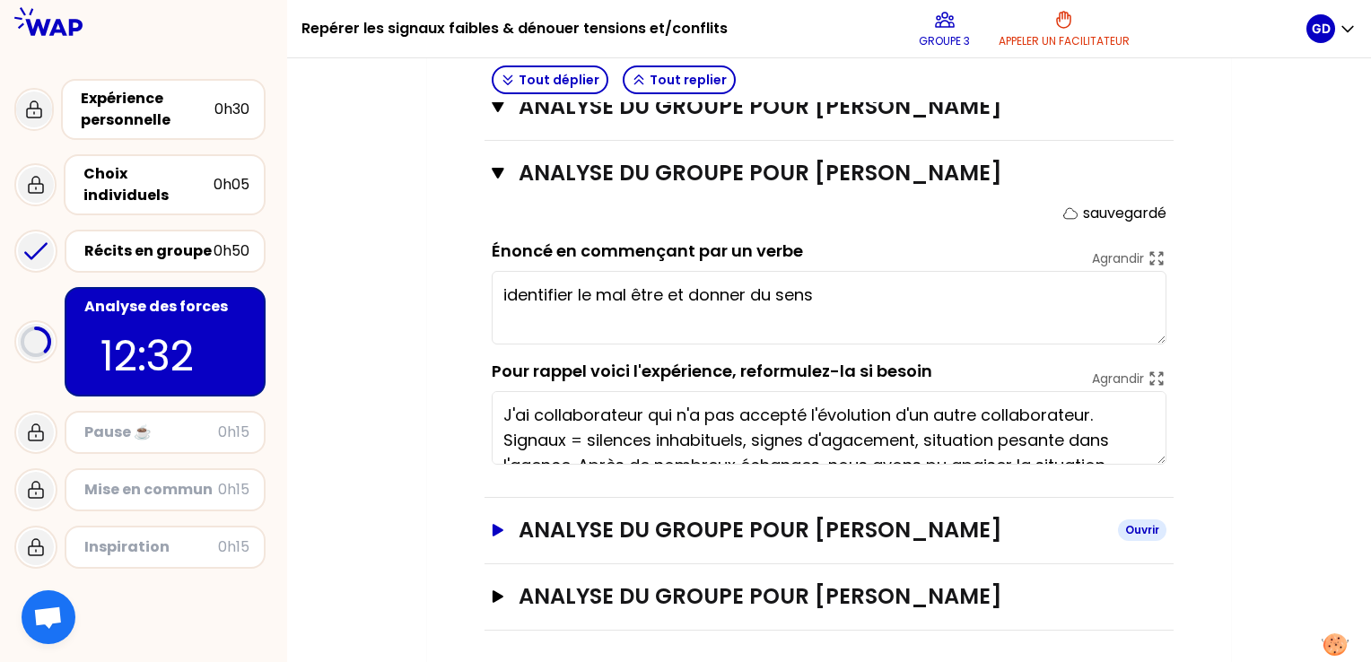
click at [499, 529] on icon "button" at bounding box center [497, 530] width 11 height 13
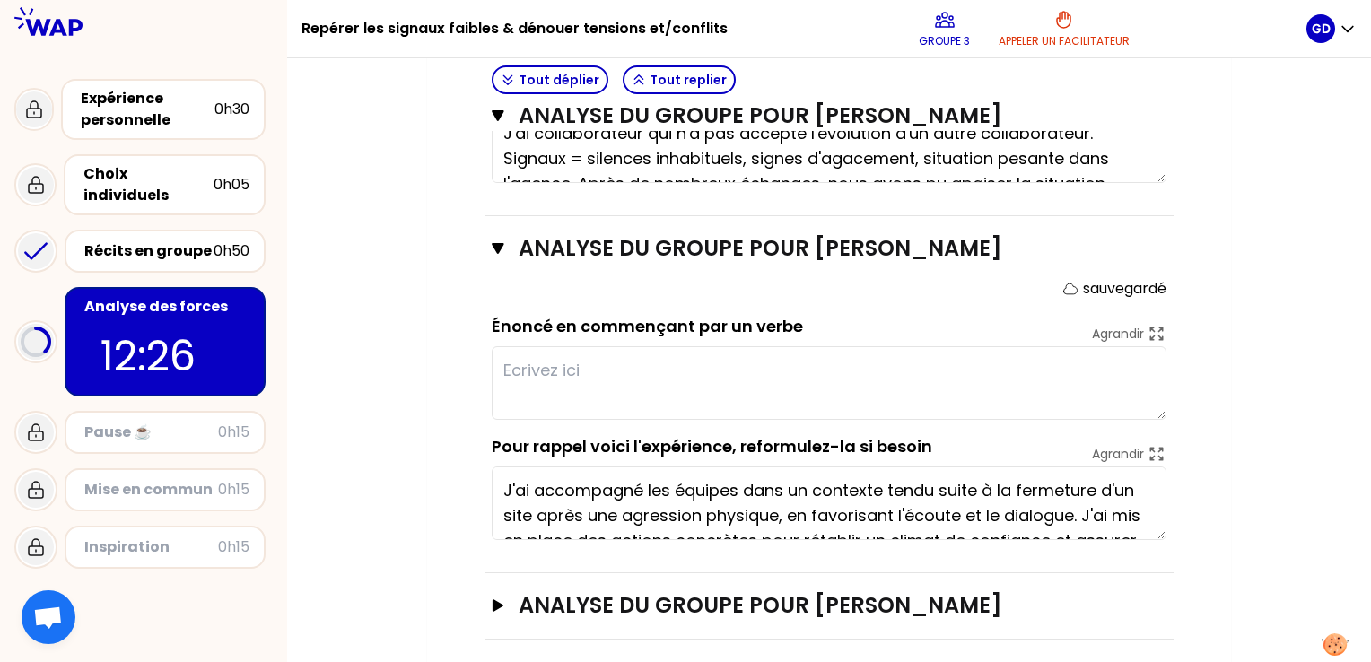
scroll to position [1276, 0]
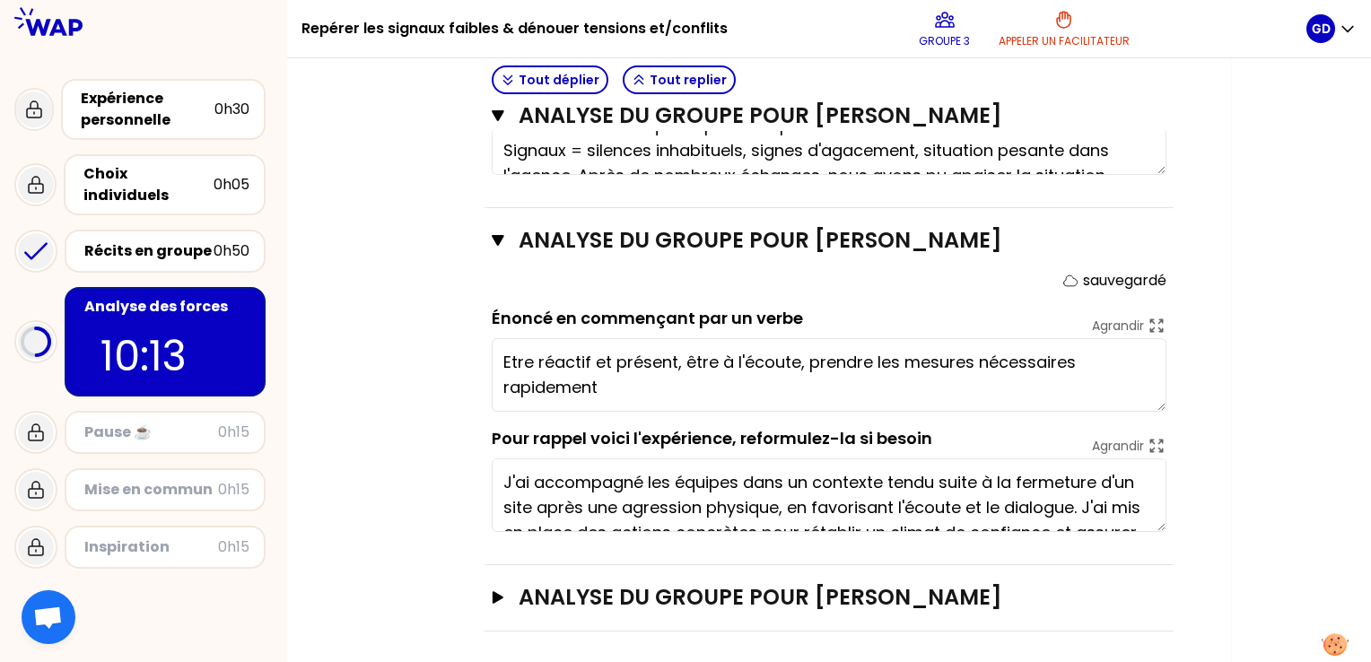
type textarea "Être réactif et présent, être à l'écoute, prendre les mesures nécessaires rapid…"
click at [497, 591] on icon "button" at bounding box center [497, 597] width 11 height 13
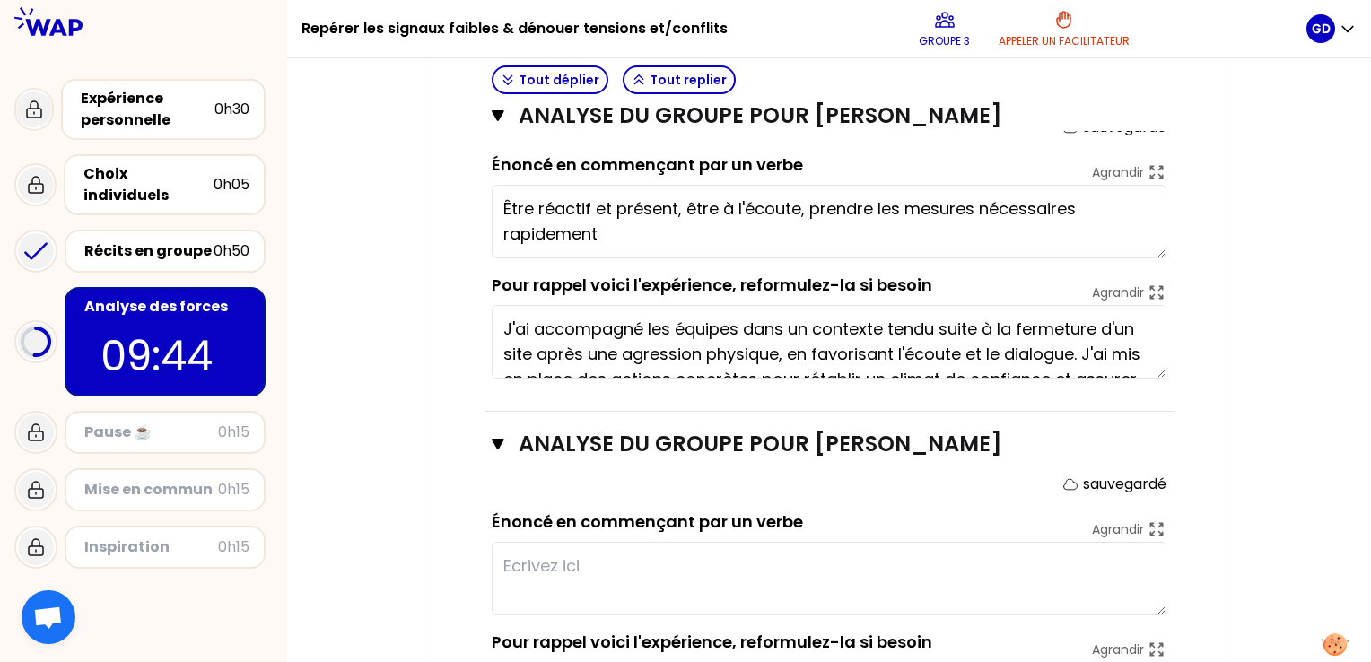
scroll to position [1427, 0]
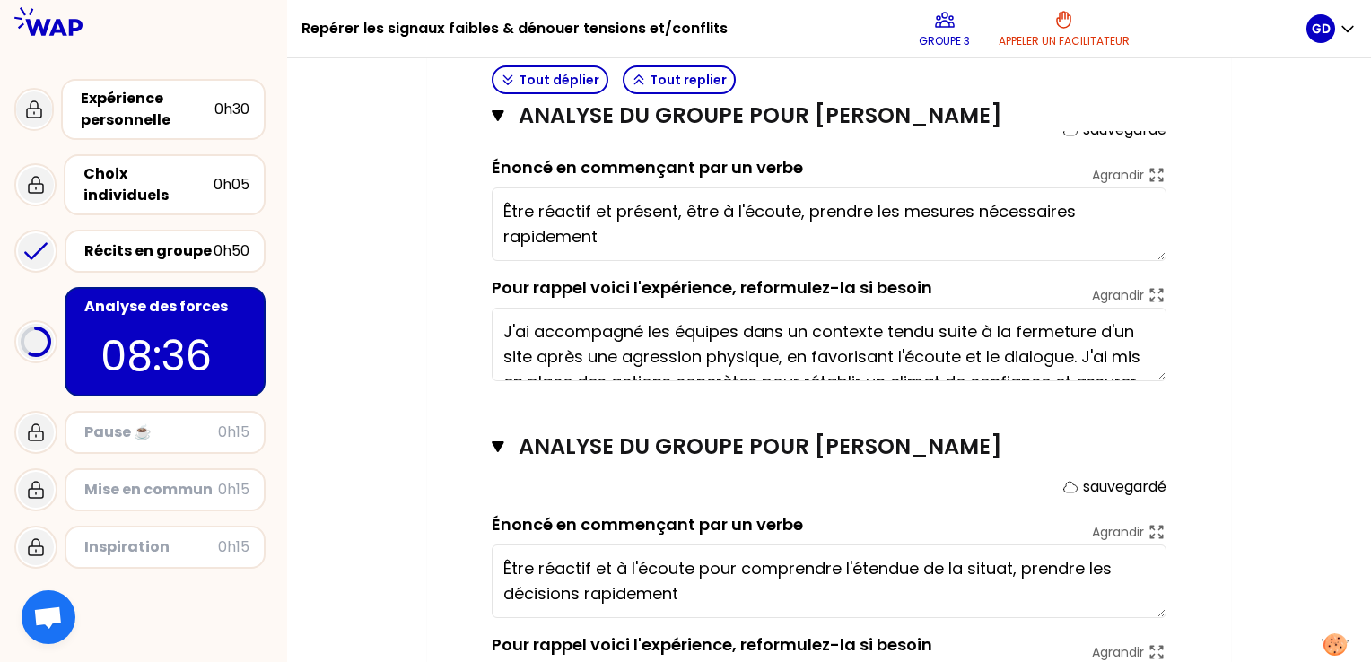
type textarea "Être réactif et à l'écoute pour comprendre l'étendue de la situation, prendre l…"
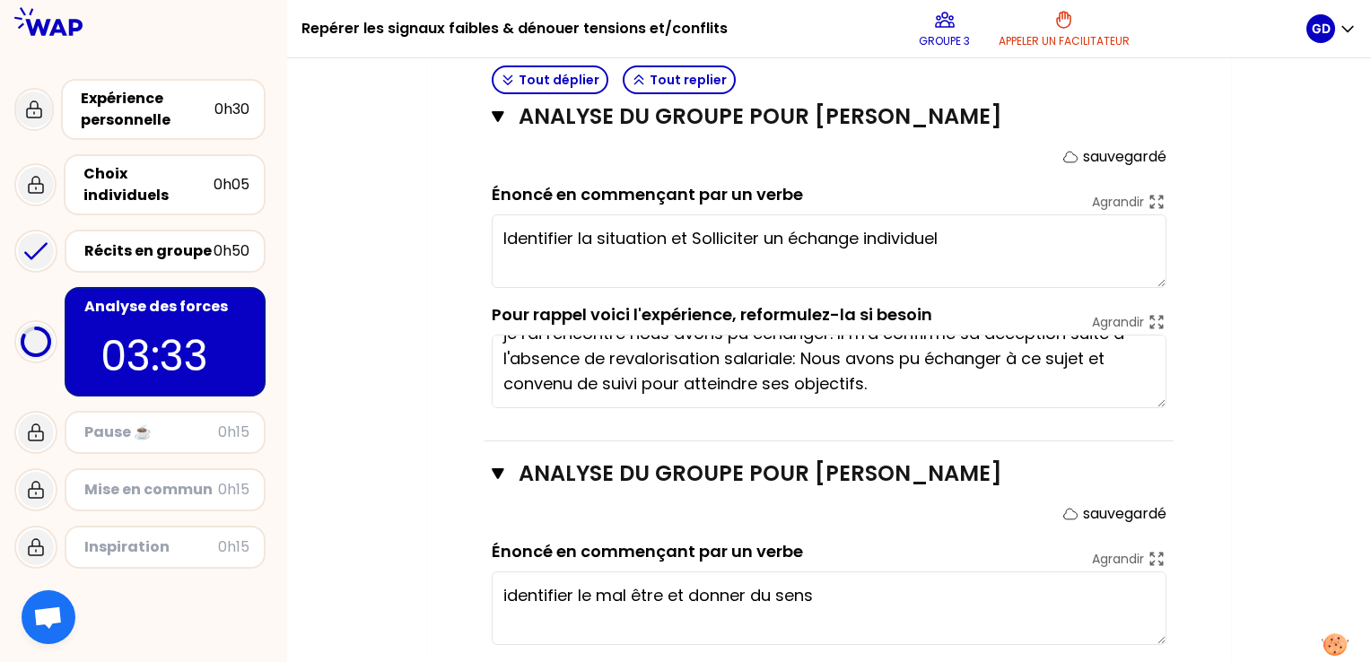
scroll to position [692, 0]
